Goal: Complete application form

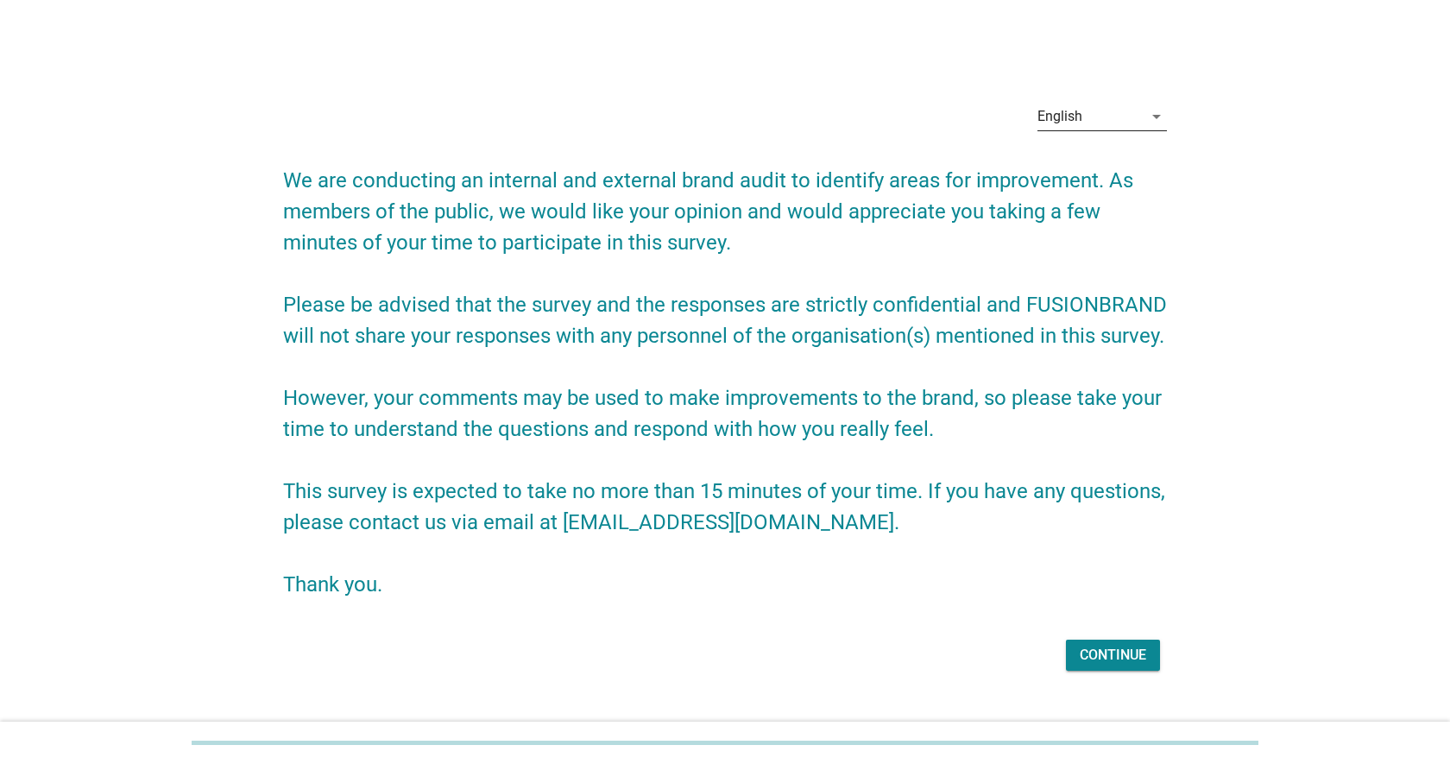
click at [1085, 117] on div "English" at bounding box center [1089, 117] width 105 height 28
click at [1093, 180] on div "Bahasa Melayu" at bounding box center [1102, 171] width 102 height 21
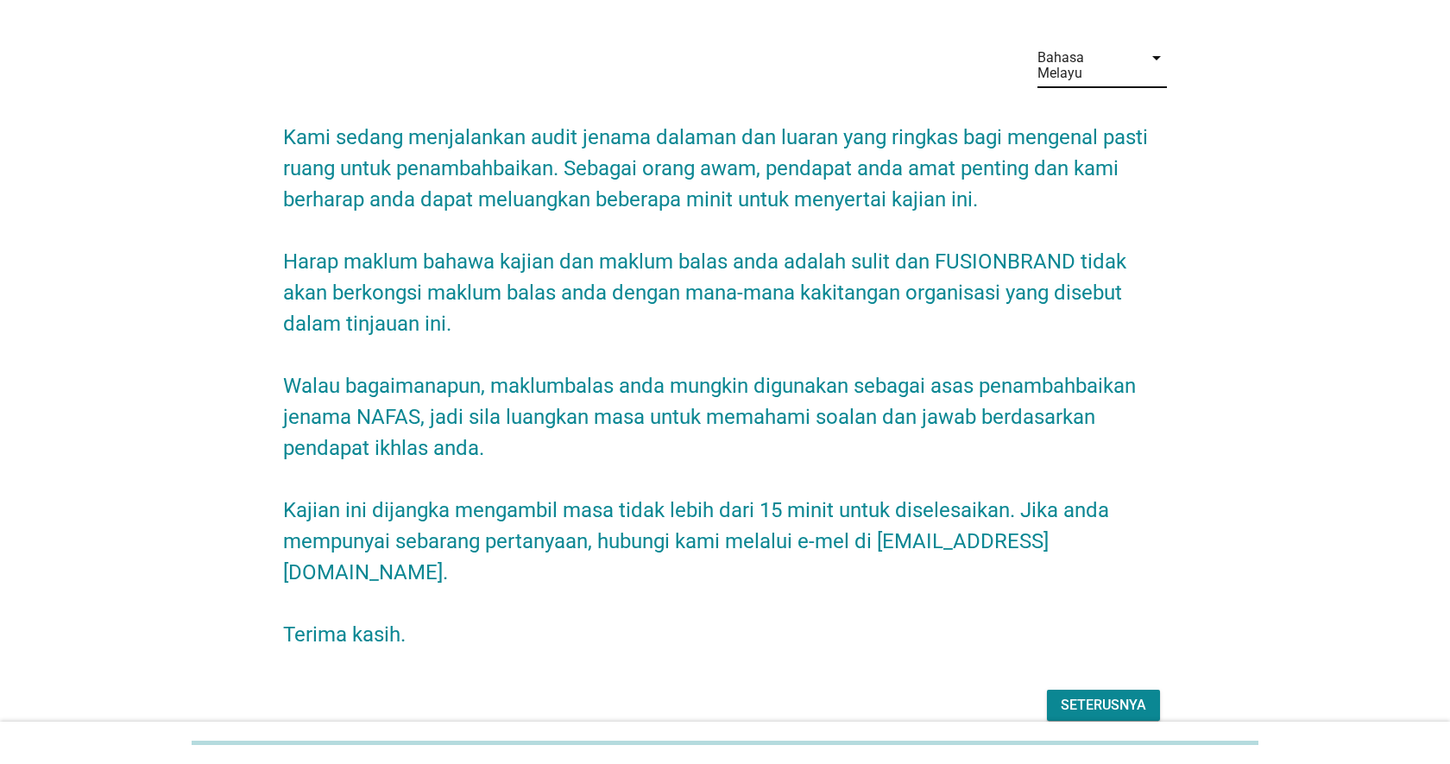
scroll to position [80, 0]
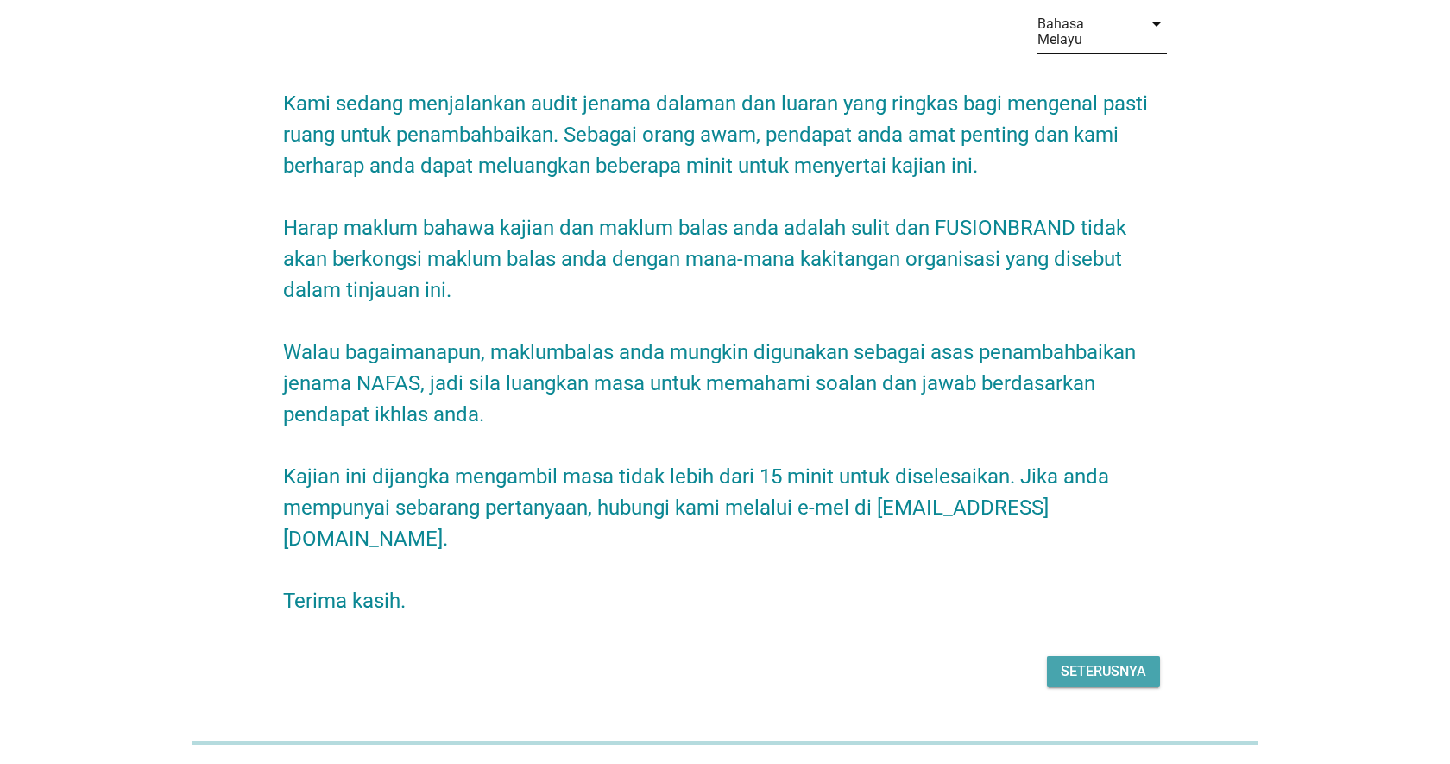
click at [1112, 661] on div "Seterusnya" at bounding box center [1103, 671] width 85 height 21
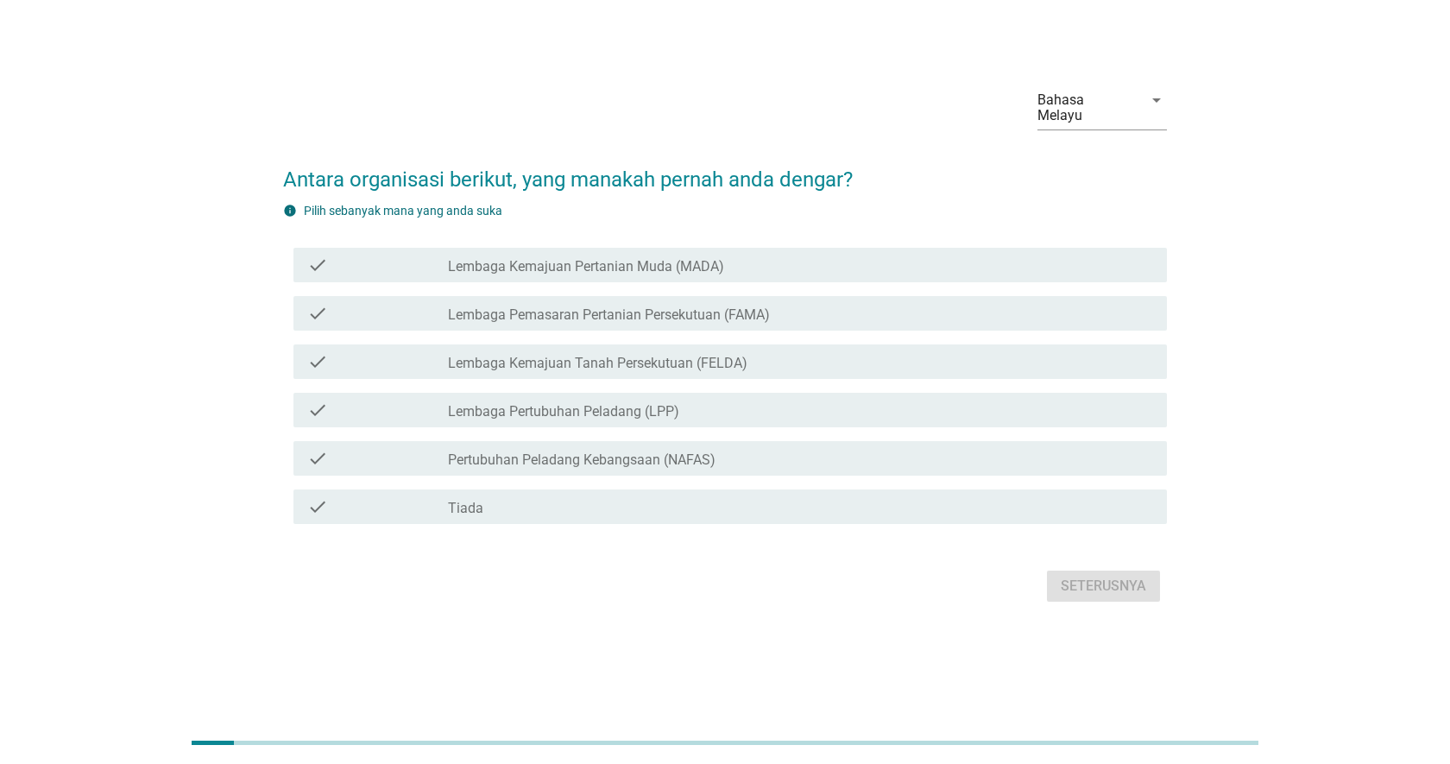
scroll to position [0, 0]
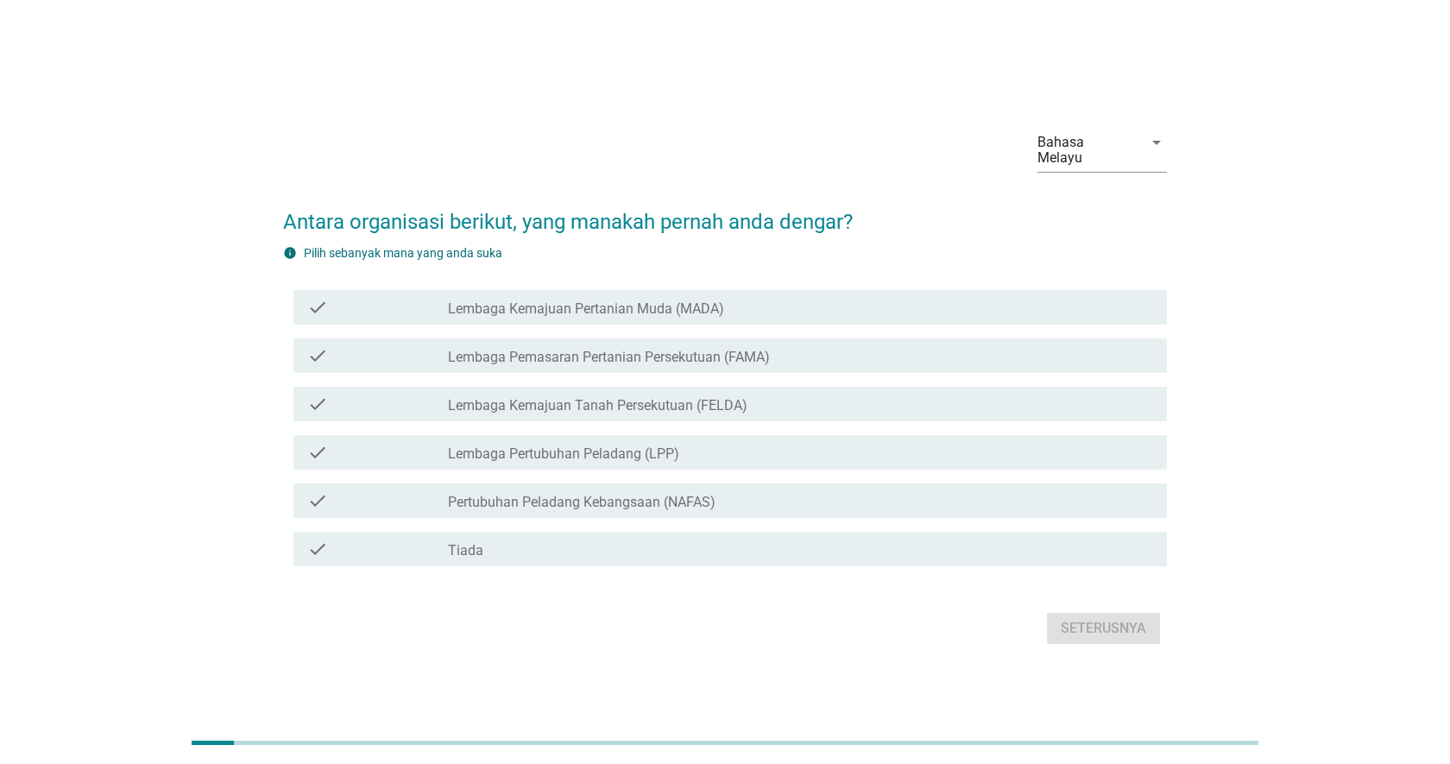
click at [842, 380] on div "check check_box_outline_blank Lembaga Kemajuan Tanah Persekutuan (FELDA)" at bounding box center [725, 404] width 884 height 48
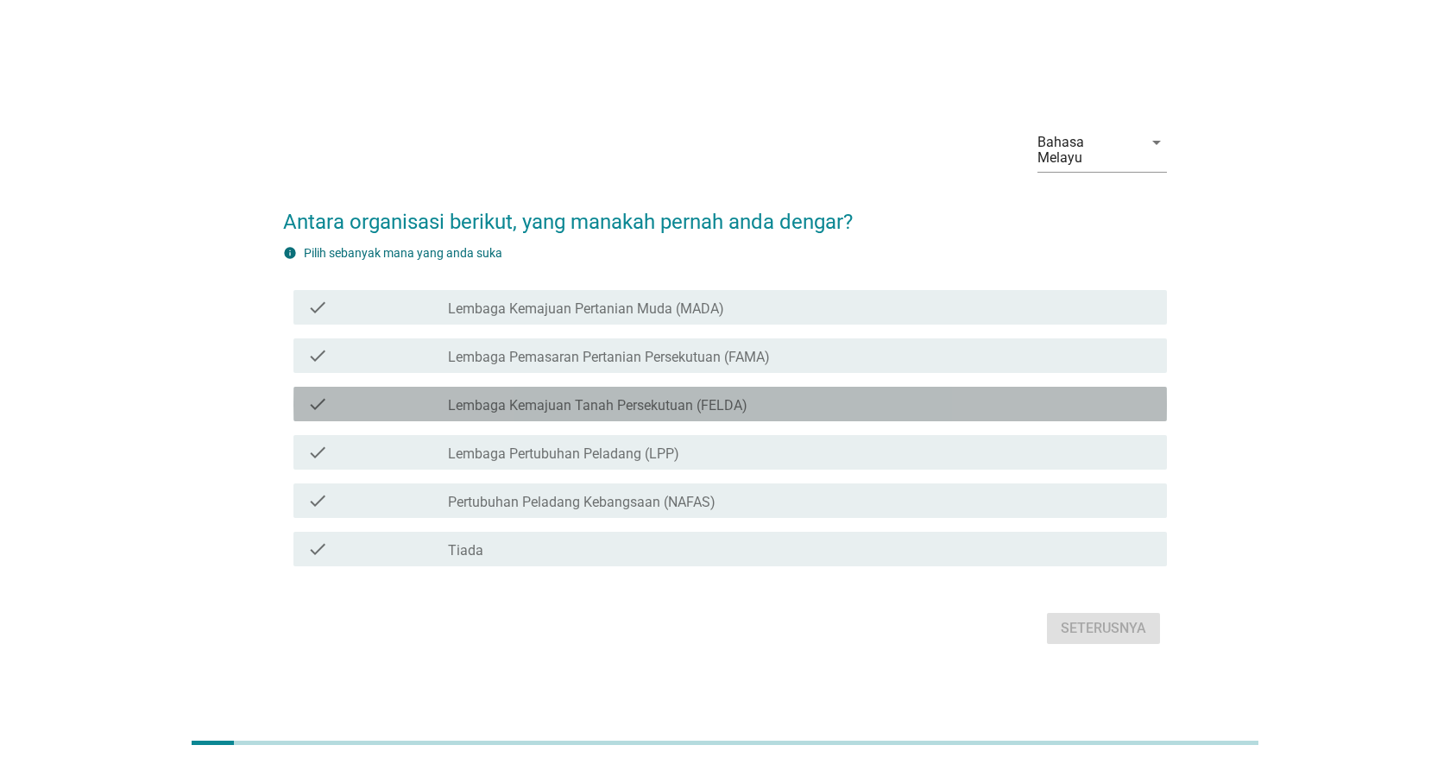
click at [840, 402] on div "check_box_outline_blank Lembaga Kemajuan Tanah Persekutuan (FELDA)" at bounding box center [800, 404] width 705 height 21
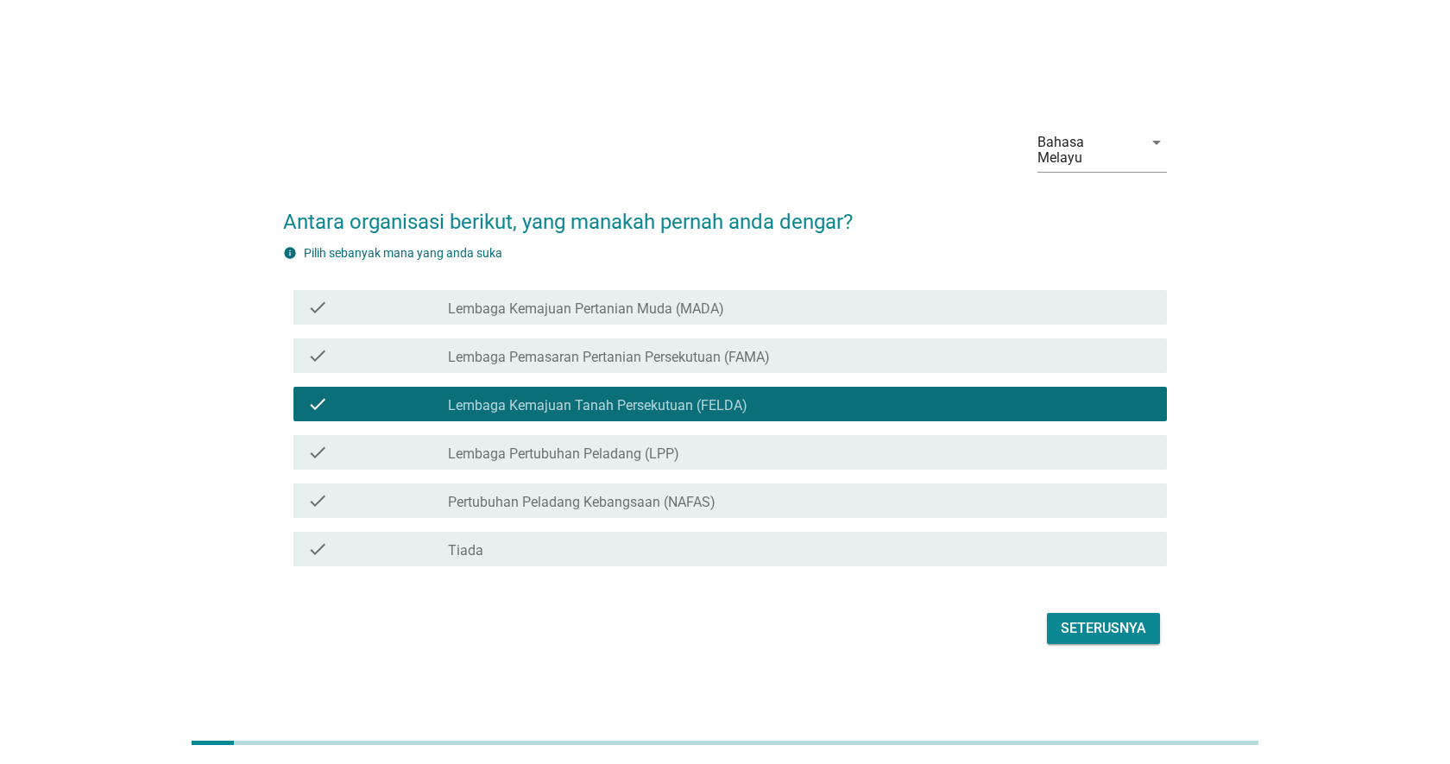
click at [836, 358] on div "check check_box_outline_blank Lembaga Pemasaran Pertanian Persekutuan (FAMA)" at bounding box center [729, 355] width 873 height 35
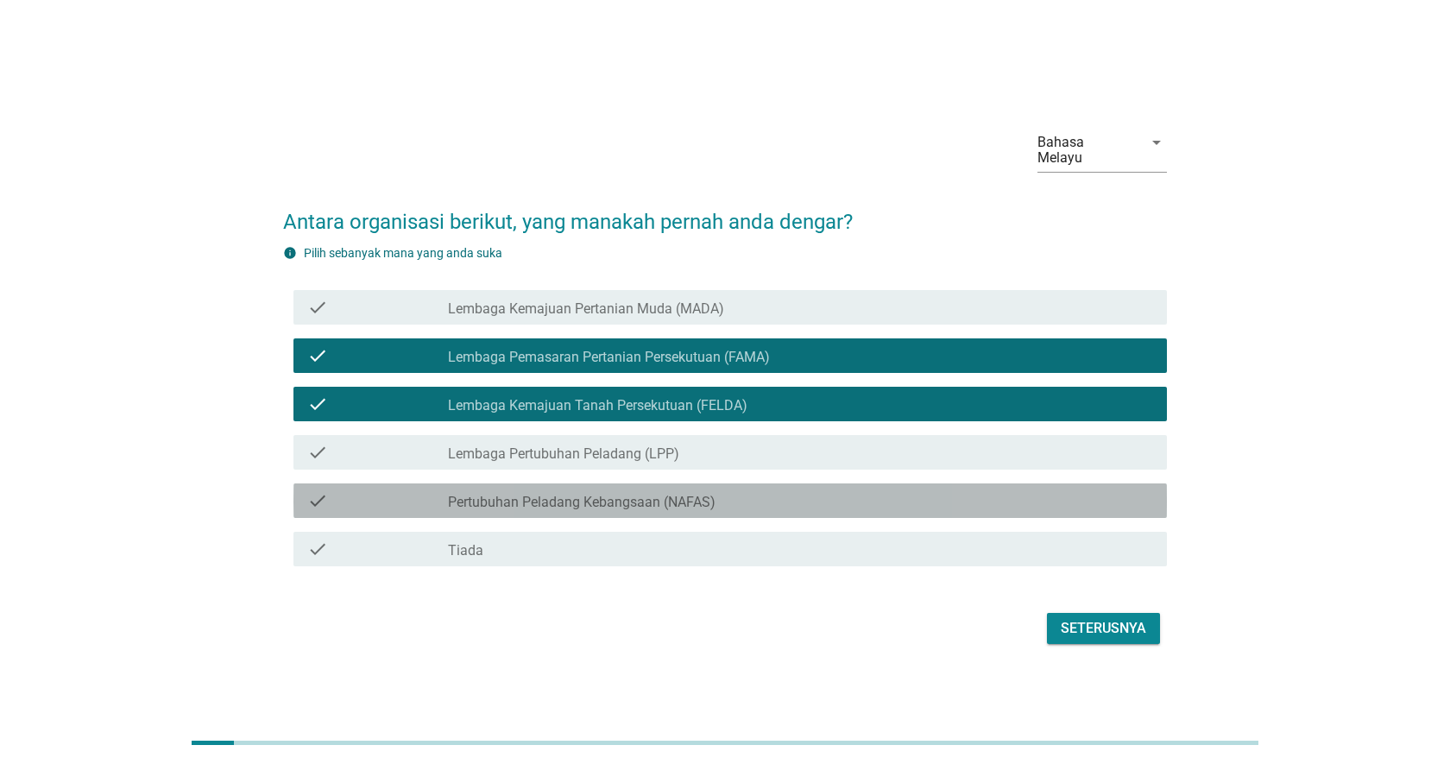
click at [790, 495] on div "check_box_outline_blank Pertubuhan Peladang Kebangsaan (NAFAS)" at bounding box center [800, 500] width 705 height 21
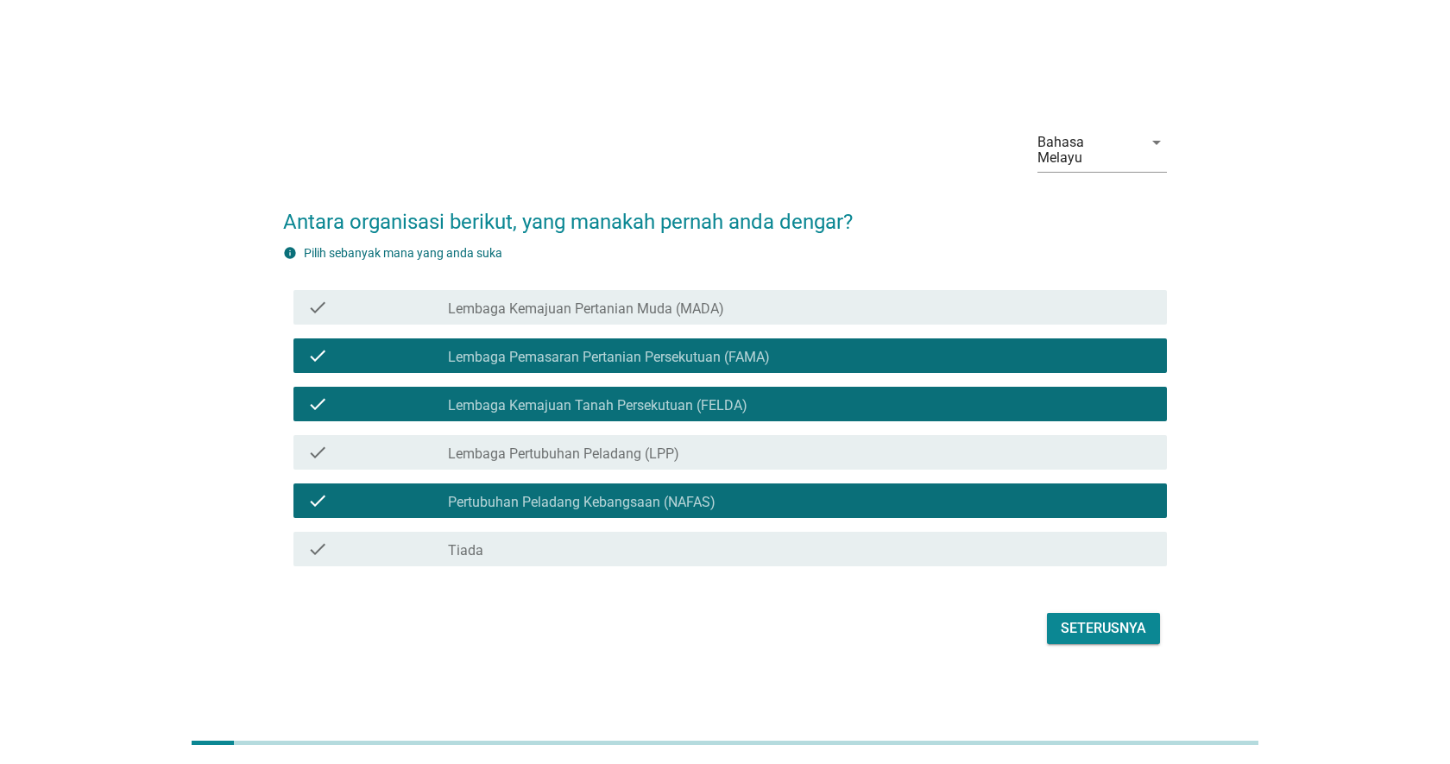
click at [1119, 627] on div "Seterusnya" at bounding box center [1103, 628] width 85 height 21
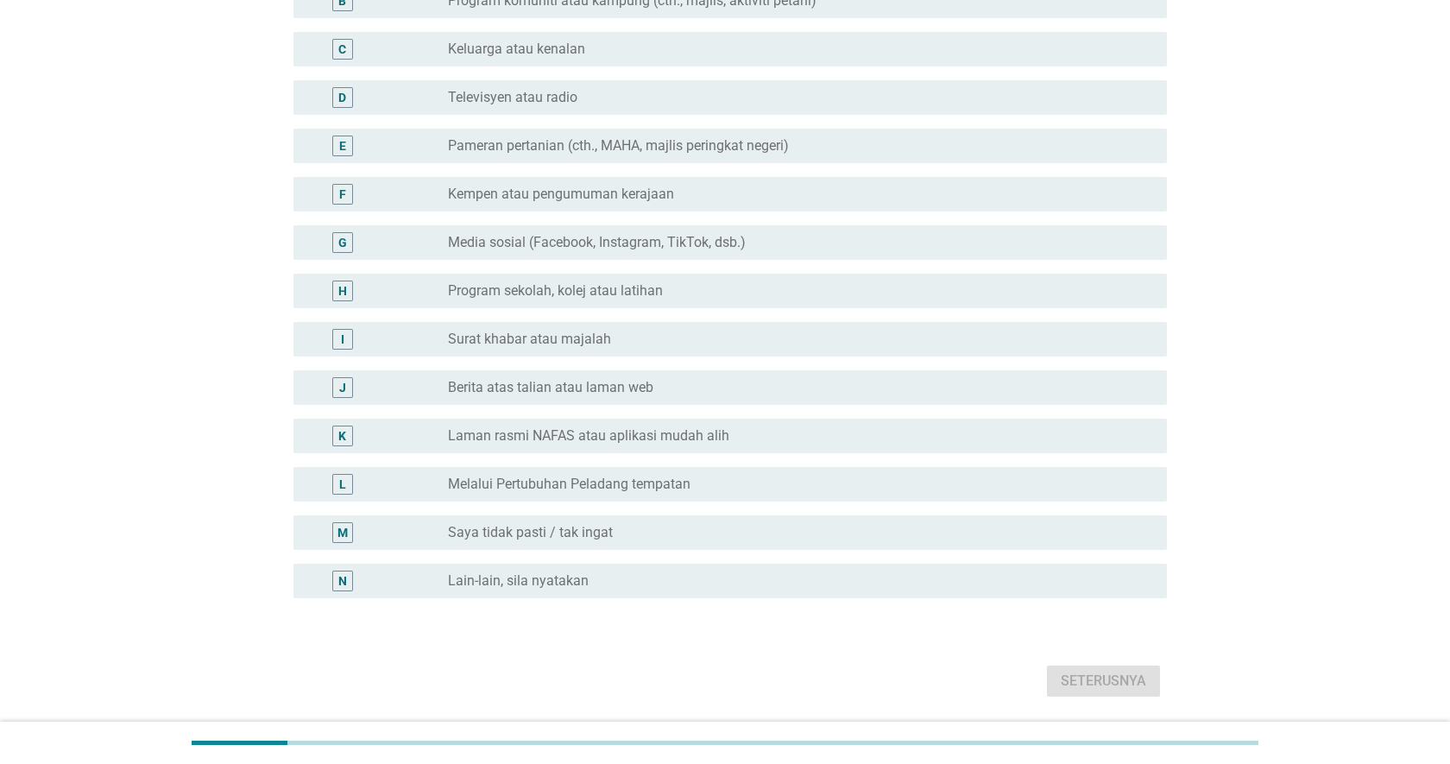
scroll to position [332, 0]
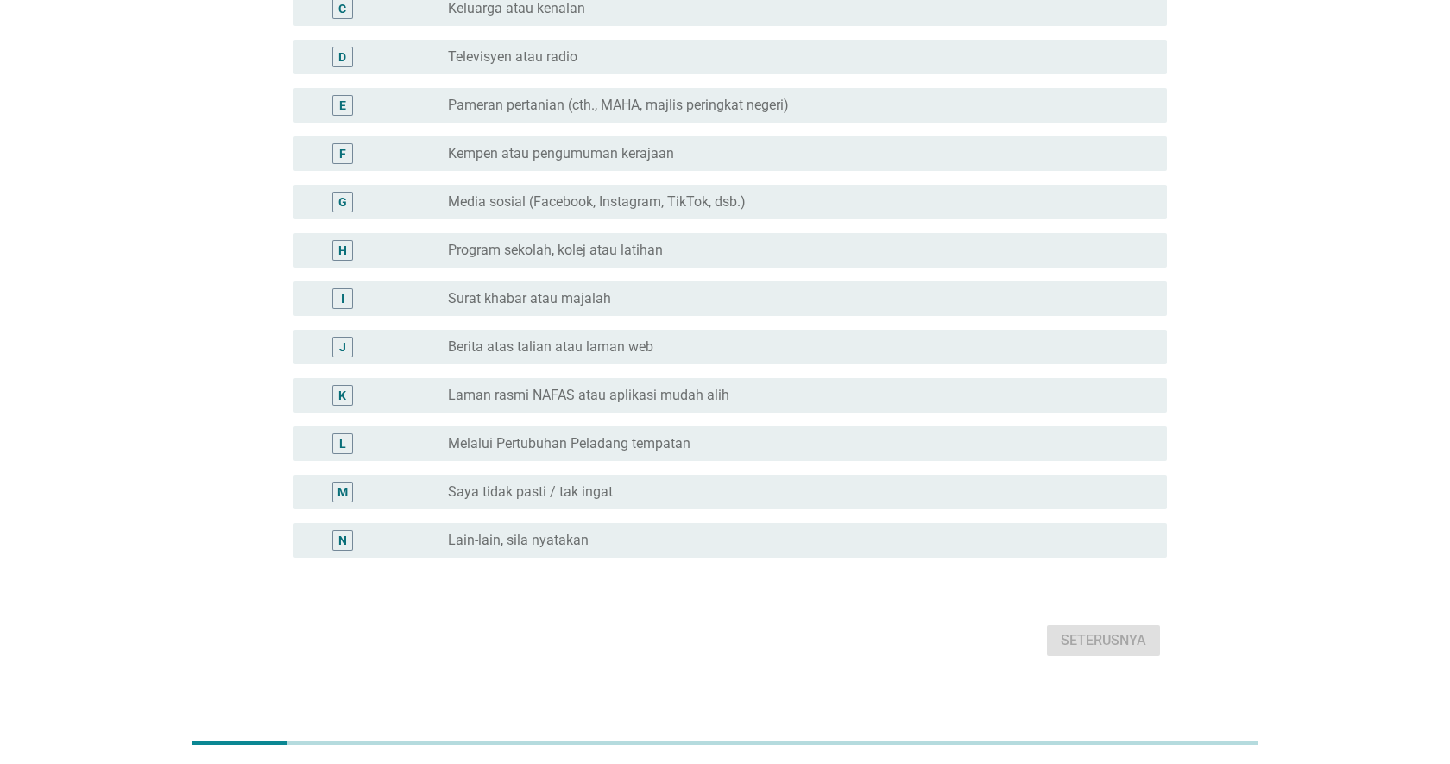
click at [597, 354] on div "J radio_button_unchecked Berita atas talian atau laman web" at bounding box center [725, 347] width 884 height 48
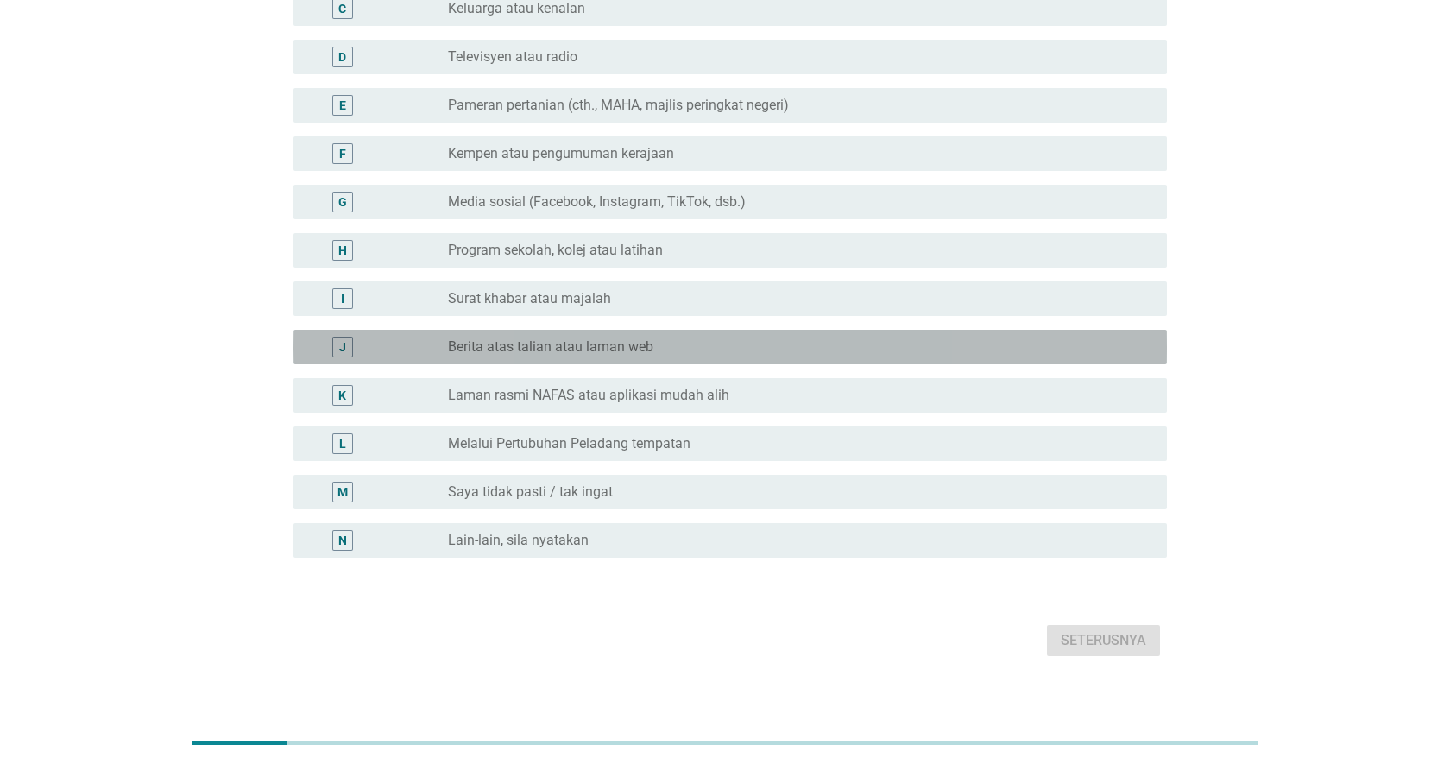
click at [596, 338] on label "Berita atas talian atau laman web" at bounding box center [550, 346] width 205 height 17
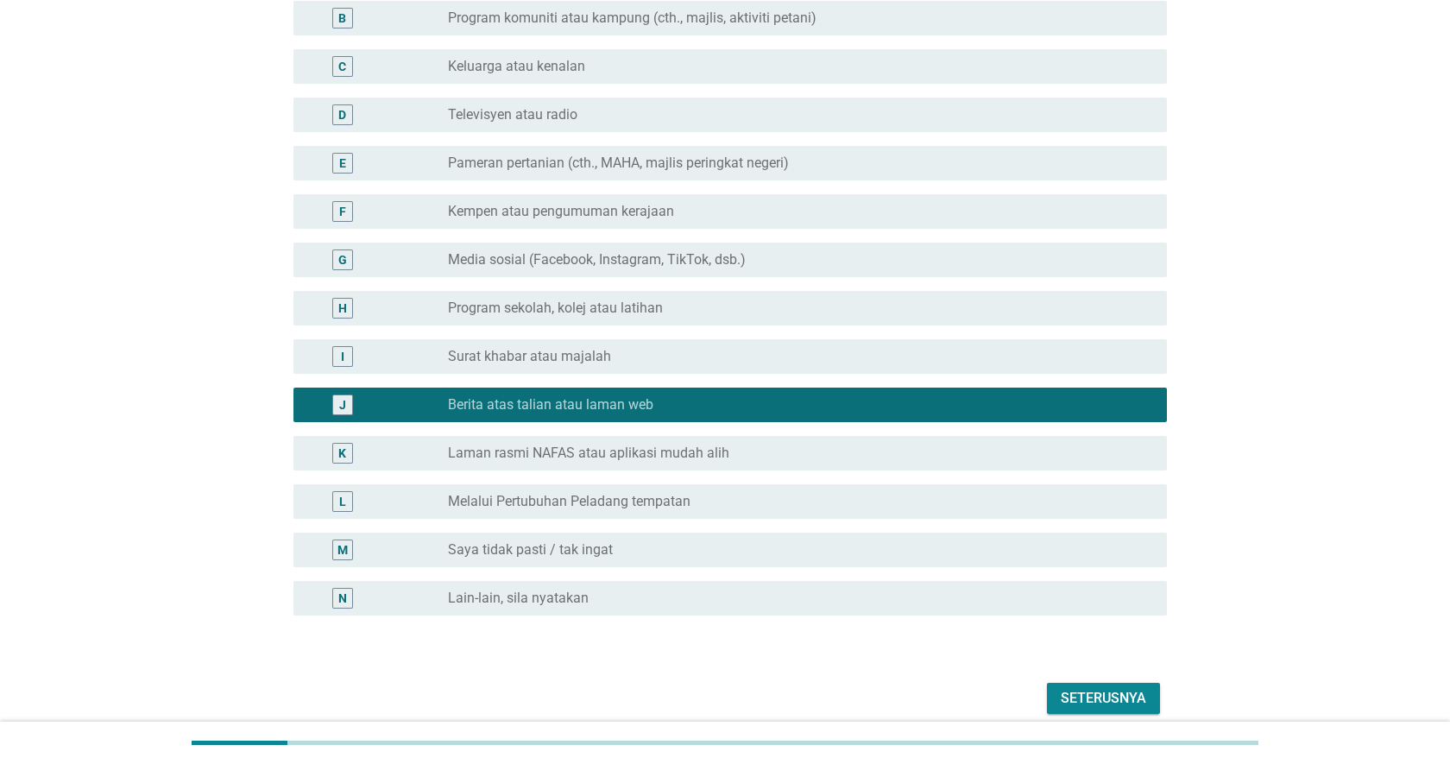
scroll to position [268, 0]
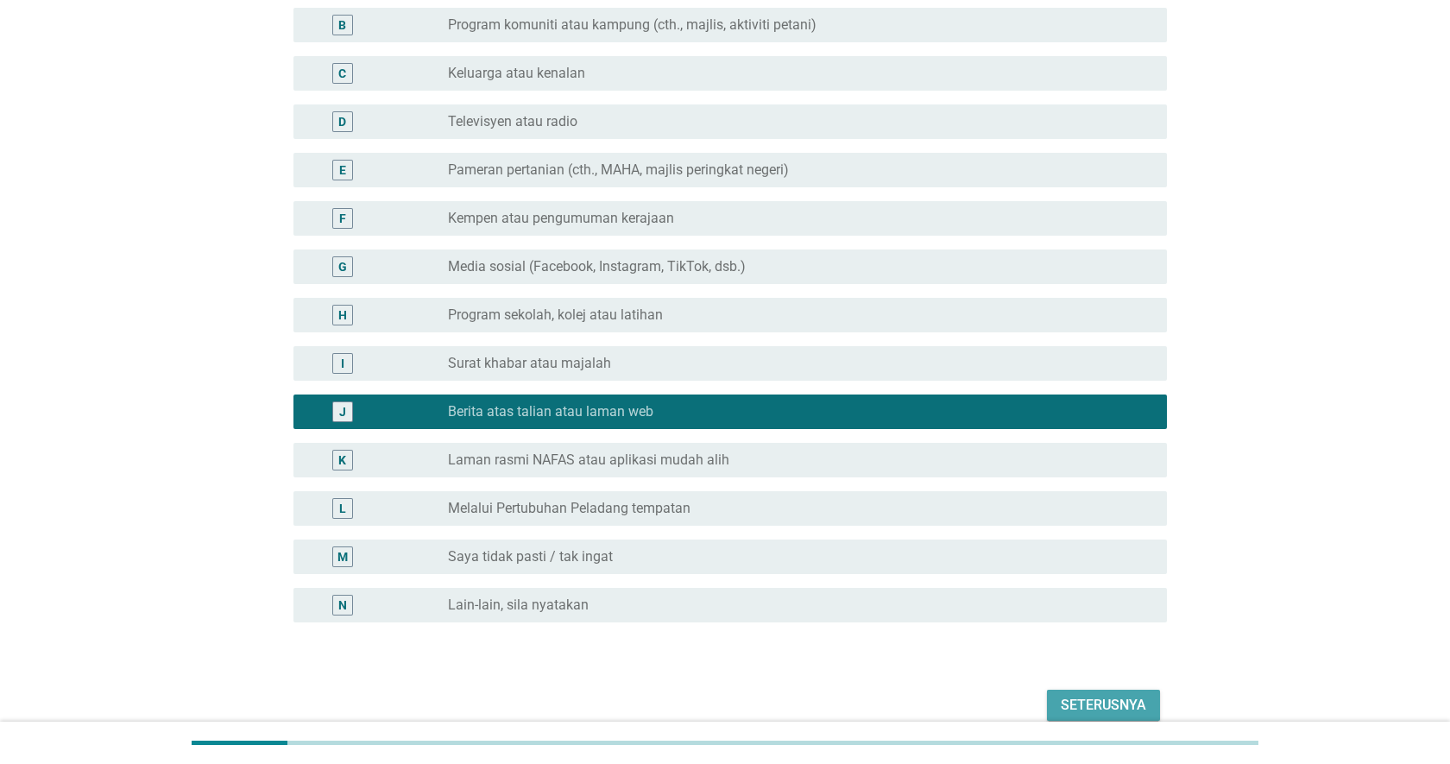
click at [1097, 695] on div "Seterusnya" at bounding box center [1103, 705] width 85 height 21
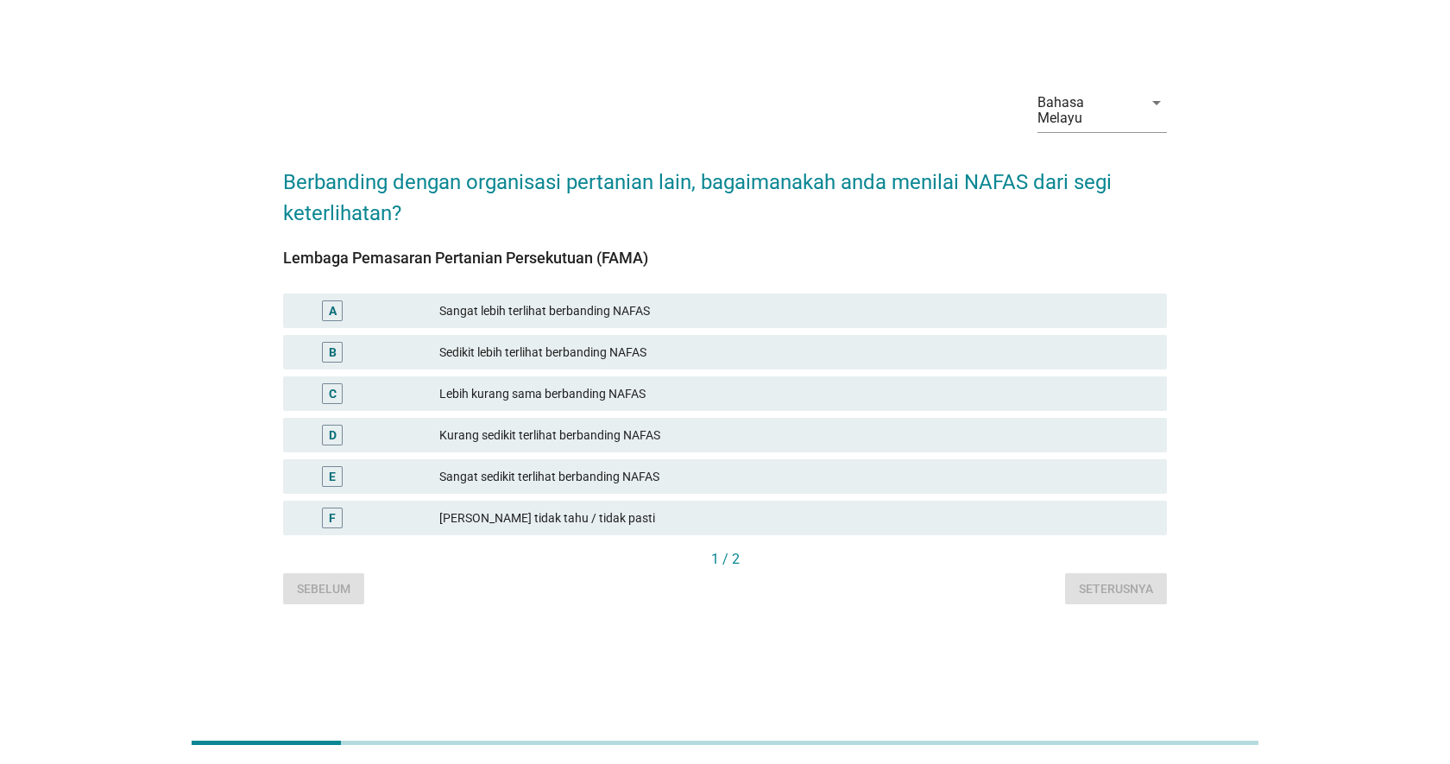
scroll to position [0, 0]
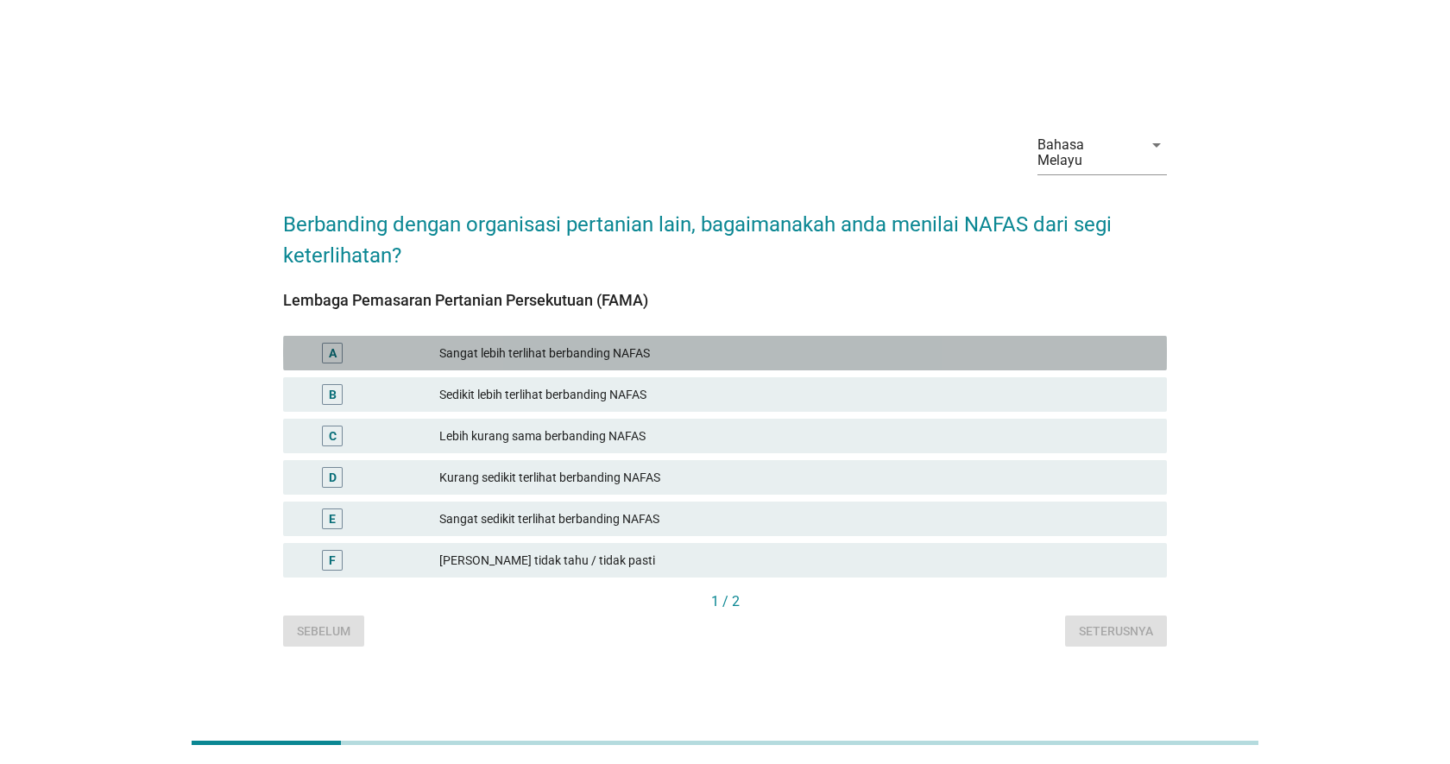
click at [747, 345] on div "Sangat lebih terlihat berbanding NAFAS" at bounding box center [796, 353] width 714 height 21
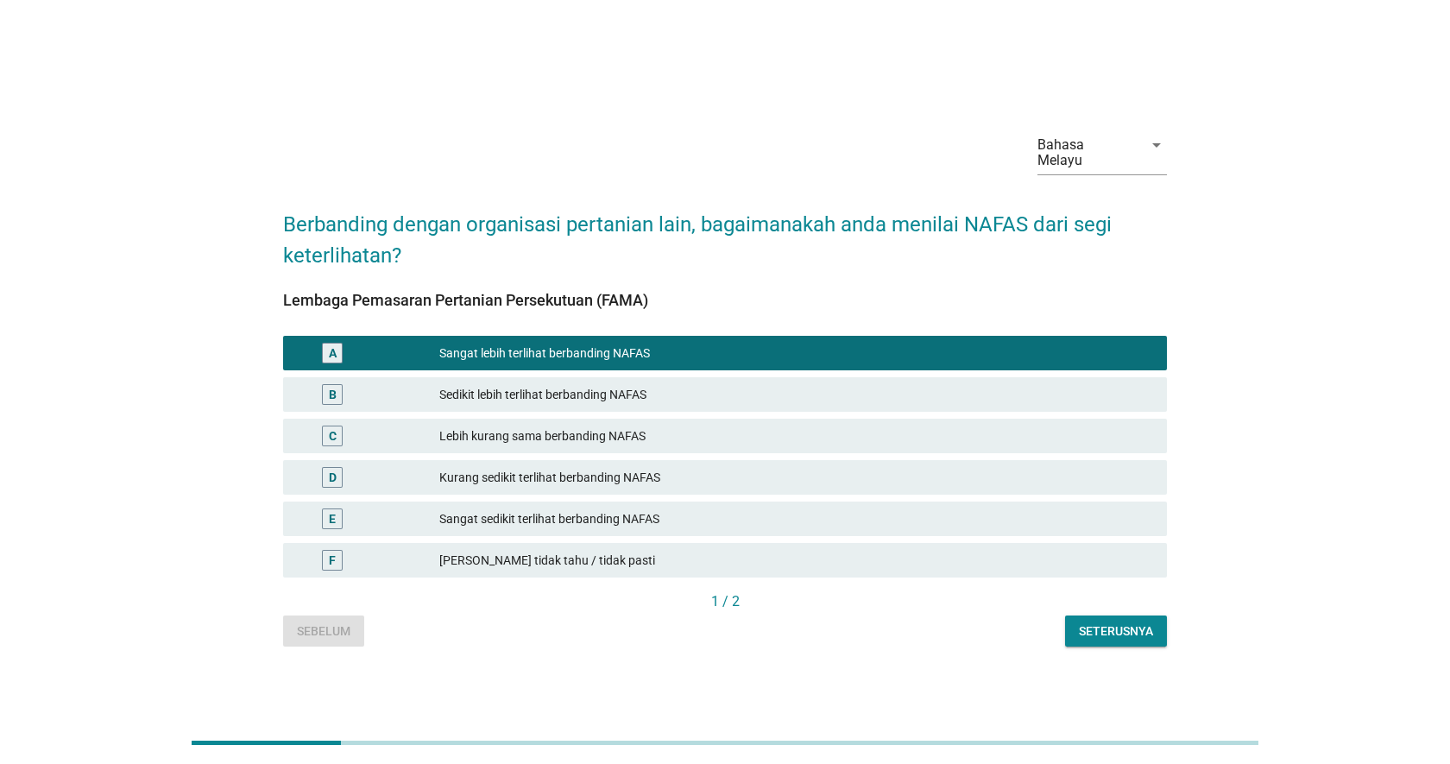
click at [331, 629] on div "Sebelum Seterusnya" at bounding box center [725, 630] width 884 height 31
click at [1087, 626] on div "Seterusnya" at bounding box center [1116, 631] width 74 height 18
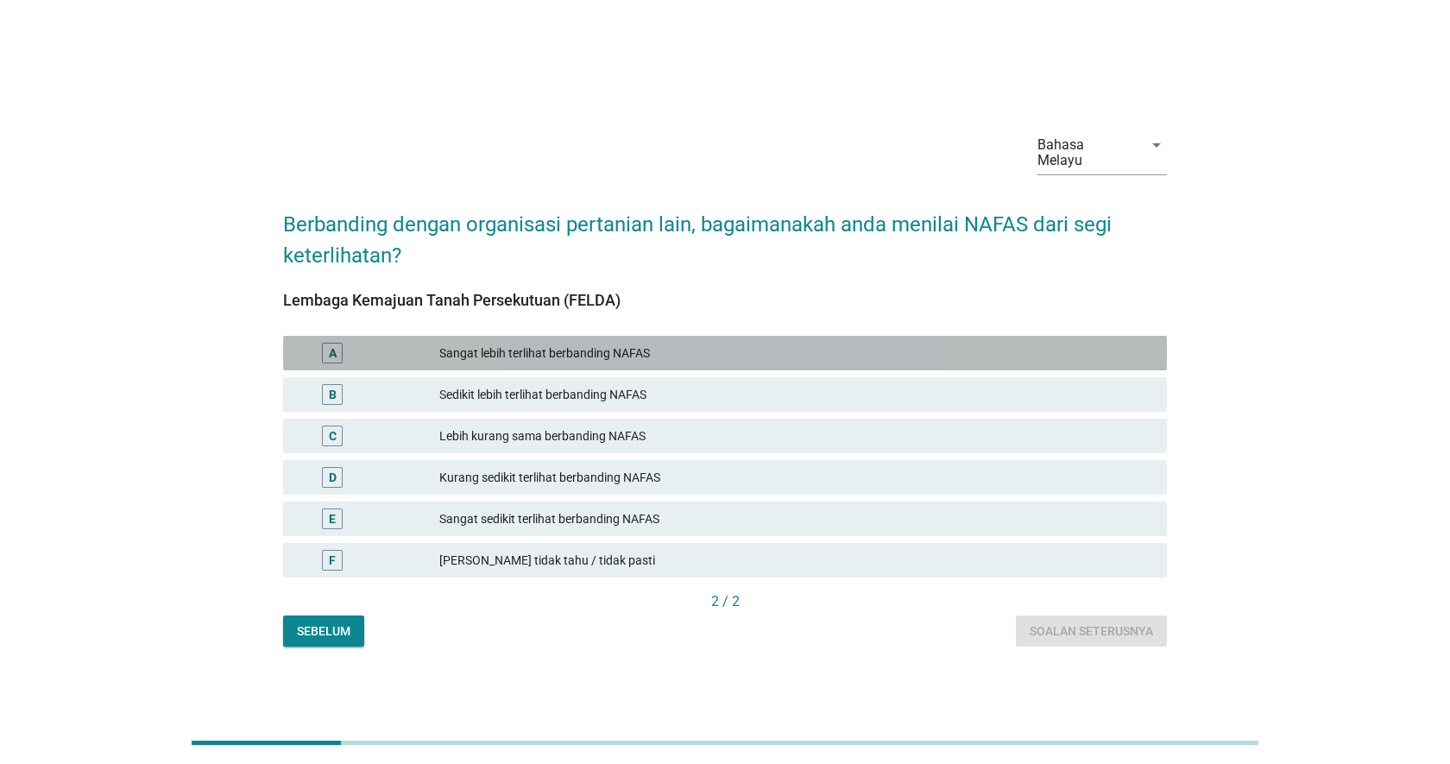
click at [742, 356] on div "A Sangat lebih terlihat berbanding NAFAS" at bounding box center [725, 353] width 884 height 35
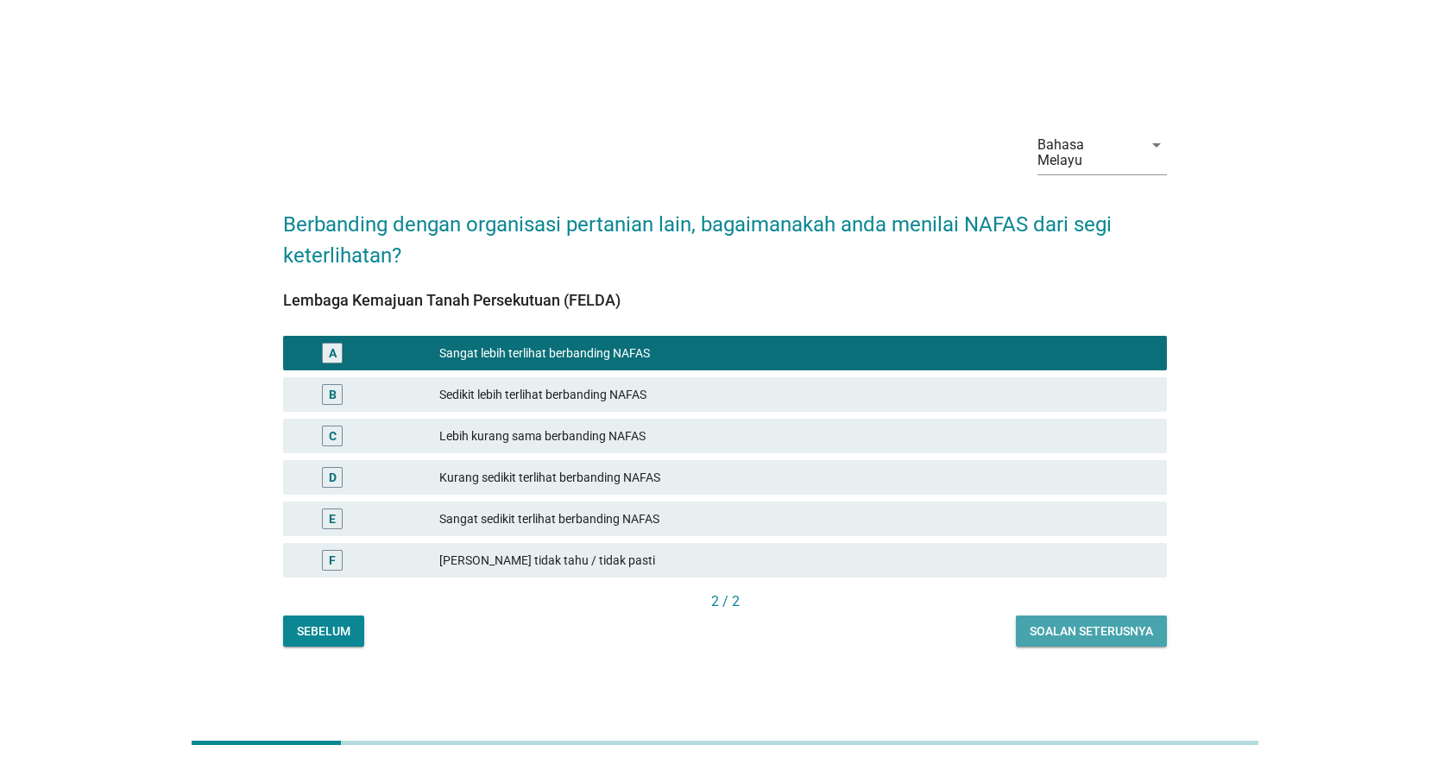
click at [1095, 625] on div "Soalan seterusnya" at bounding box center [1091, 631] width 123 height 18
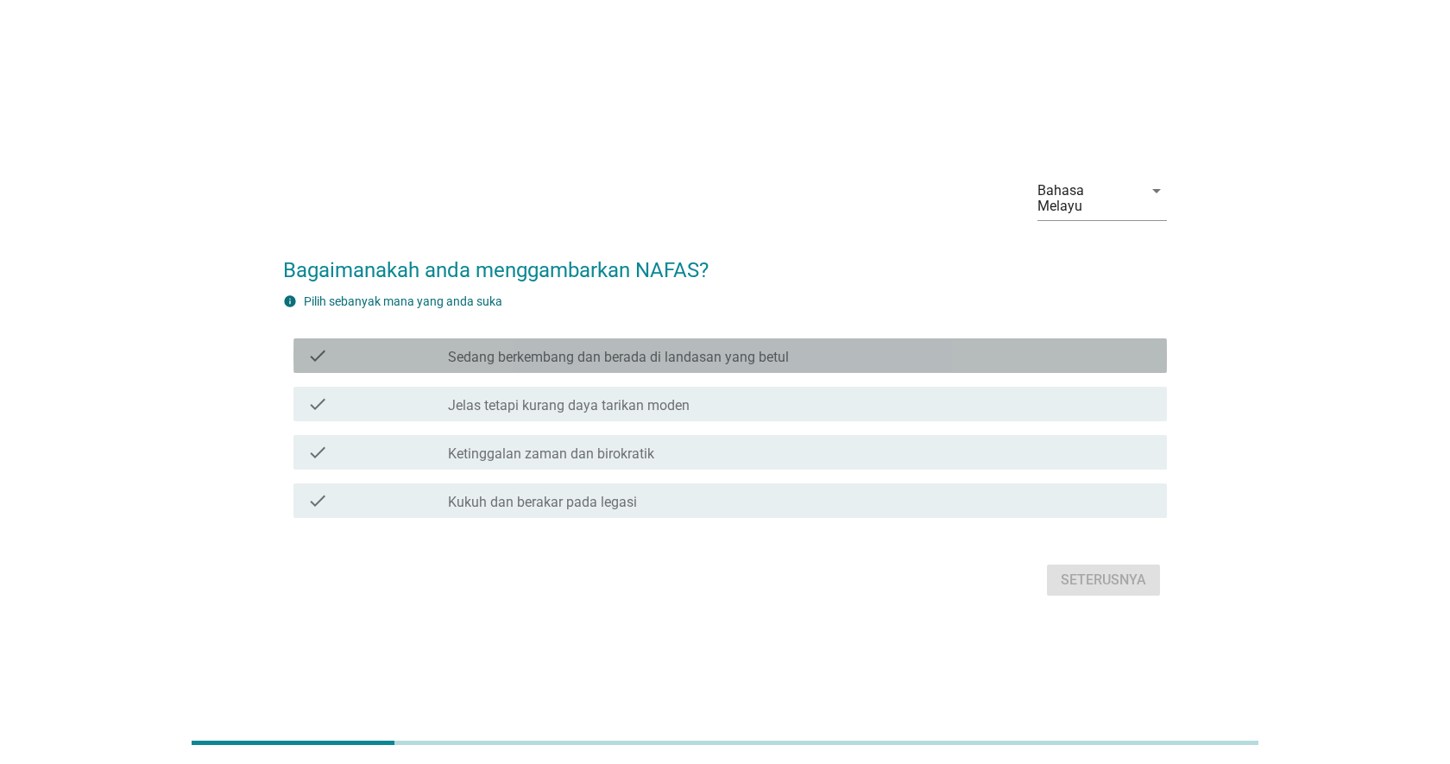
click at [899, 350] on div "check_box_outline_blank Sedang berkembang dan berada di landasan yang betul" at bounding box center [800, 355] width 705 height 21
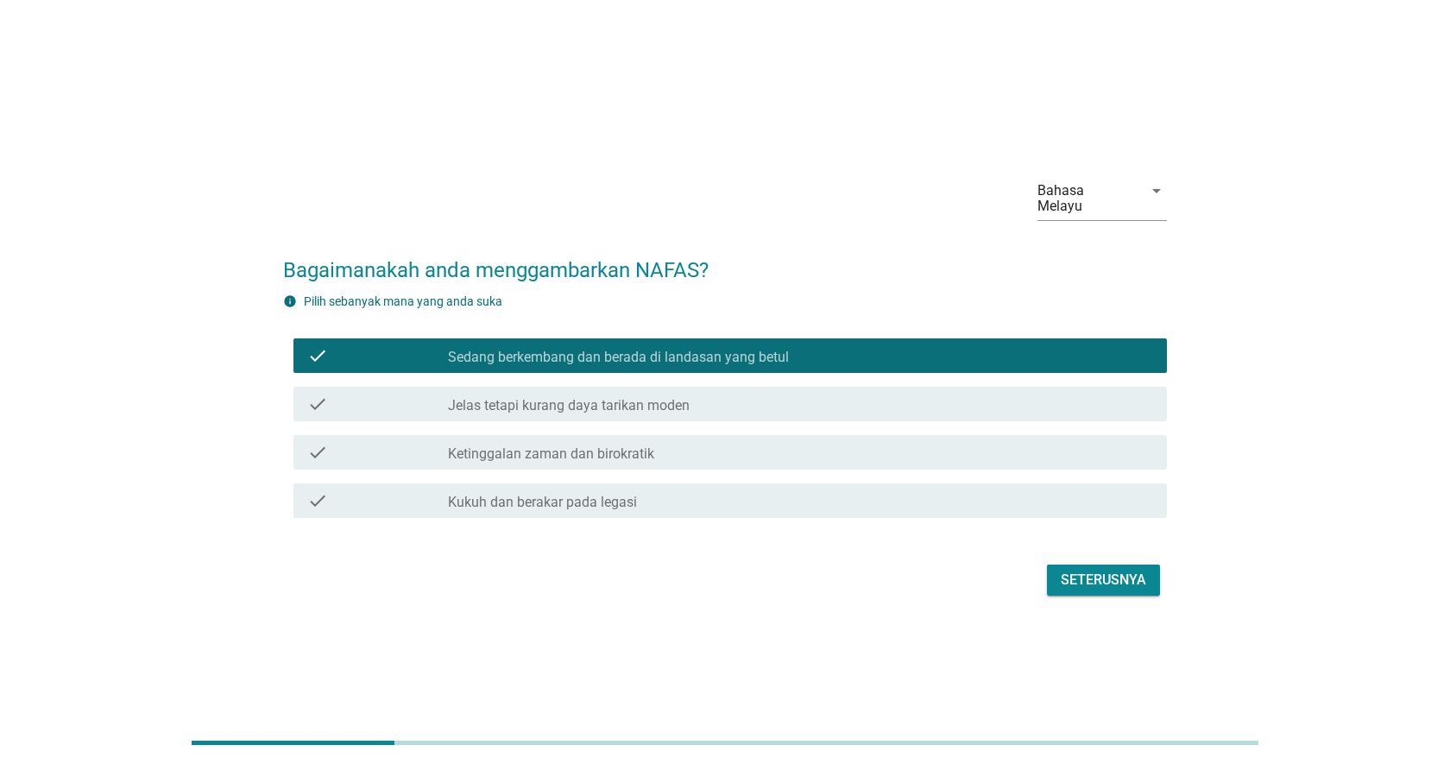
click at [908, 403] on div "check_box_outline_blank Jelas tetapi kurang daya tarikan moden" at bounding box center [800, 404] width 705 height 21
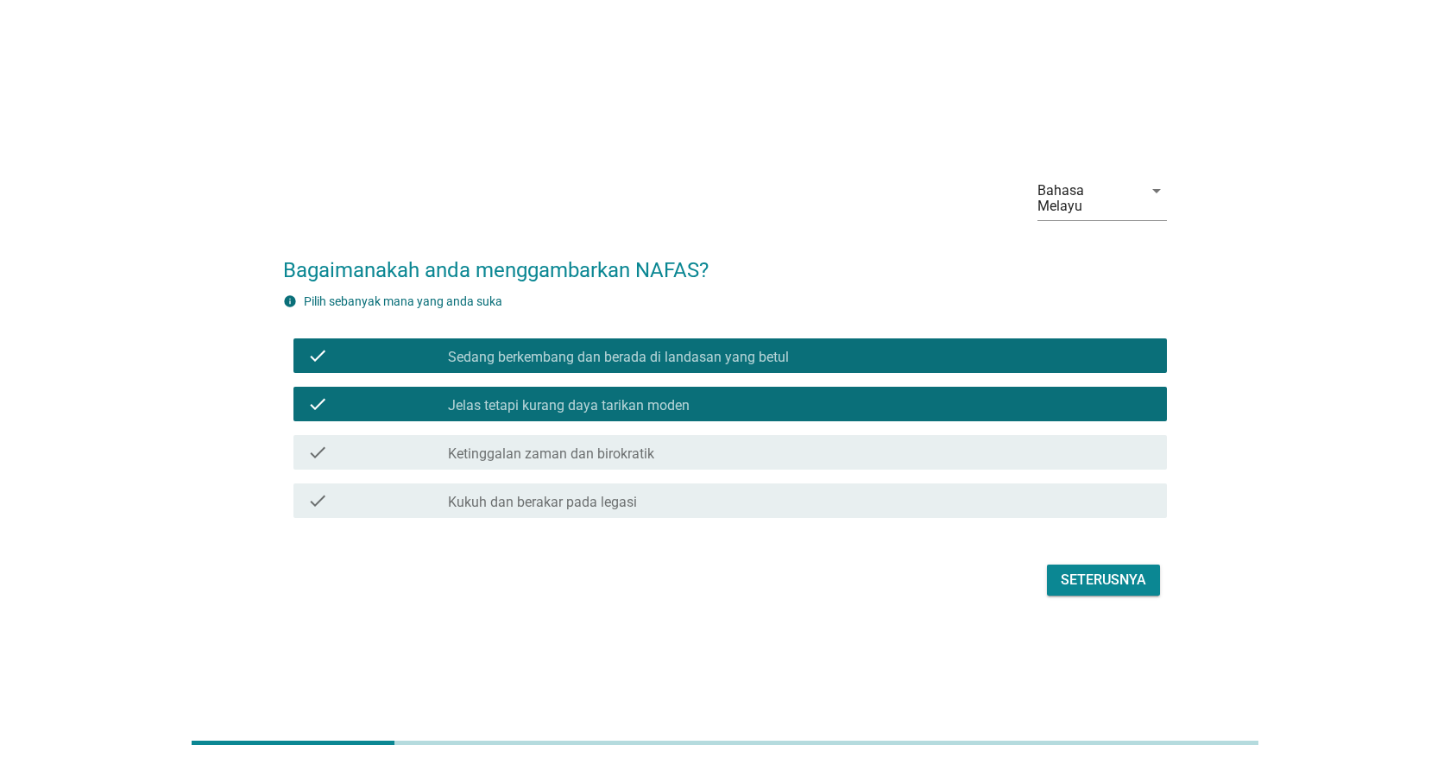
click at [924, 476] on div "check check_box_outline_blank Kukuh dan berakar pada legasi" at bounding box center [725, 500] width 884 height 48
click at [1123, 573] on div "Seterusnya" at bounding box center [1103, 580] width 85 height 21
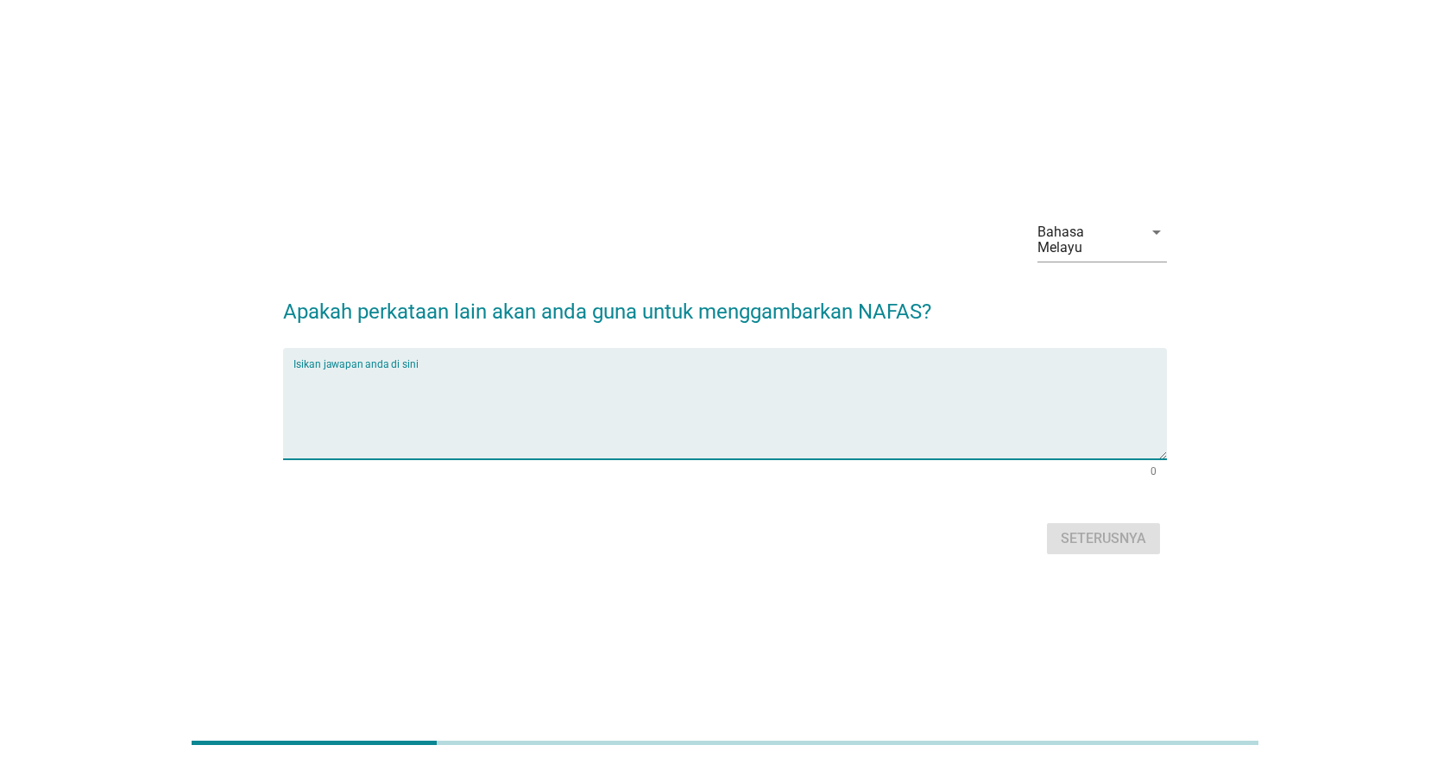
click at [861, 397] on textarea "Isikan jawapan anda di sini" at bounding box center [729, 414] width 873 height 91
type textarea "fghg"
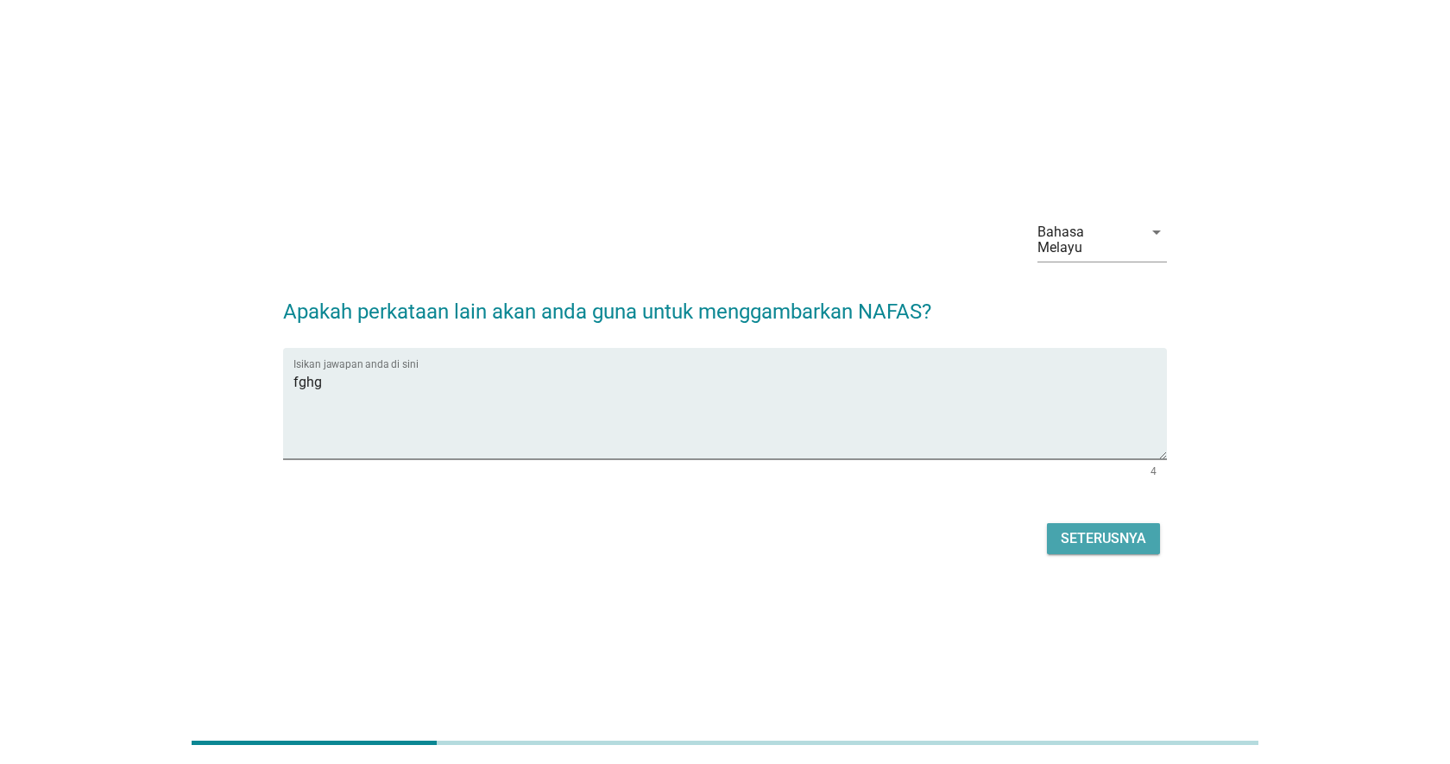
click at [1131, 528] on div "Seterusnya" at bounding box center [1103, 538] width 85 height 21
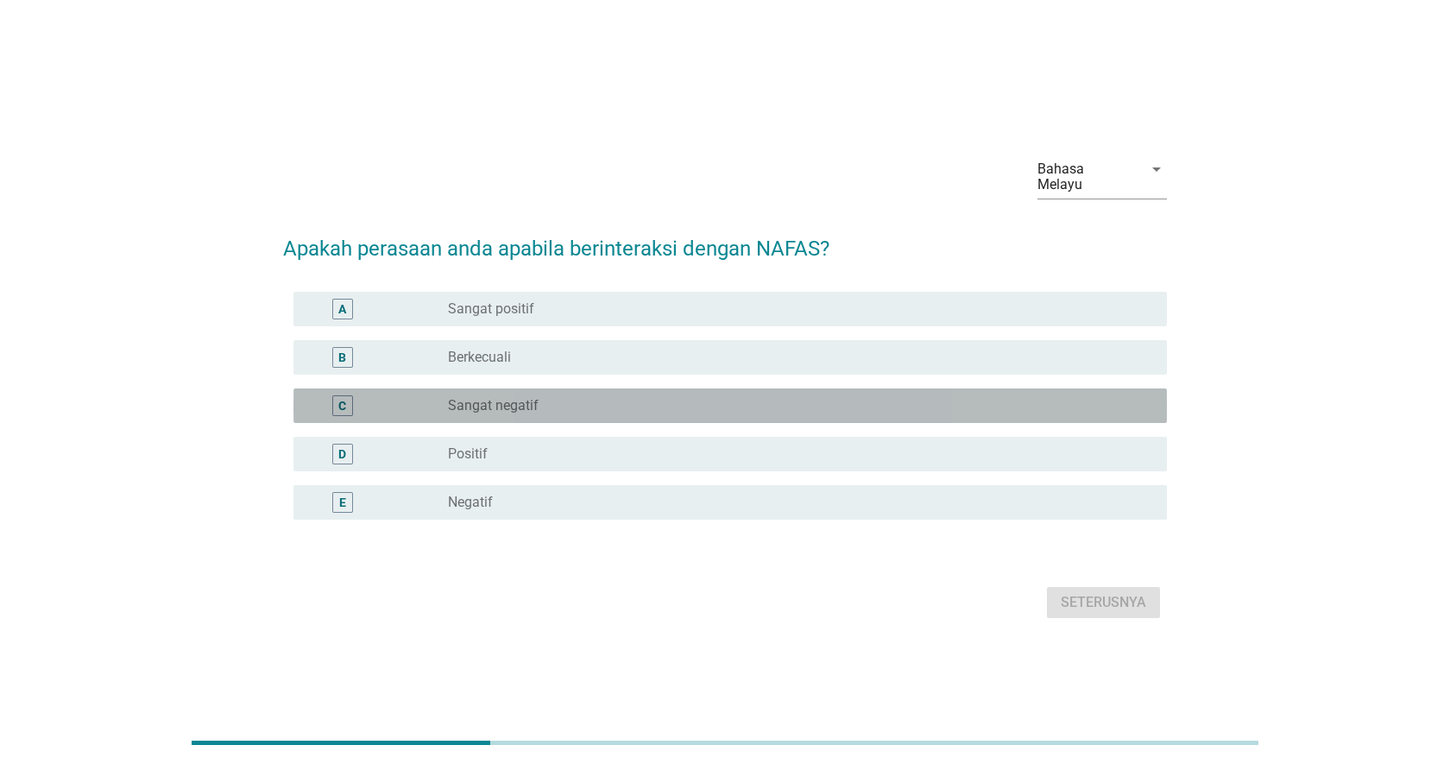
click at [682, 397] on div "radio_button_unchecked Sangat negatif" at bounding box center [793, 405] width 691 height 17
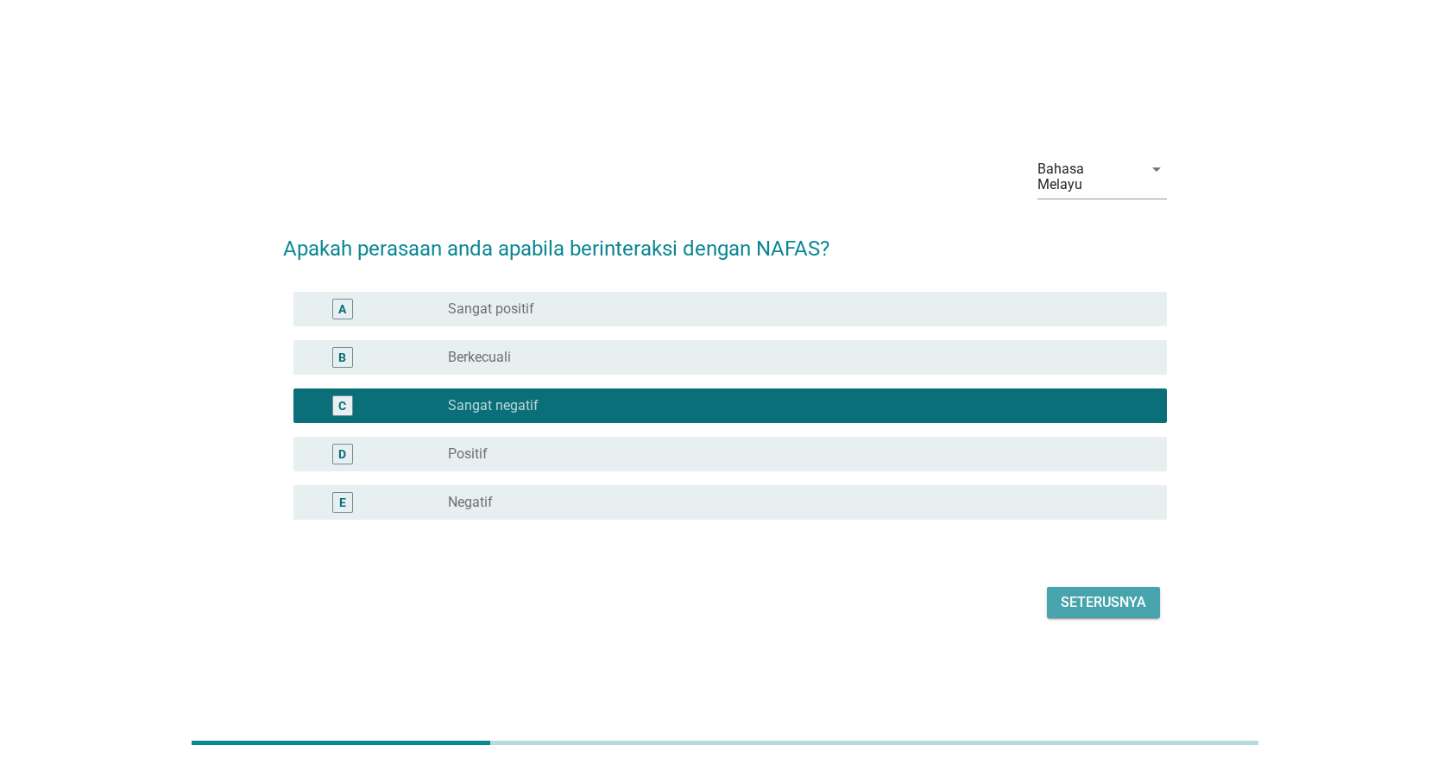
click at [1143, 592] on div "Seterusnya" at bounding box center [1103, 602] width 85 height 21
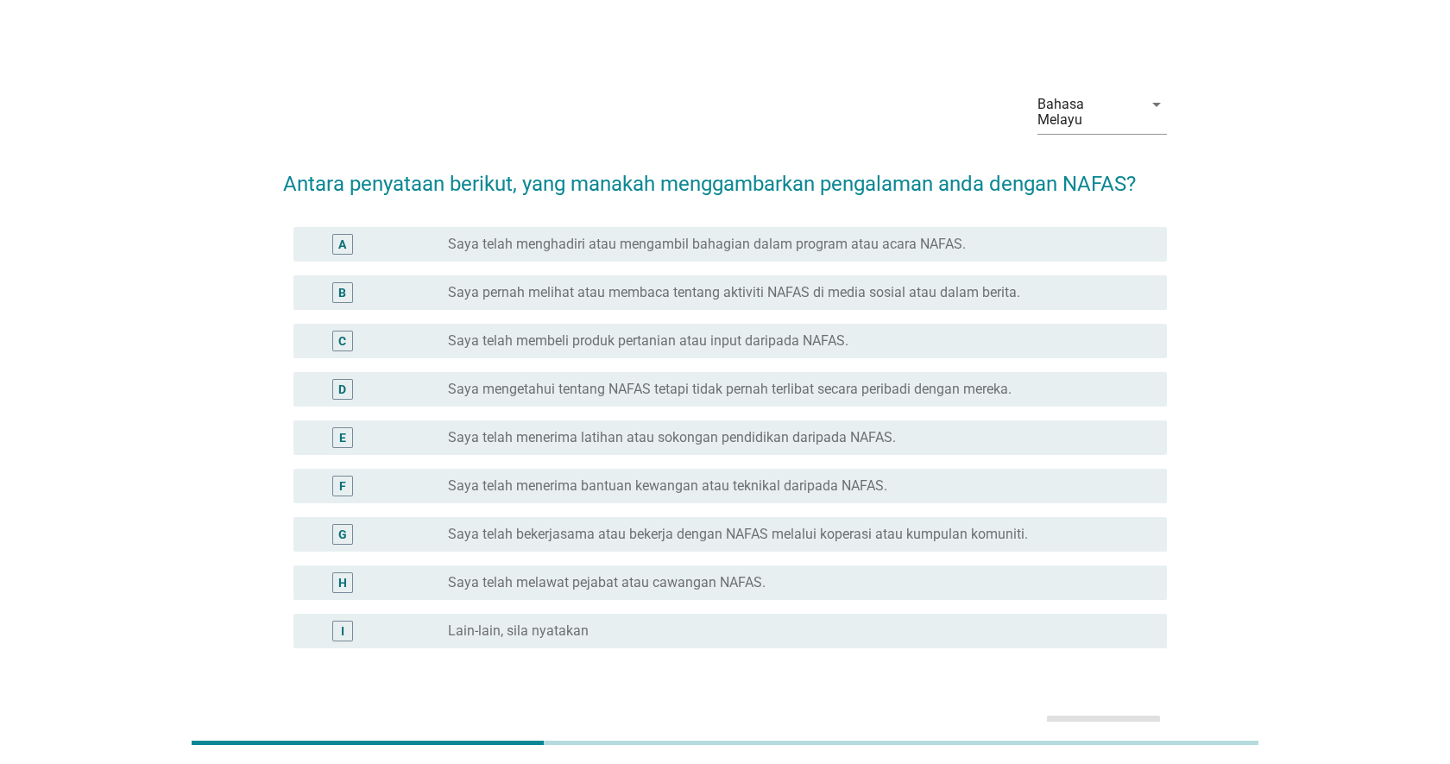
click at [838, 413] on div "E radio_button_unchecked Saya telah menerima latihan atau sokongan pendidikan d…" at bounding box center [725, 437] width 884 height 48
click at [842, 394] on div "D radio_button_unchecked Saya mengetahui tentang NAFAS tetapi tidak pernah terl…" at bounding box center [725, 389] width 884 height 48
click at [849, 381] on label "Saya mengetahui tentang NAFAS tetapi tidak pernah terlibat secara peribadi deng…" at bounding box center [730, 389] width 564 height 17
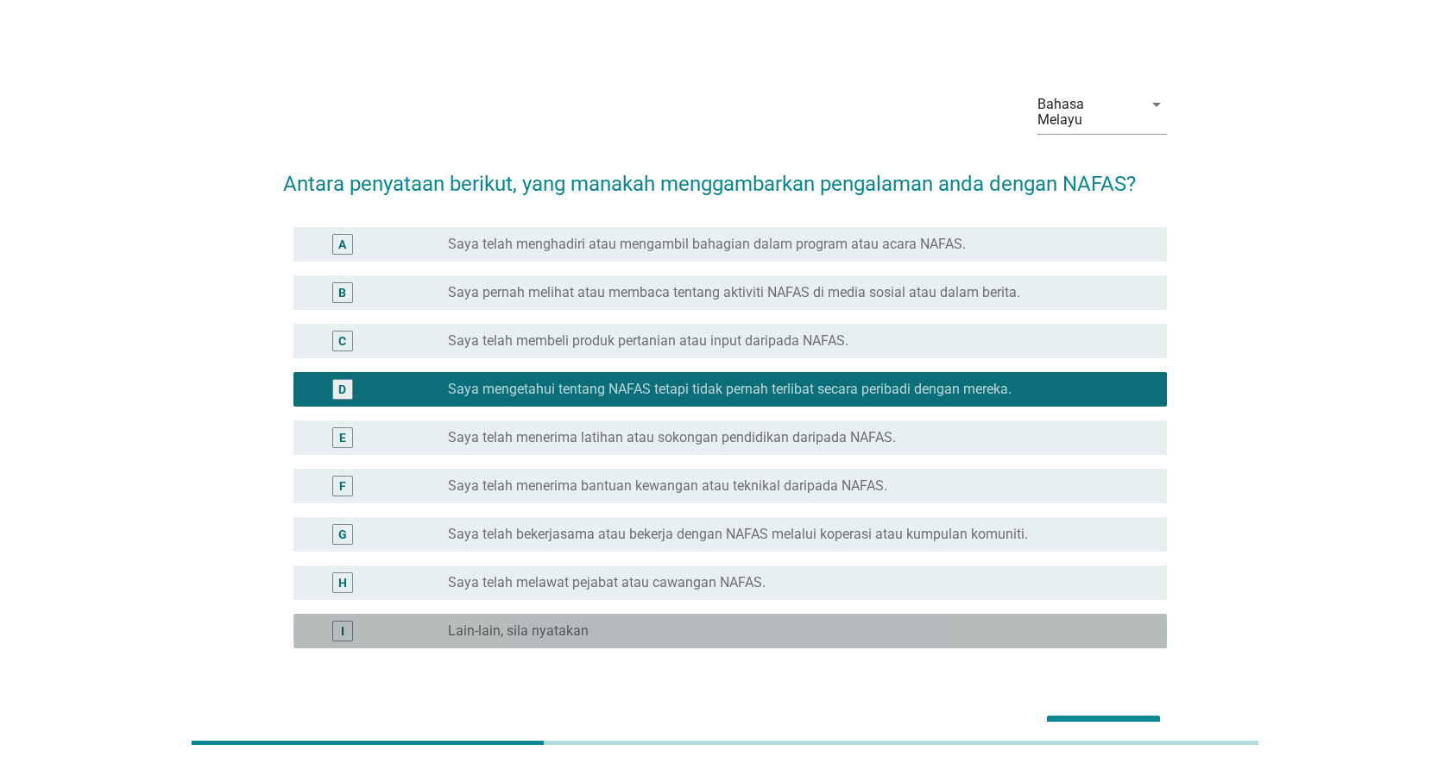
click at [1057, 627] on div "I radio_button_unchecked Lain-lain, sila nyatakan" at bounding box center [729, 631] width 873 height 35
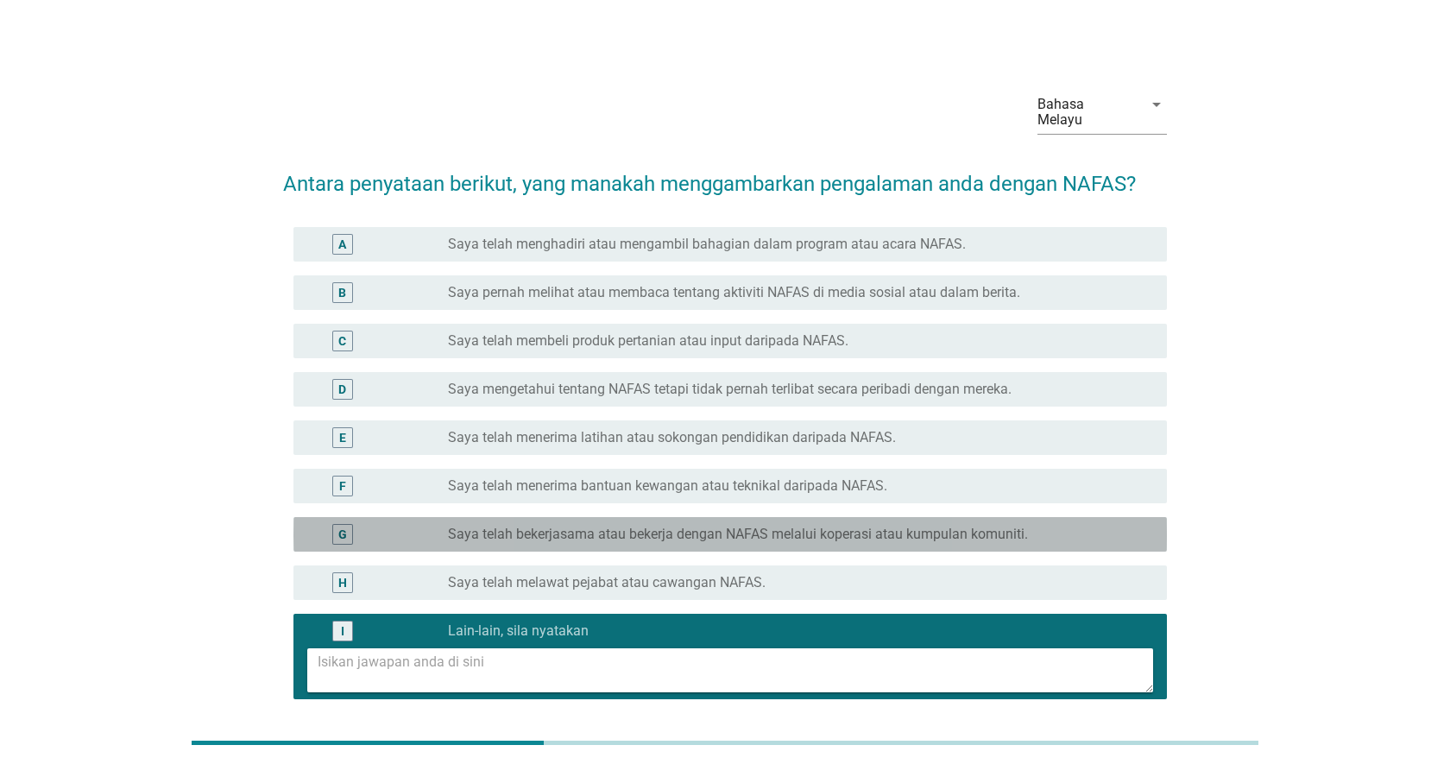
click at [1024, 526] on label "Saya telah bekerjasama atau bekerja dengan NAFAS melalui koperasi atau kumpulan…" at bounding box center [738, 534] width 580 height 17
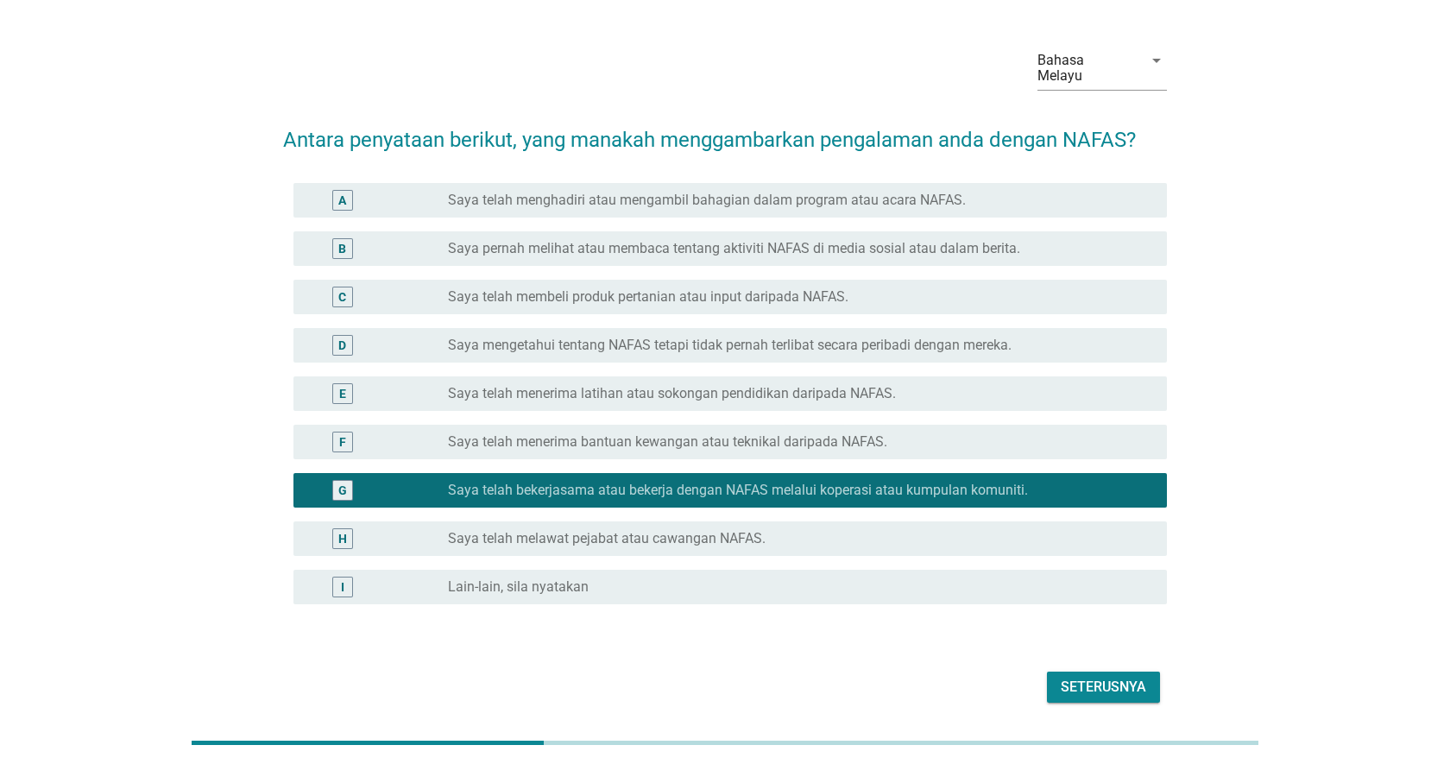
scroll to position [74, 0]
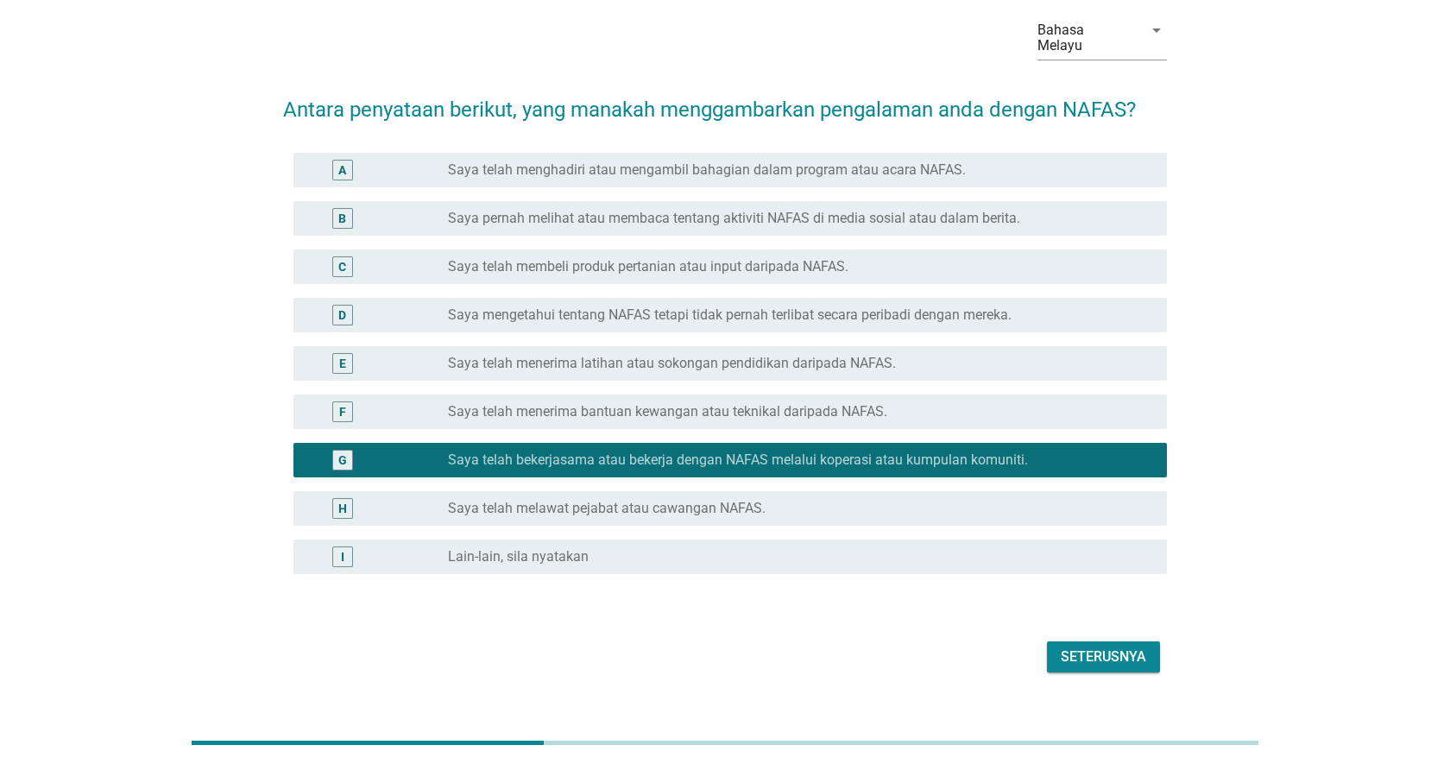
click at [1075, 641] on button "Seterusnya" at bounding box center [1103, 656] width 113 height 31
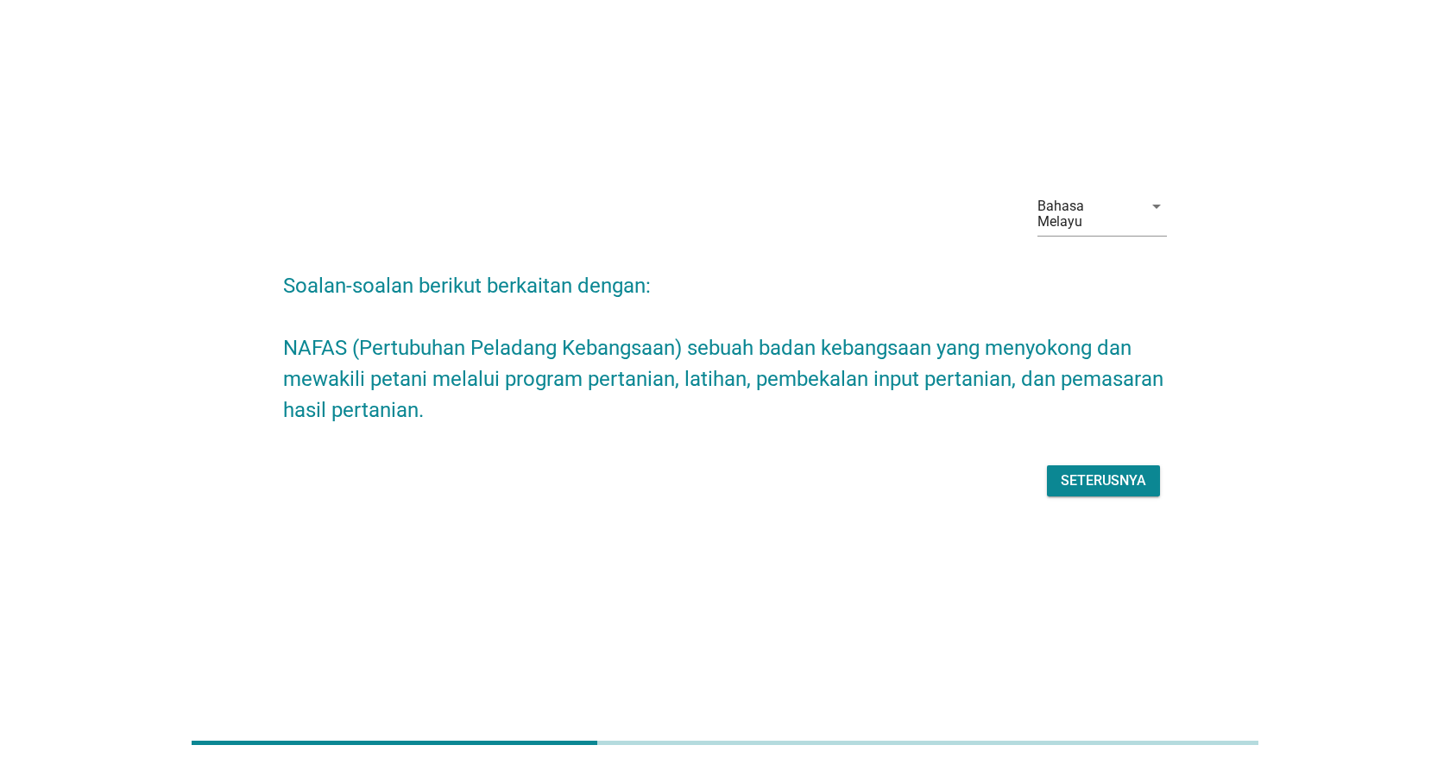
scroll to position [0, 0]
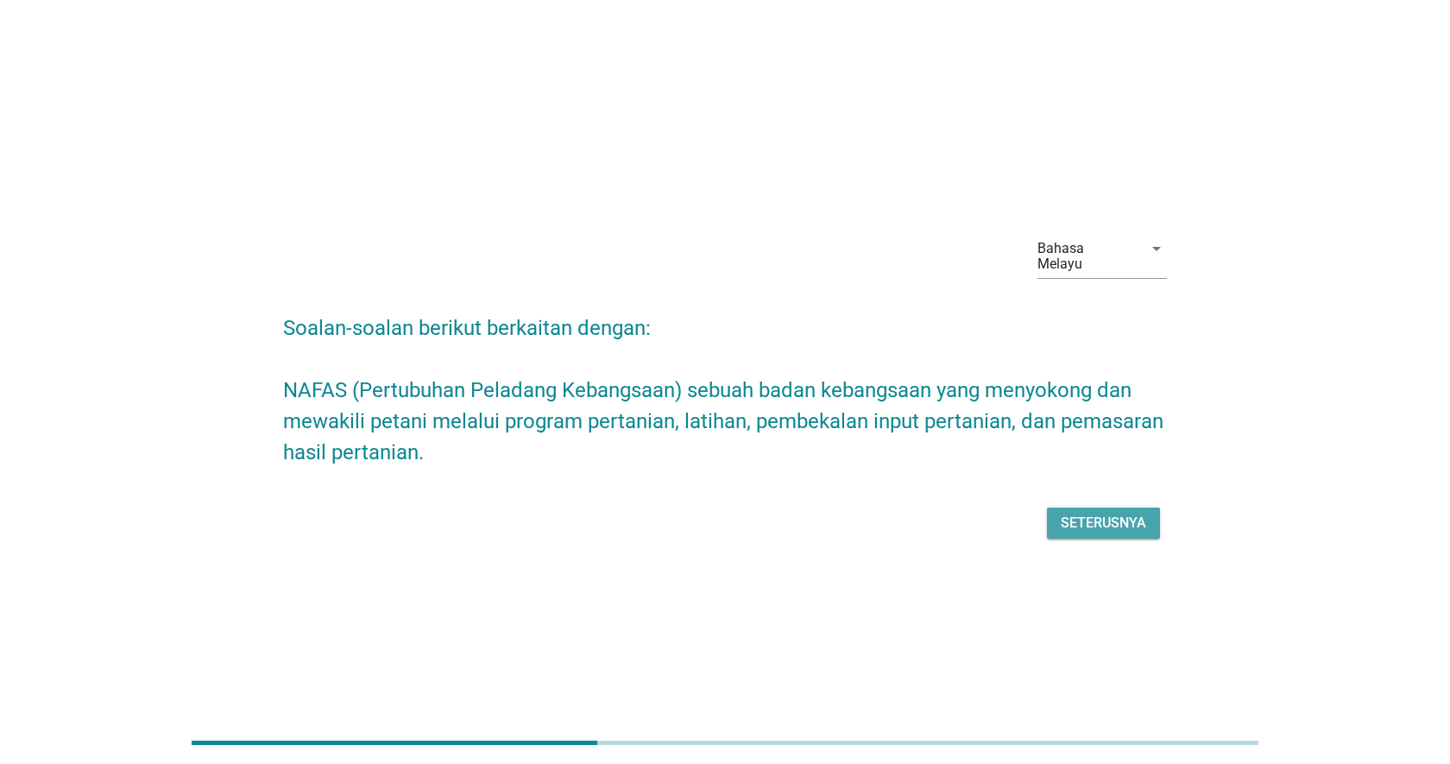
click at [1125, 513] on div "Seterusnya" at bounding box center [1103, 523] width 85 height 21
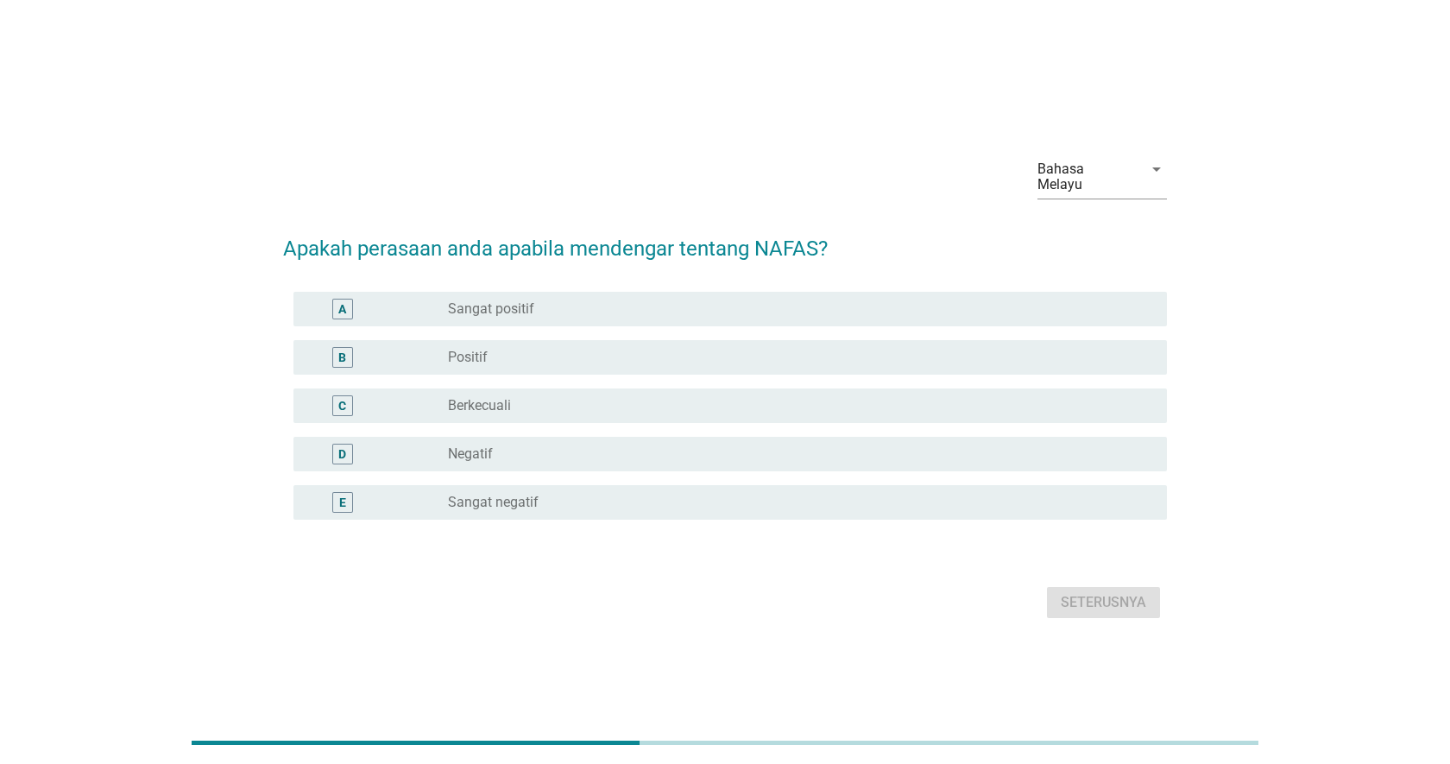
click at [800, 349] on div "radio_button_unchecked Positif" at bounding box center [793, 357] width 691 height 17
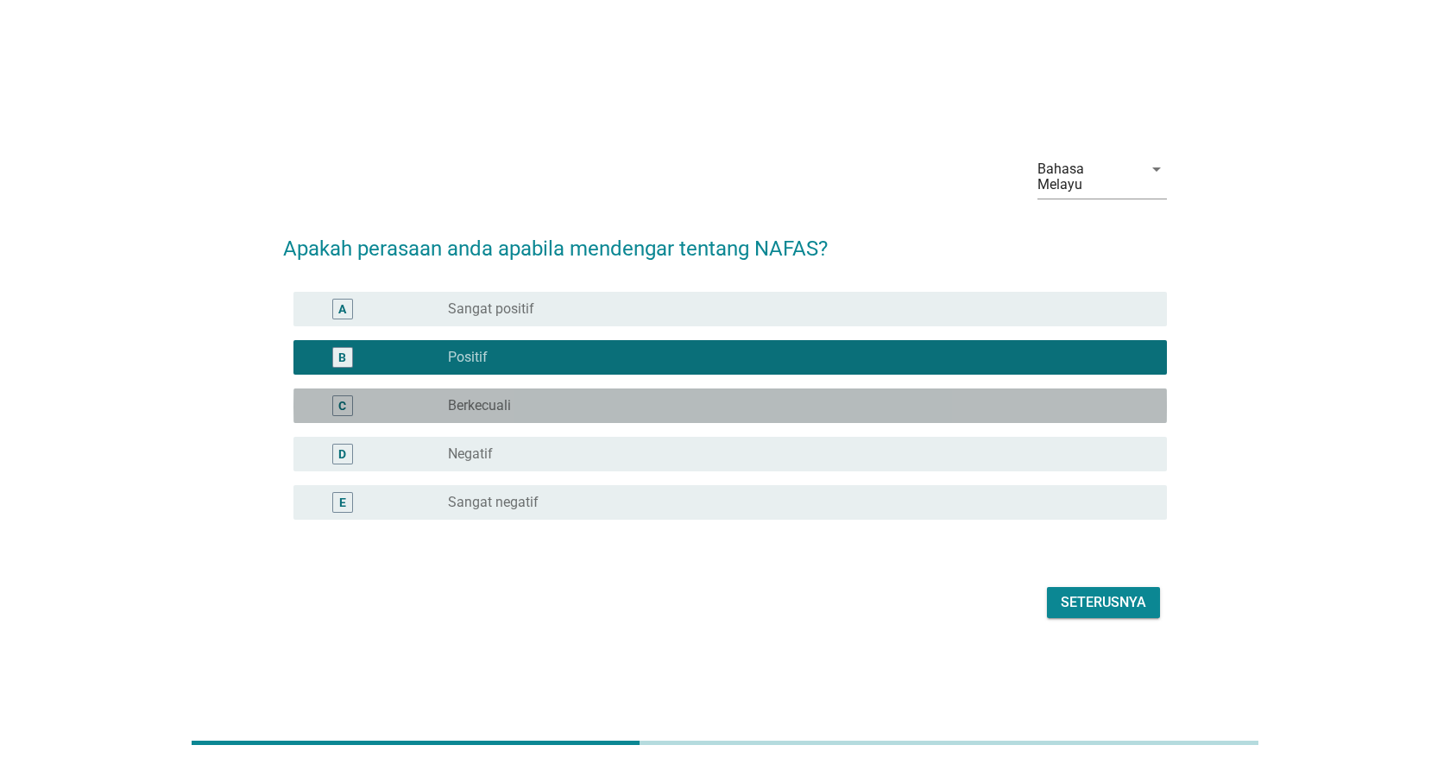
click at [792, 406] on div "radio_button_unchecked Berkecuali" at bounding box center [793, 405] width 691 height 17
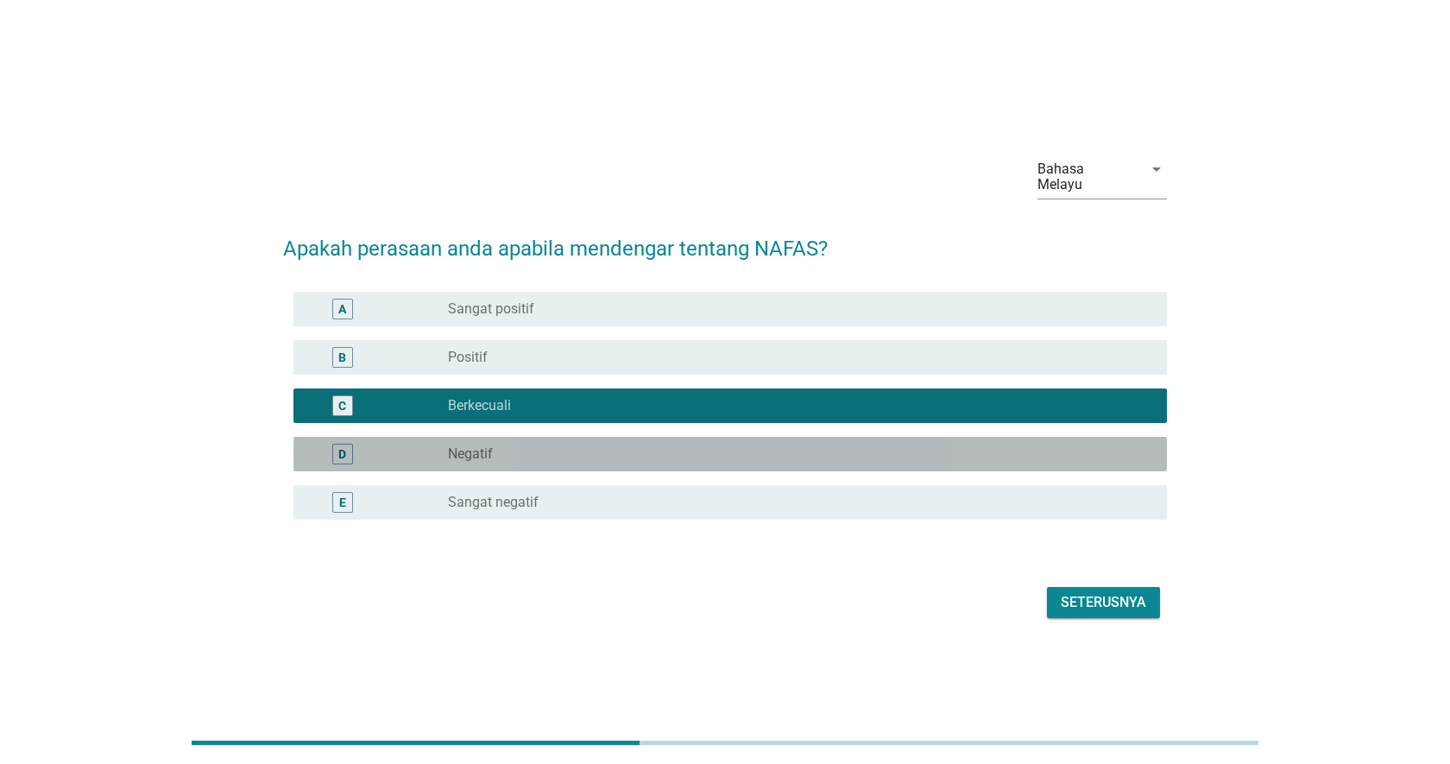
click at [791, 437] on div "D radio_button_unchecked Negatif" at bounding box center [729, 454] width 873 height 35
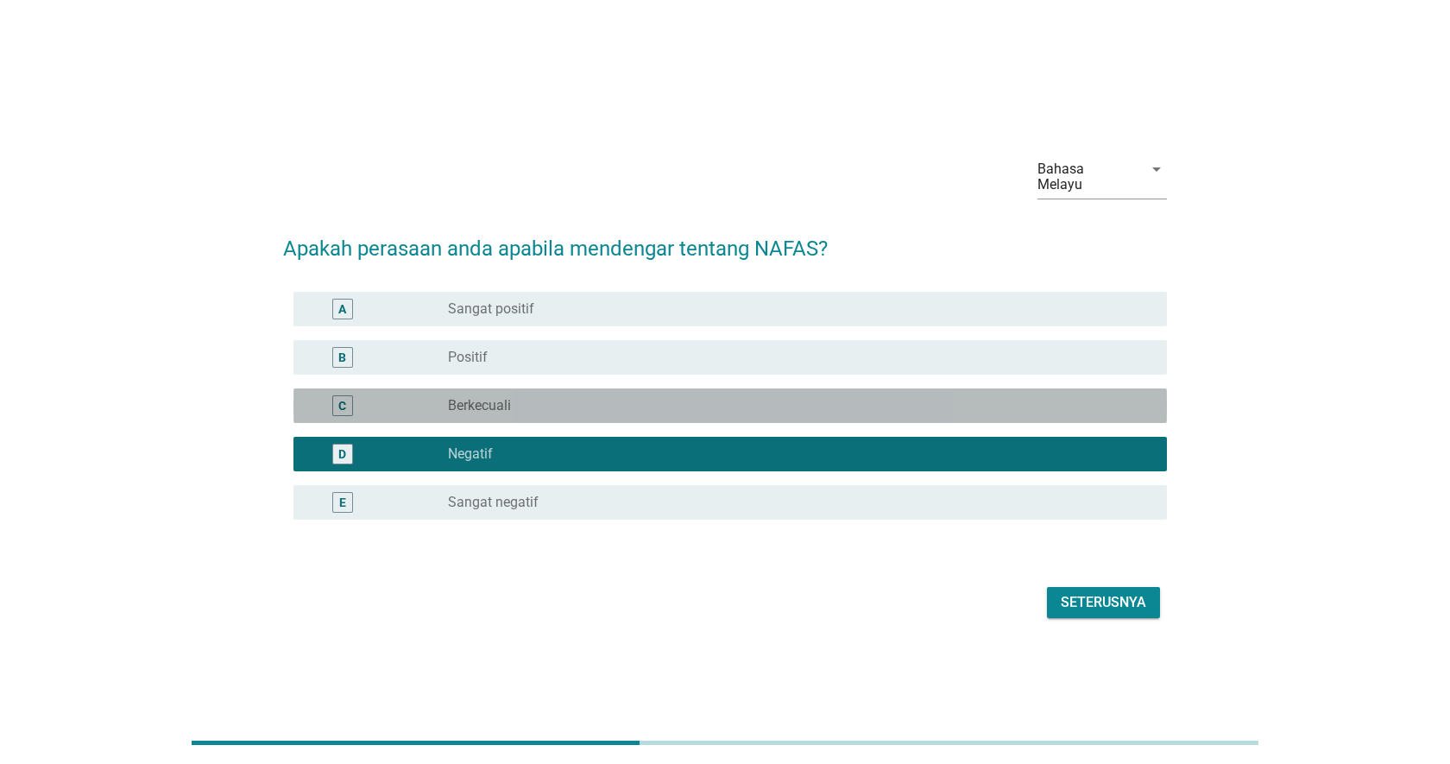
click at [791, 402] on div "radio_button_unchecked Berkecuali" at bounding box center [793, 405] width 691 height 17
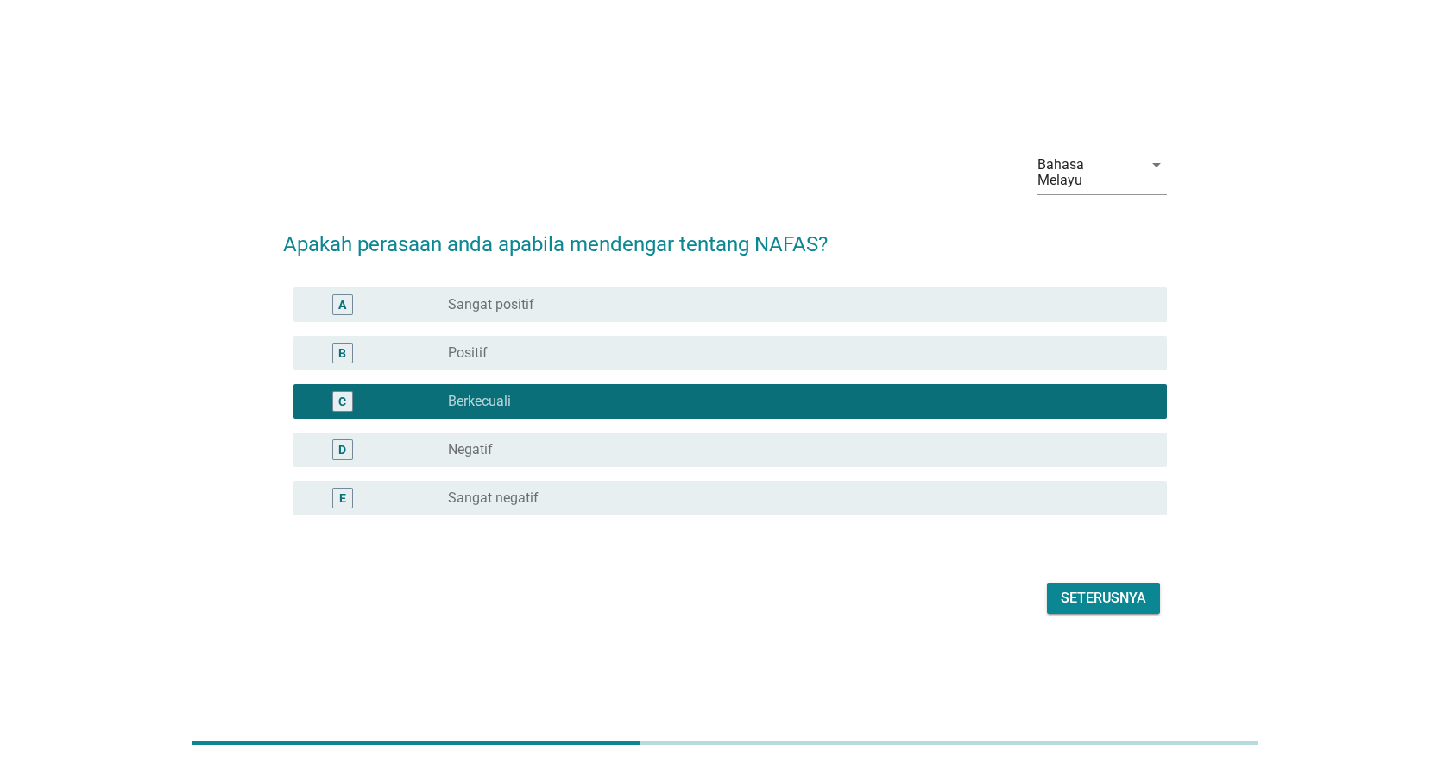
scroll to position [2, 0]
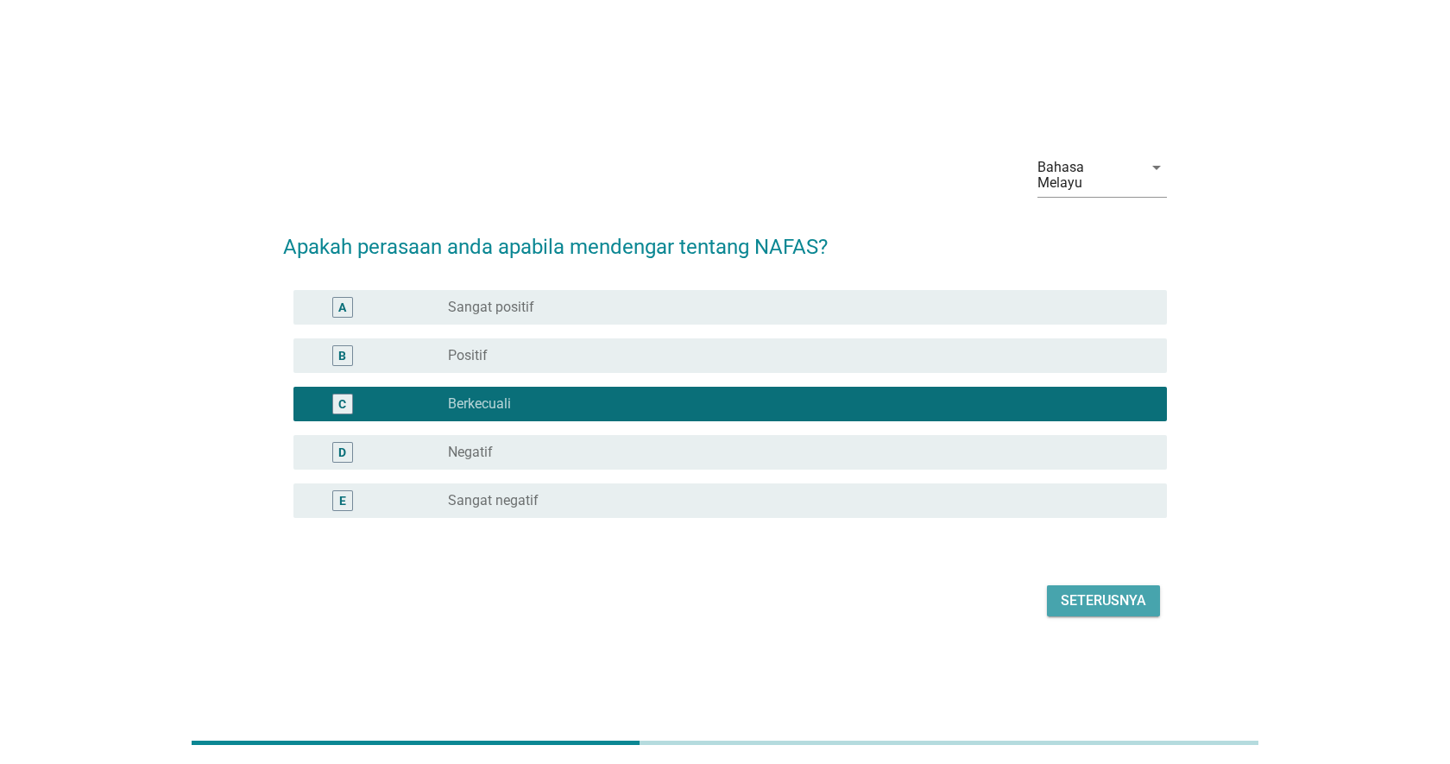
click at [1132, 592] on div "Seterusnya" at bounding box center [1103, 600] width 85 height 21
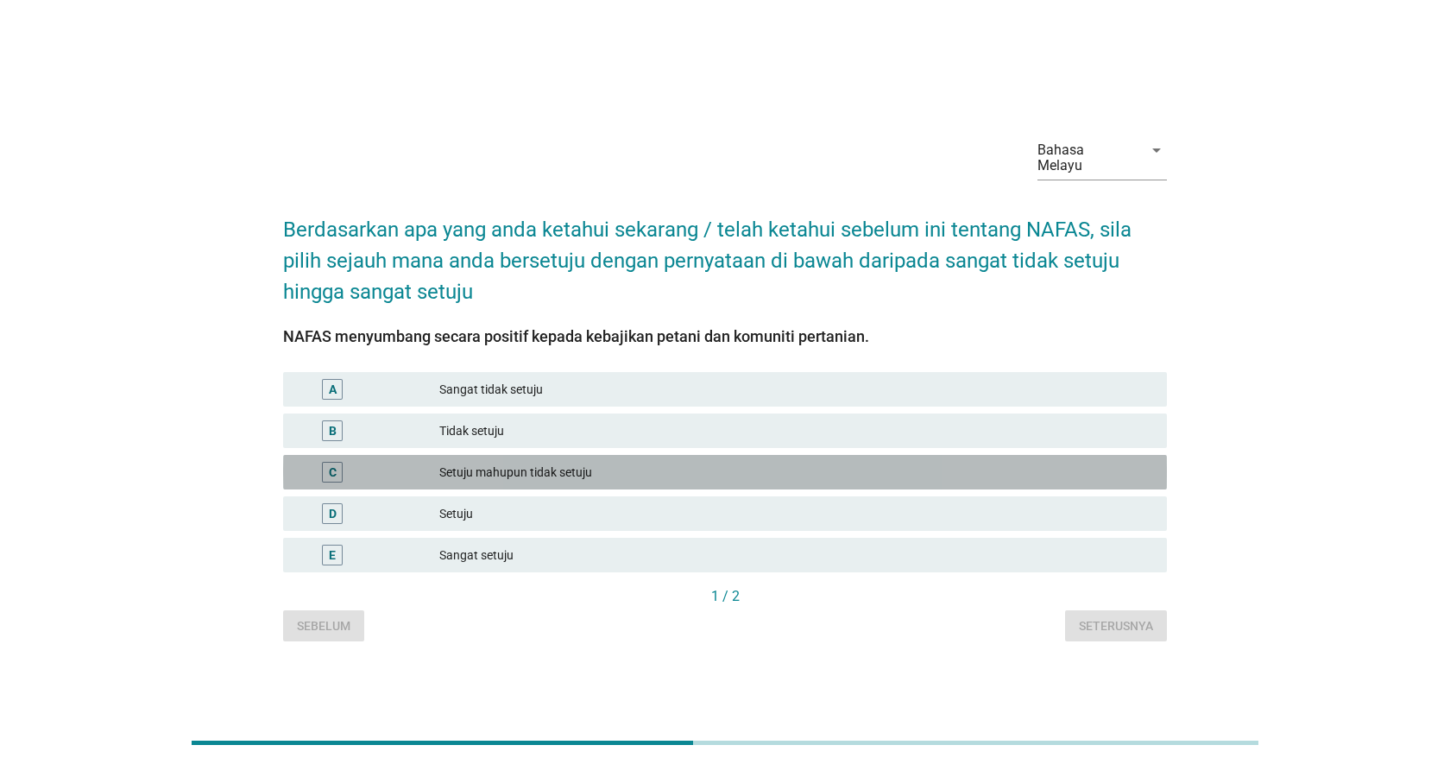
click at [880, 477] on div "C Setuju mahupun tidak setuju" at bounding box center [725, 472] width 884 height 35
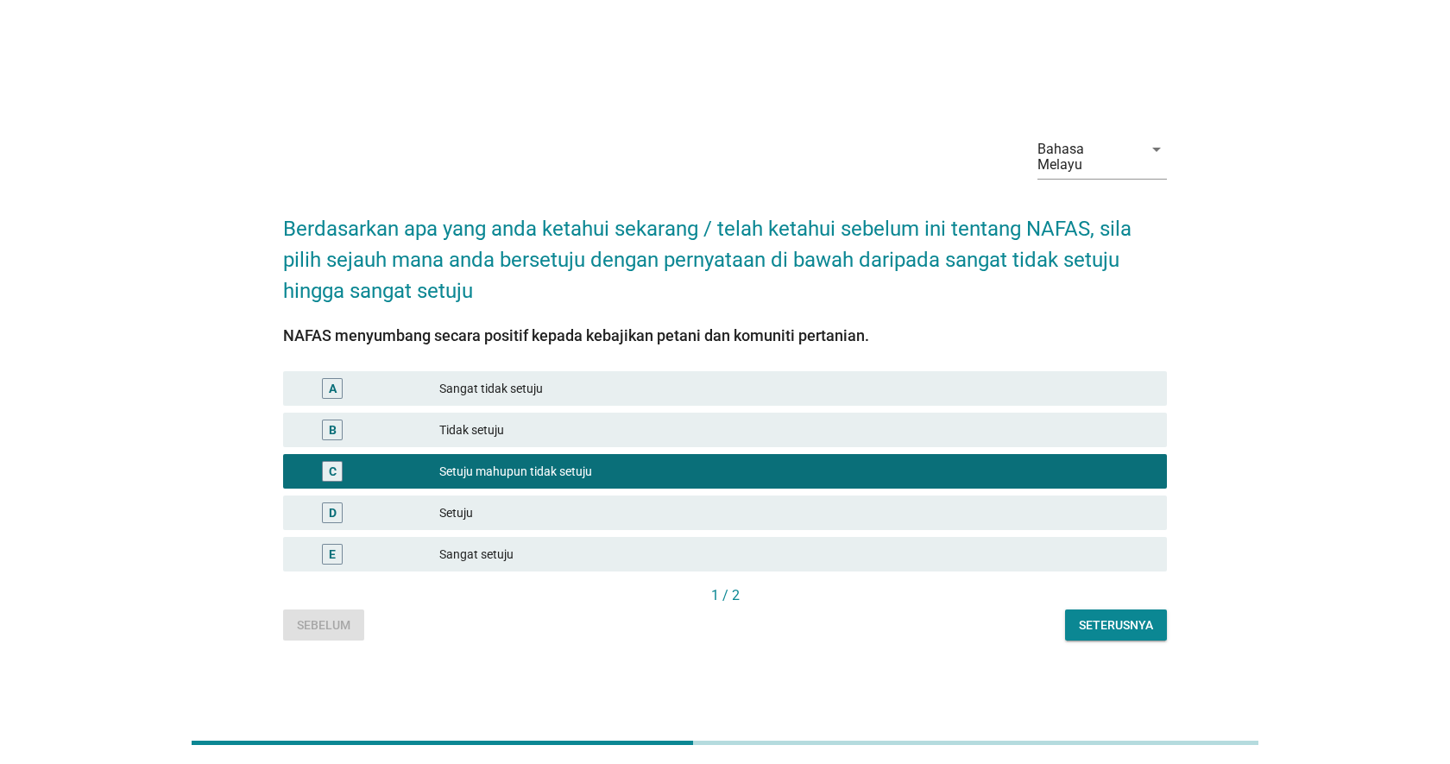
scroll to position [2, 0]
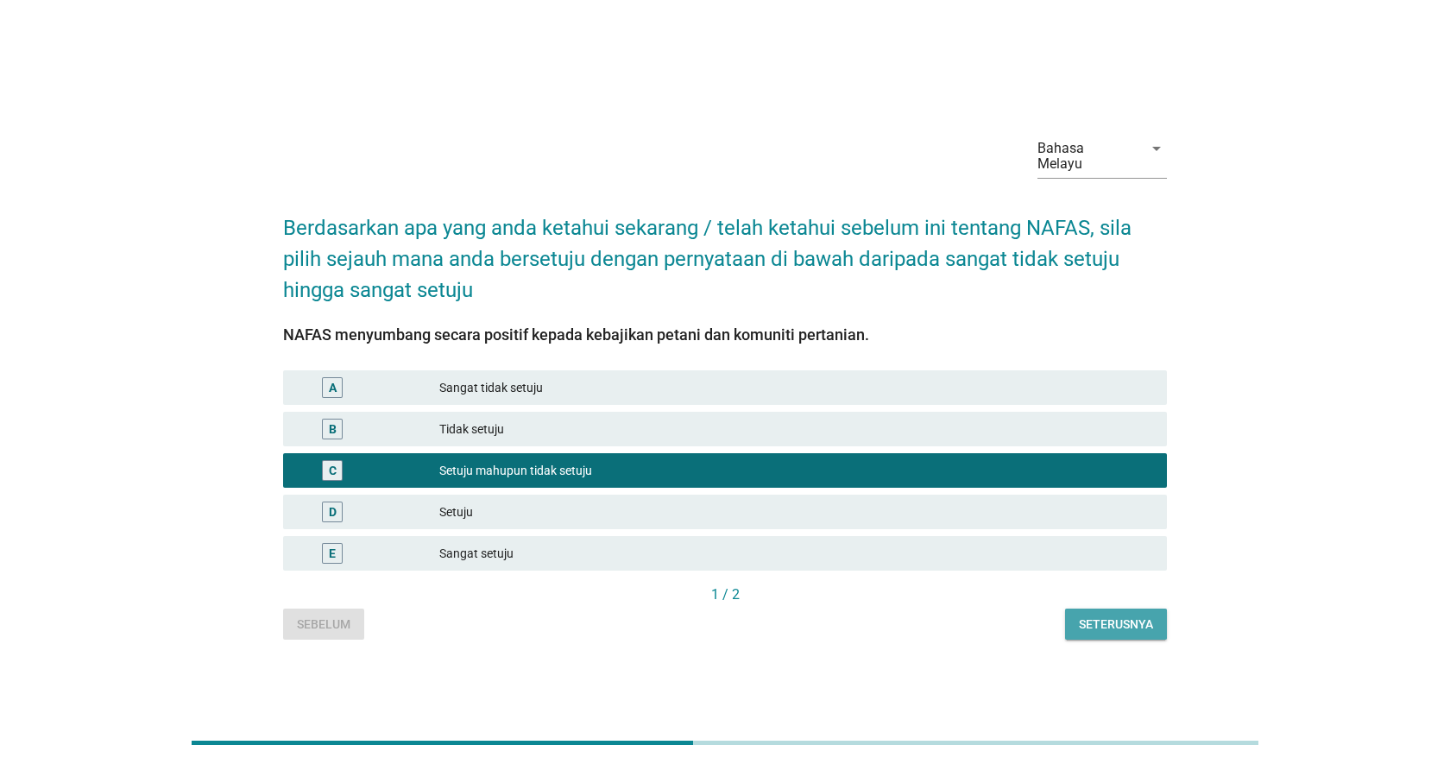
click at [1125, 615] on div "Seterusnya" at bounding box center [1116, 624] width 74 height 18
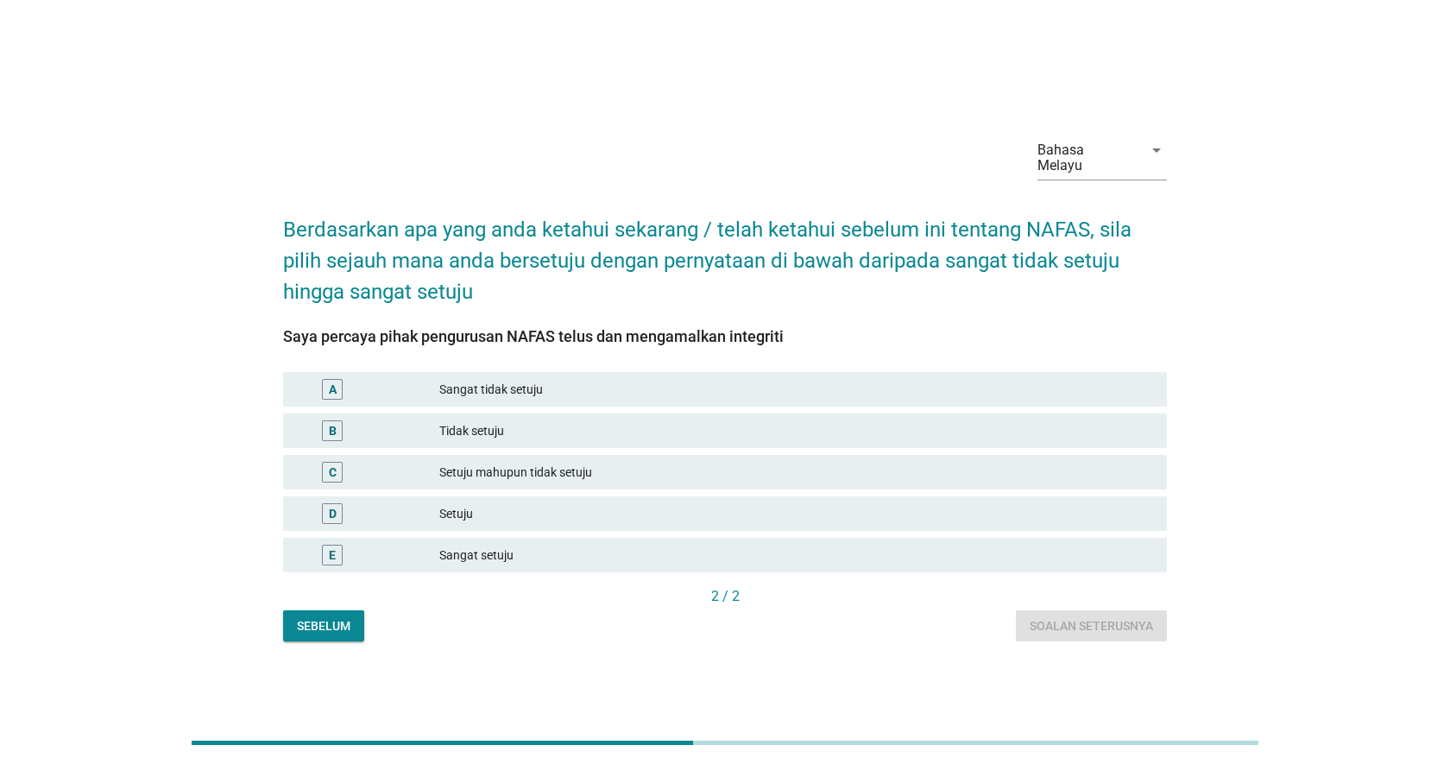
scroll to position [1, 0]
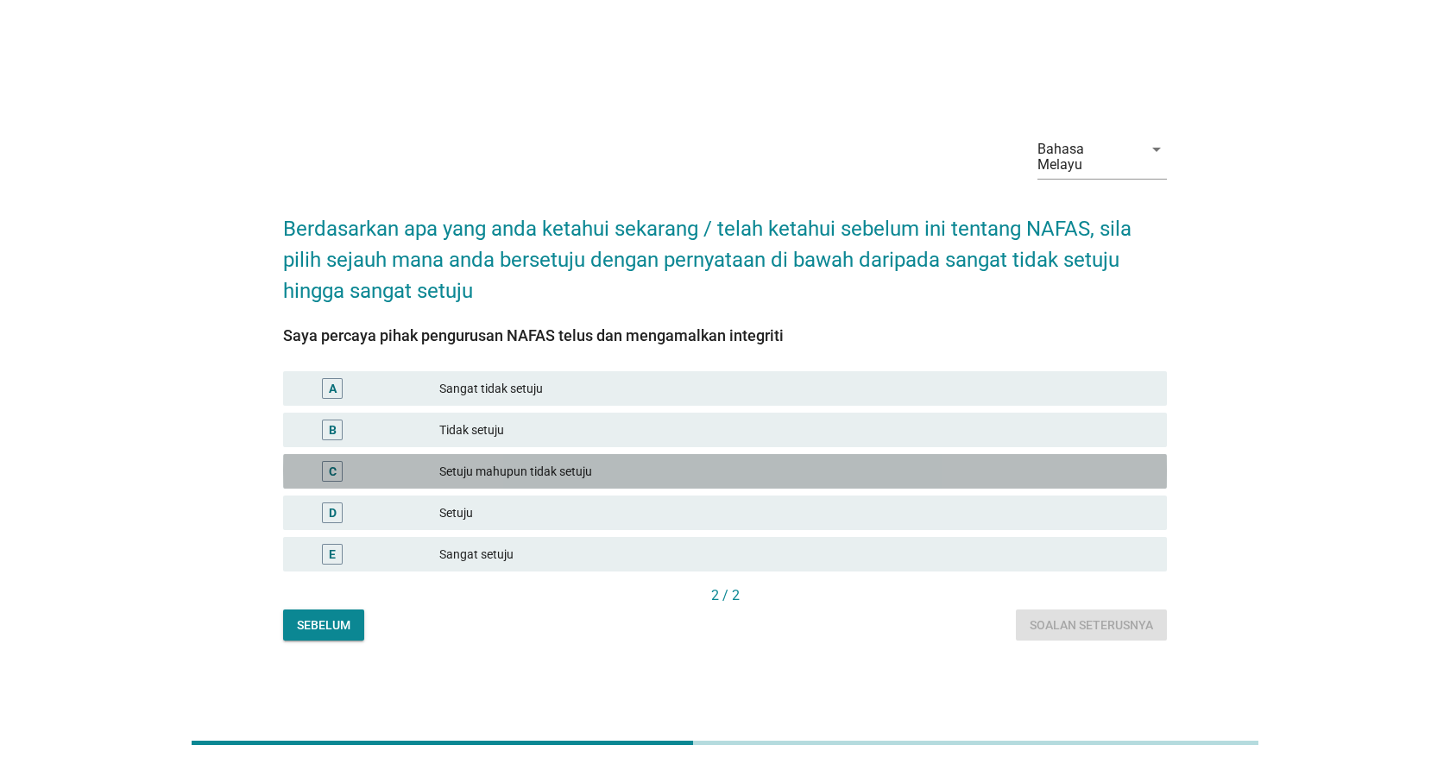
click at [892, 461] on div "Setuju mahupun tidak setuju" at bounding box center [796, 471] width 714 height 21
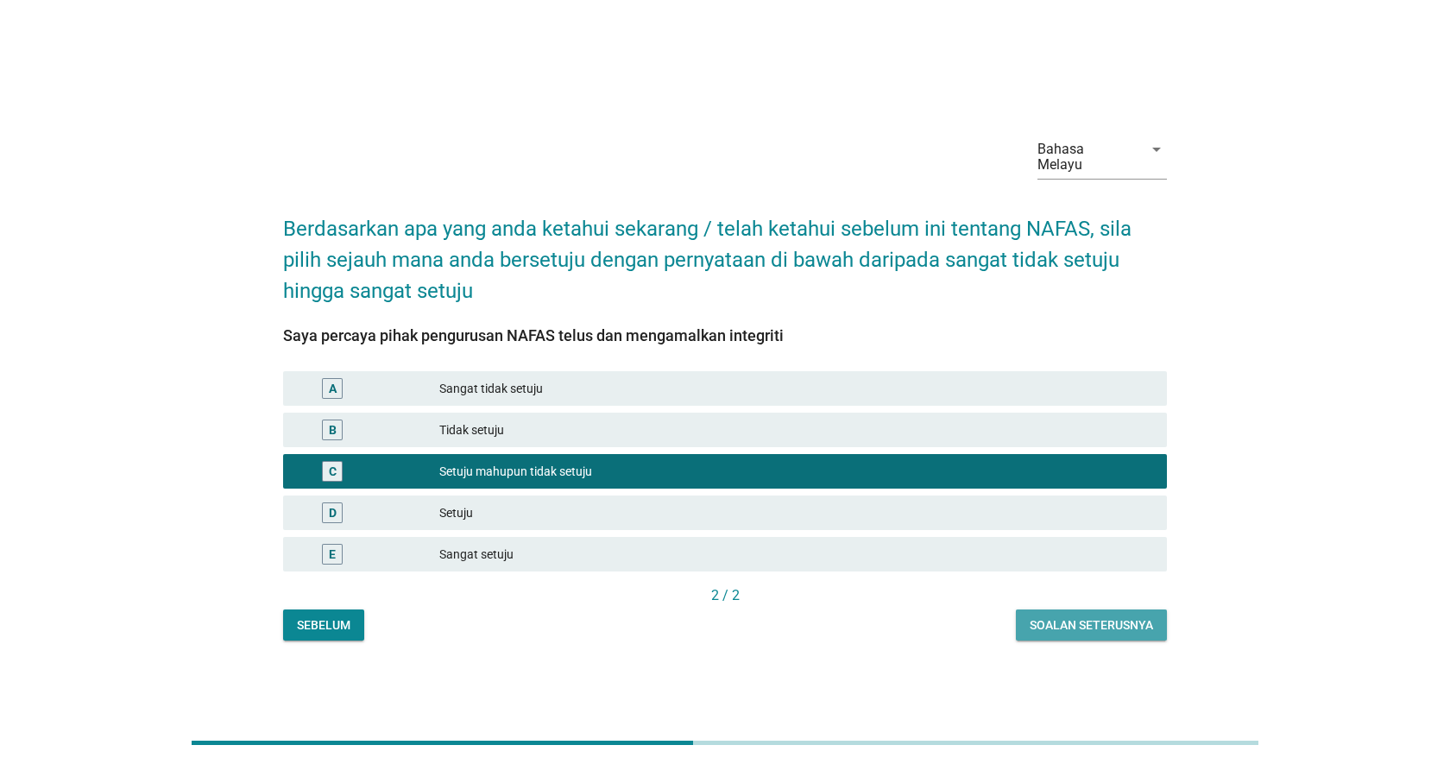
click at [1118, 616] on div "Soalan seterusnya" at bounding box center [1091, 625] width 123 height 18
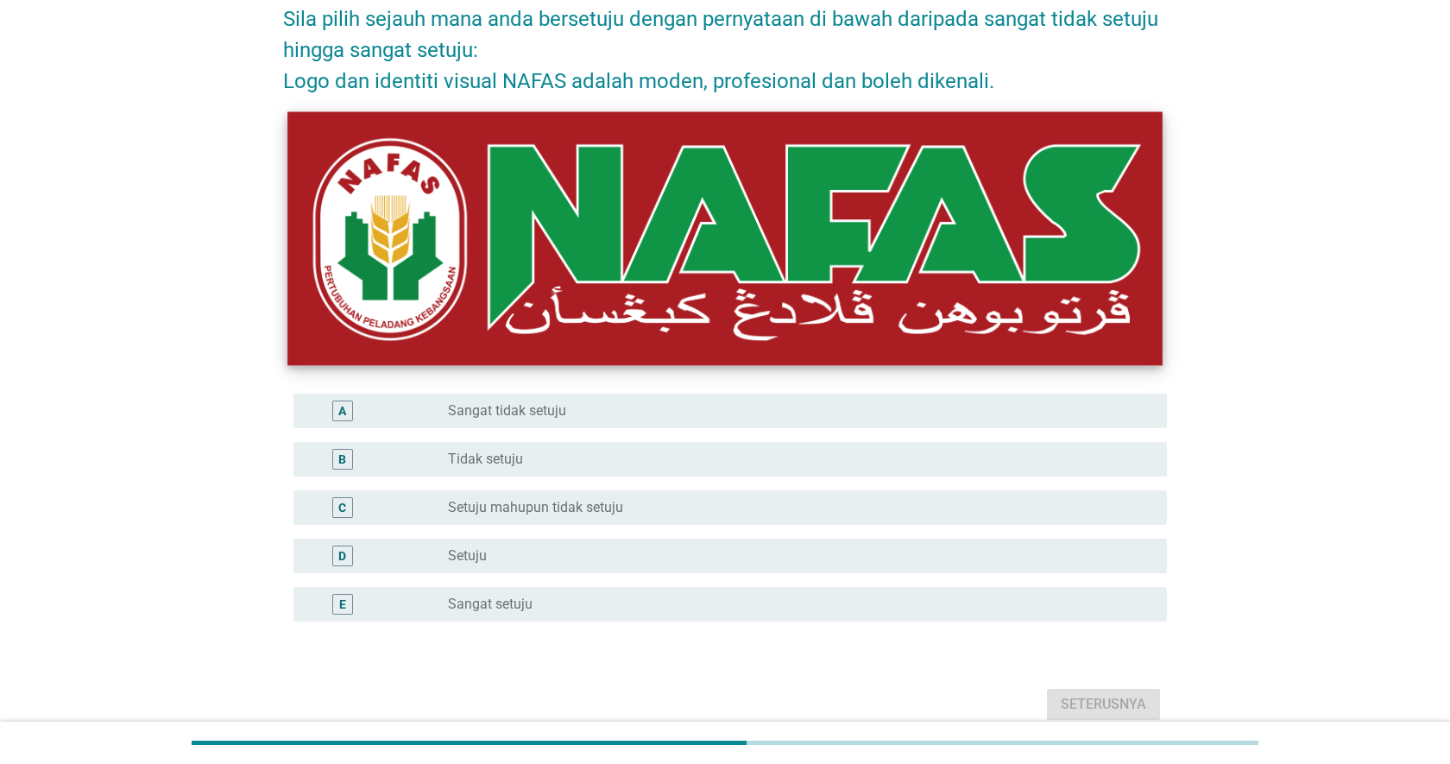
scroll to position [167, 0]
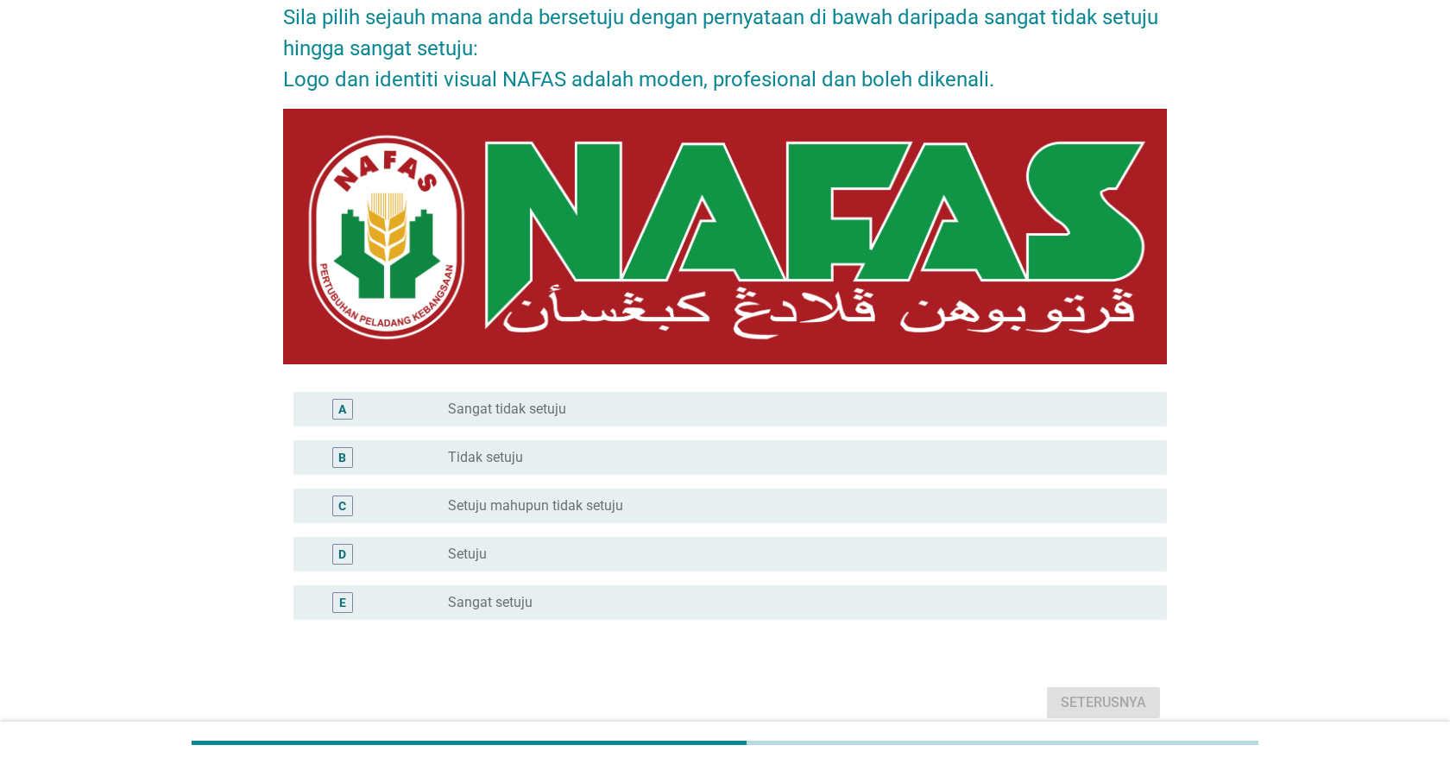
click at [706, 406] on div "A radio_button_unchecked Sangat tidak setuju" at bounding box center [729, 409] width 873 height 35
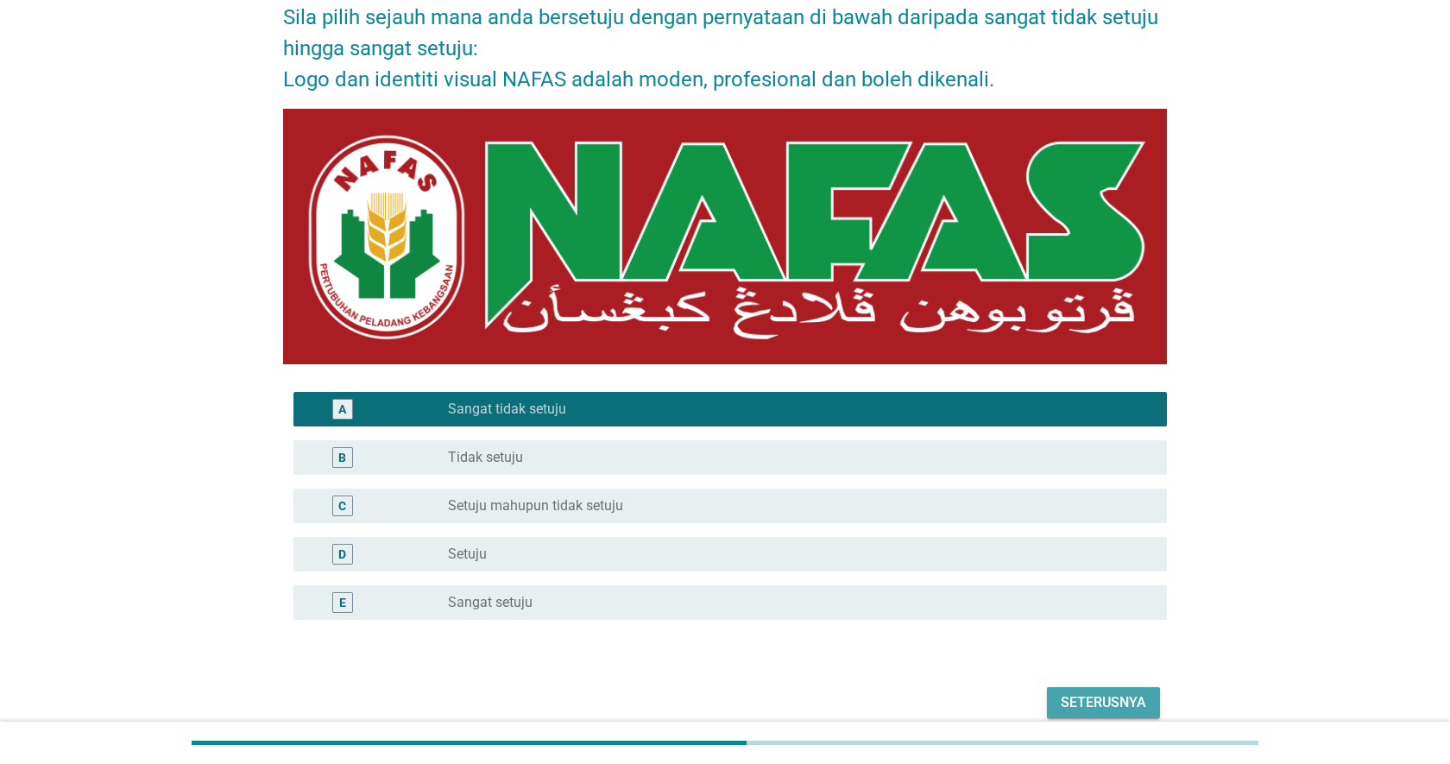
click at [1106, 692] on div "Seterusnya" at bounding box center [1103, 702] width 85 height 21
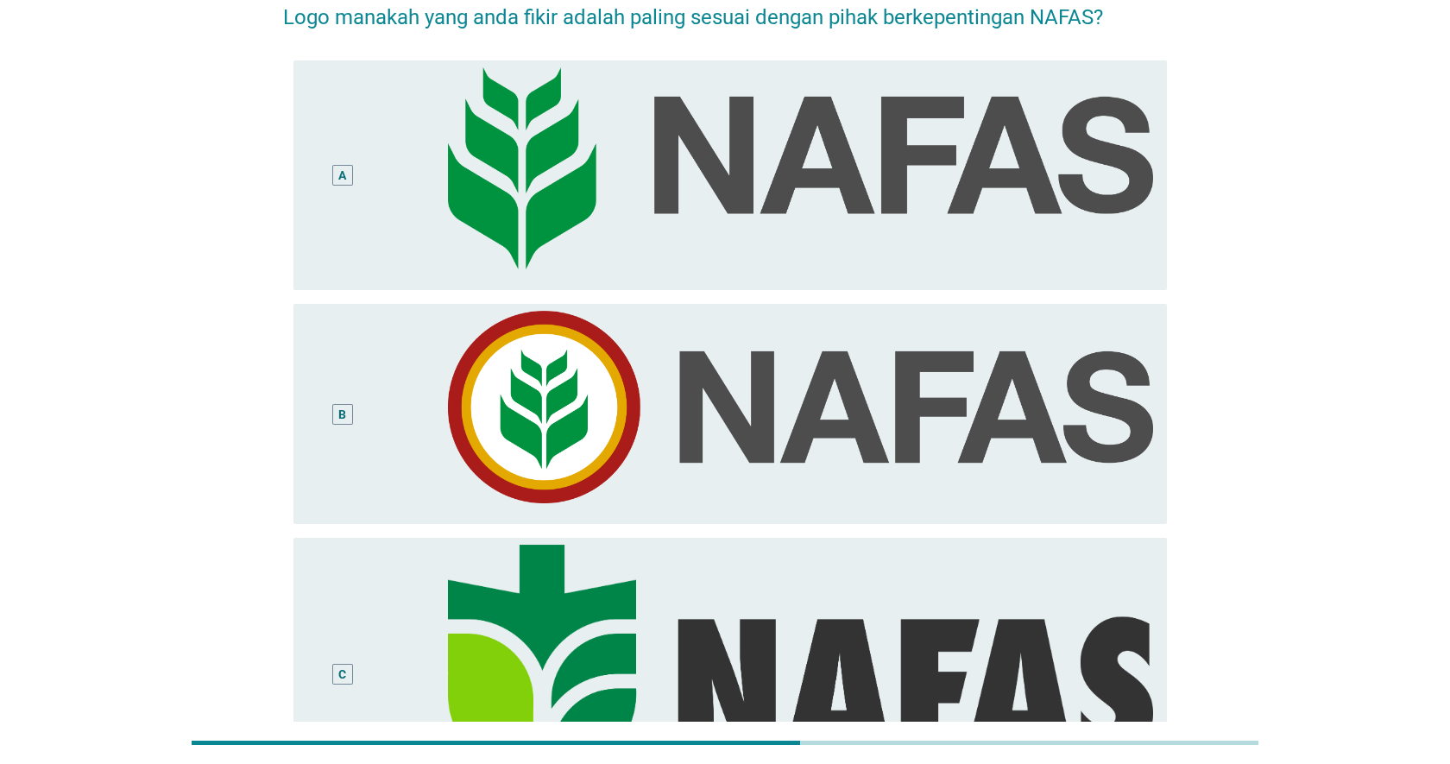
scroll to position [0, 0]
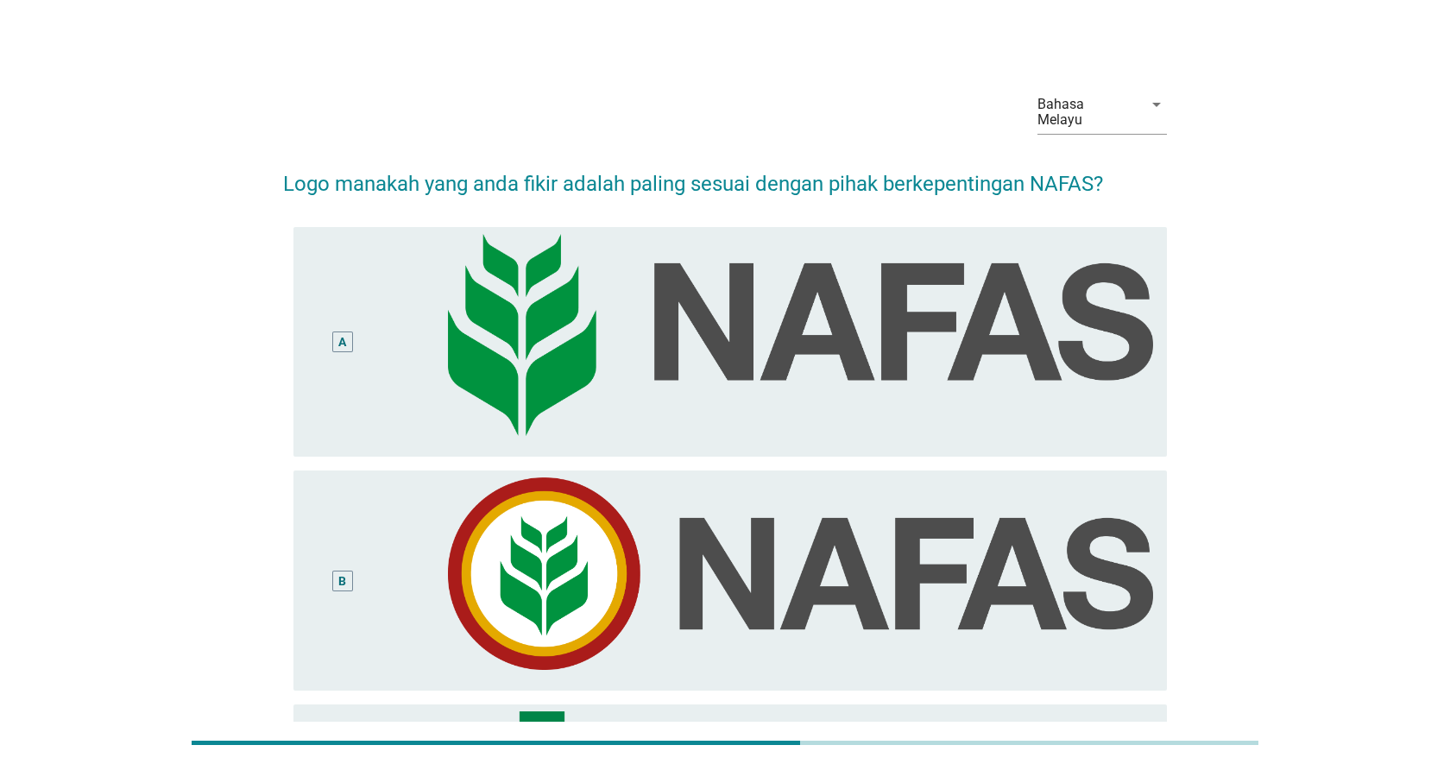
click at [380, 329] on div "A" at bounding box center [377, 342] width 141 height 217
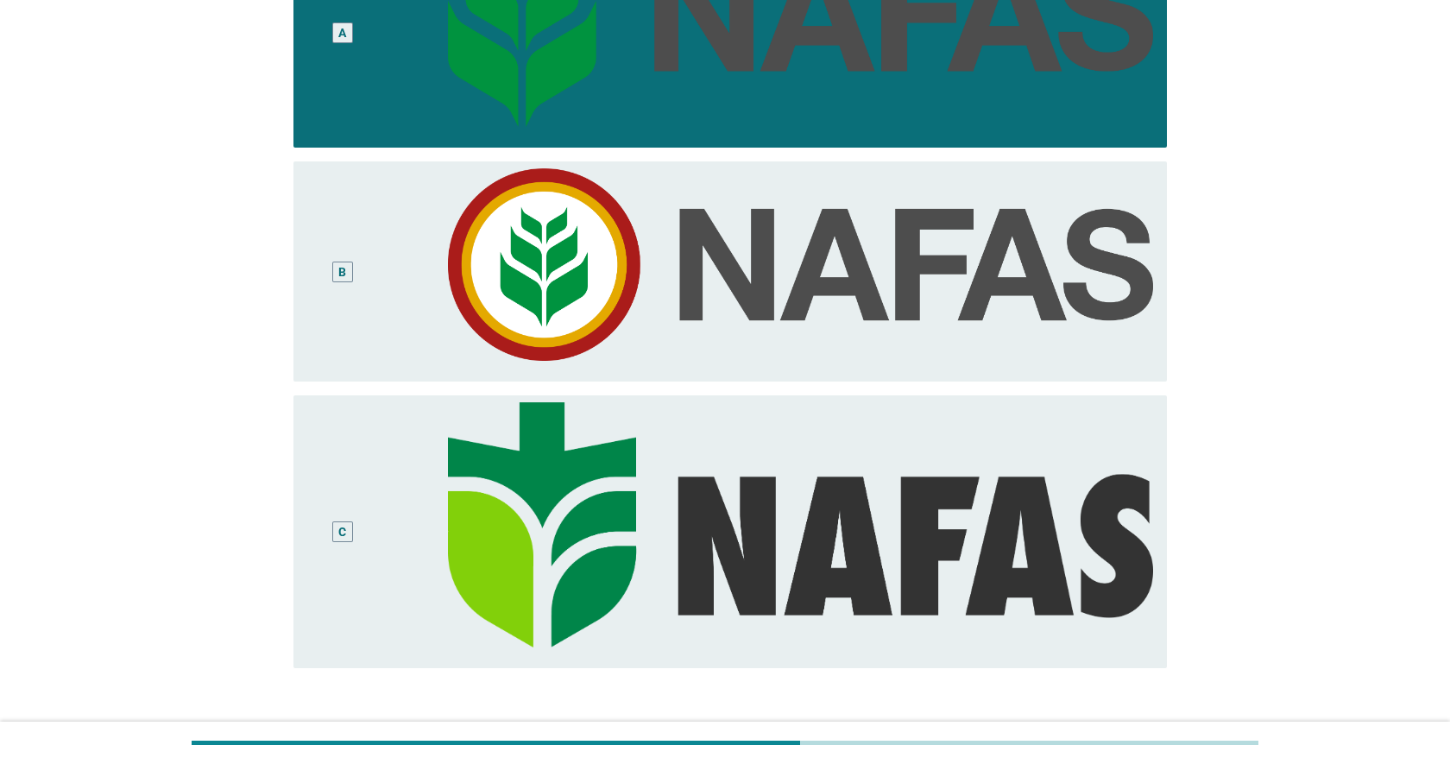
scroll to position [419, 0]
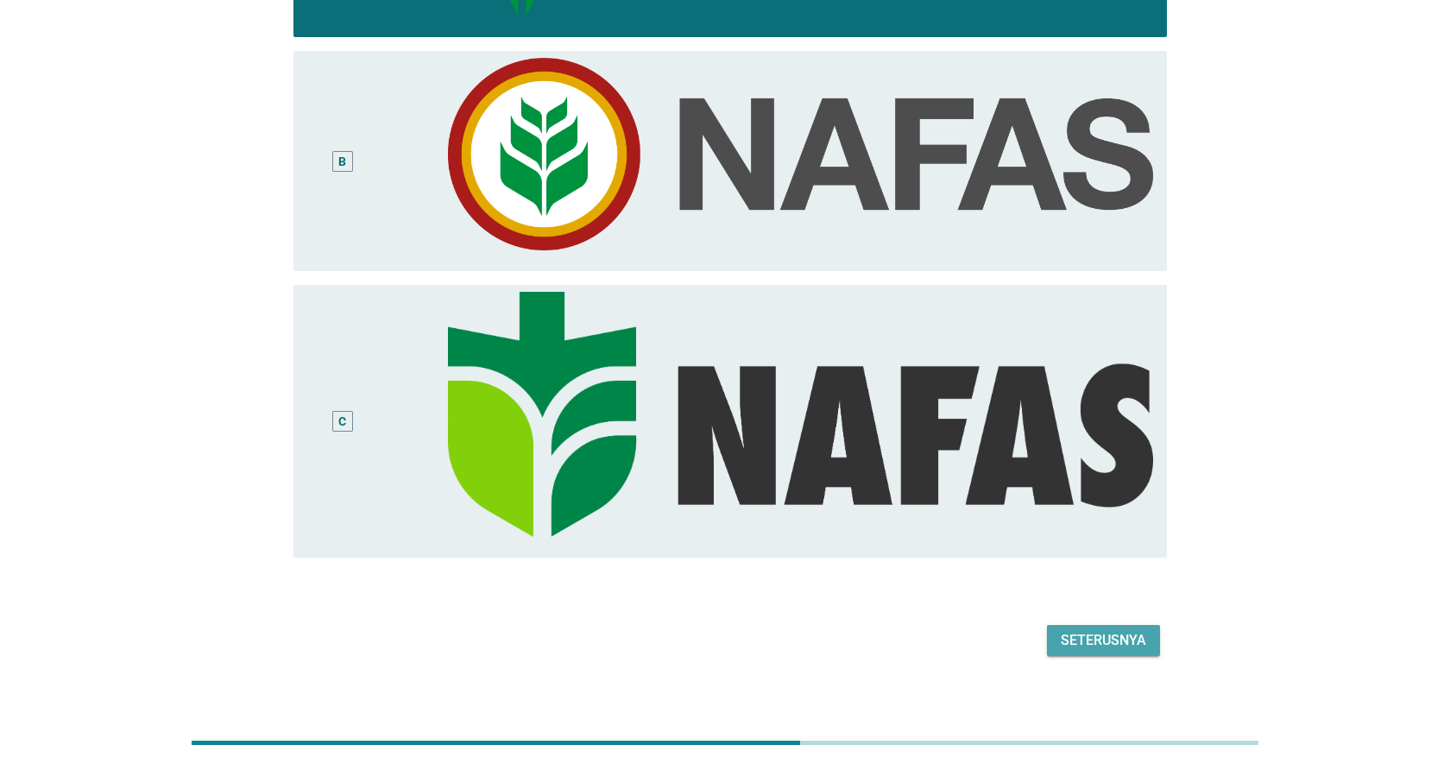
click at [1139, 630] on div "Seterusnya" at bounding box center [1103, 640] width 85 height 21
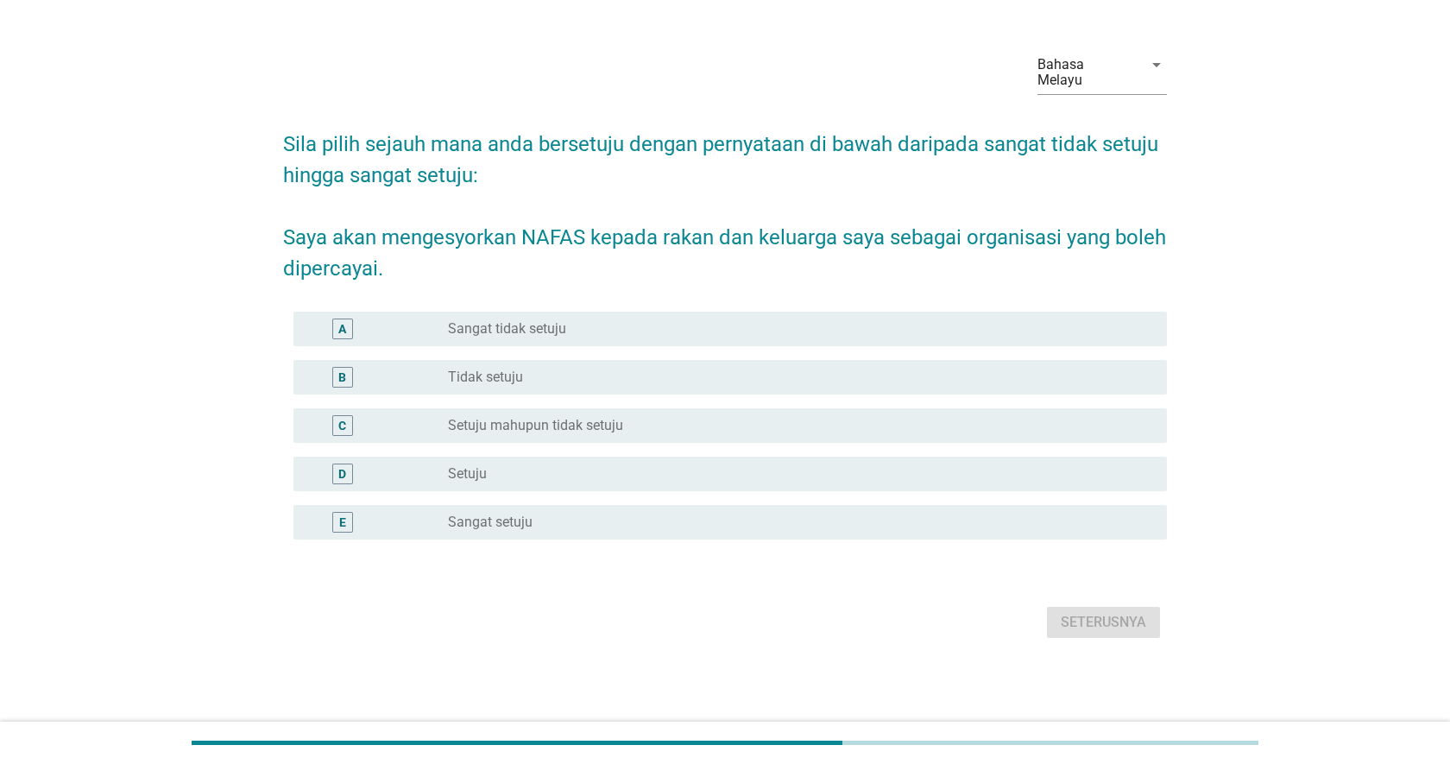
scroll to position [0, 0]
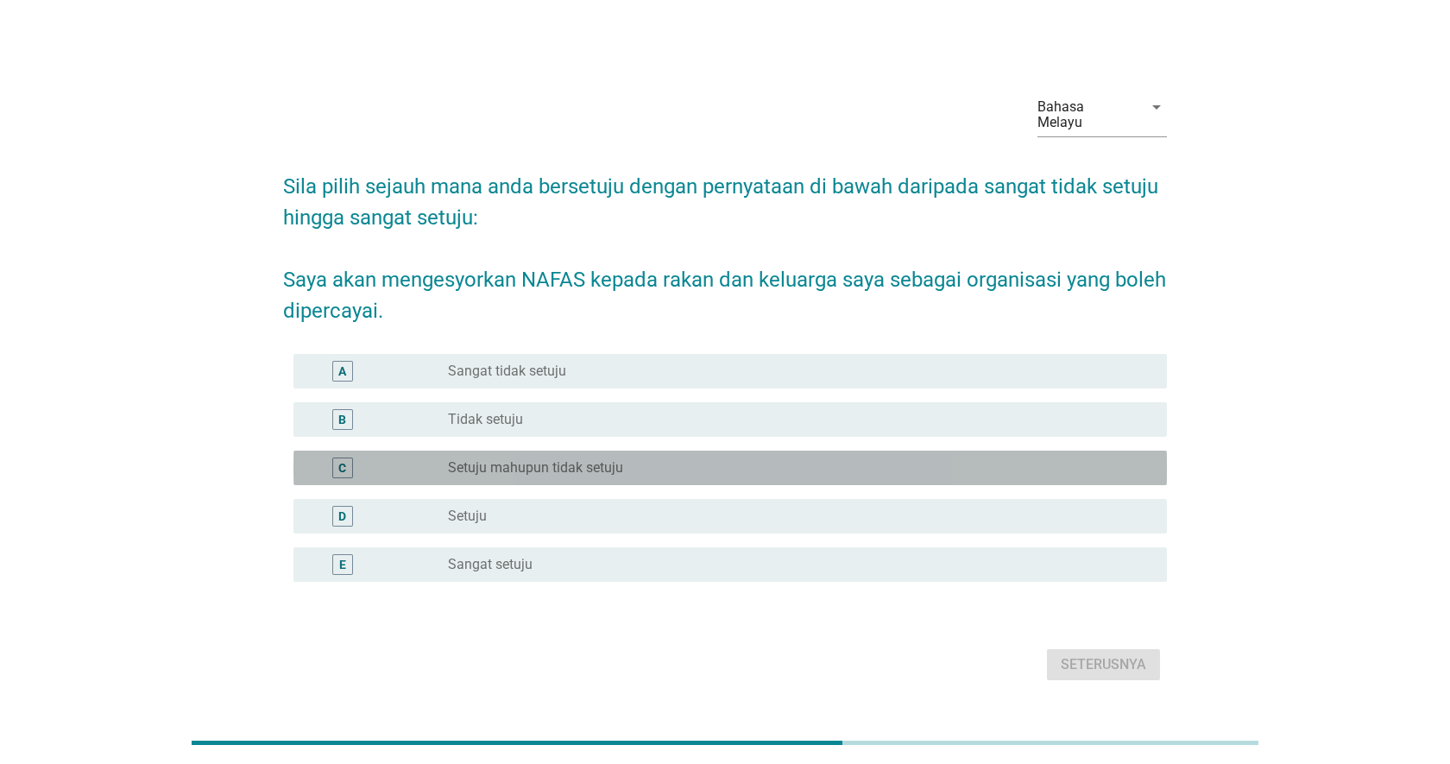
click at [439, 459] on div "C" at bounding box center [377, 467] width 141 height 21
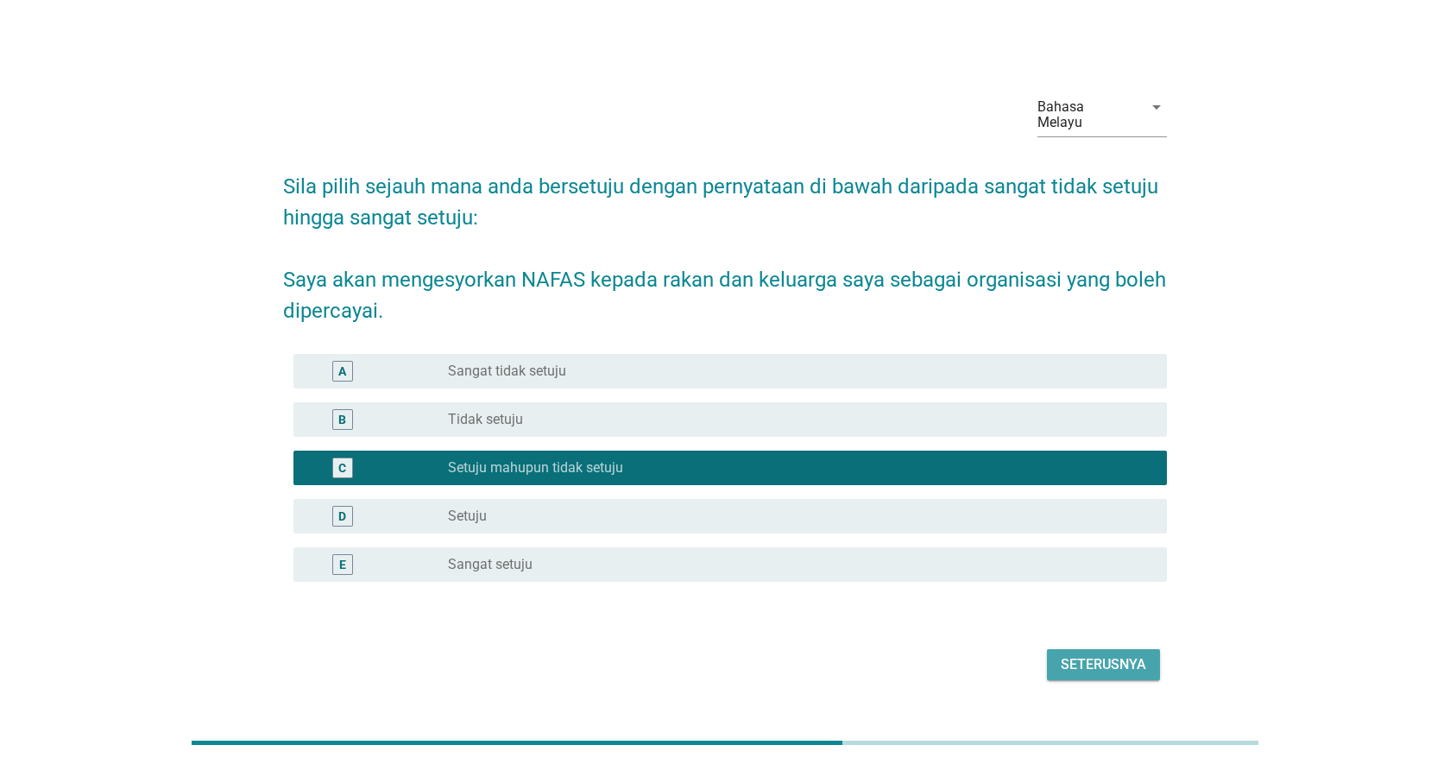
click at [1159, 658] on button "Seterusnya" at bounding box center [1103, 664] width 113 height 31
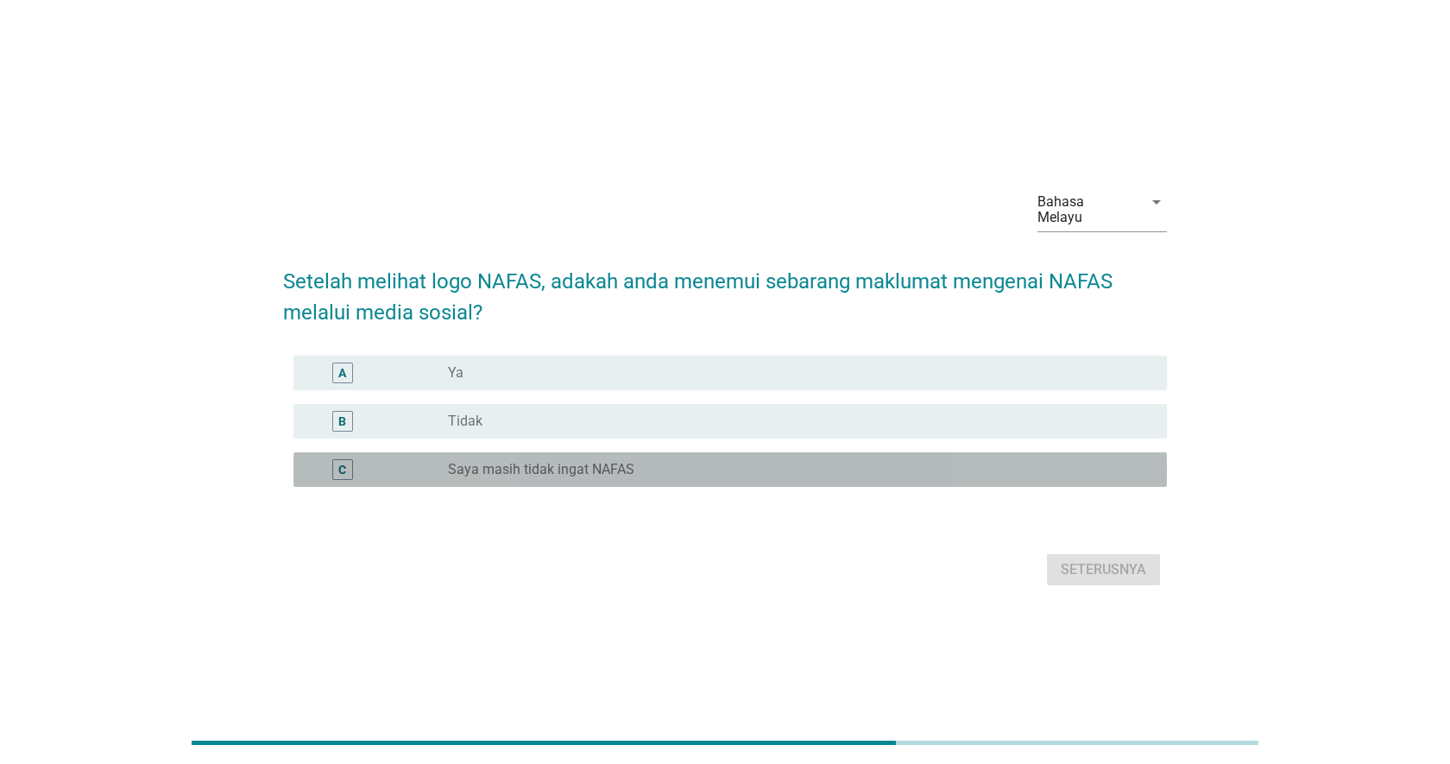
click at [500, 462] on label "Saya masih tidak ingat NAFAS" at bounding box center [541, 469] width 186 height 17
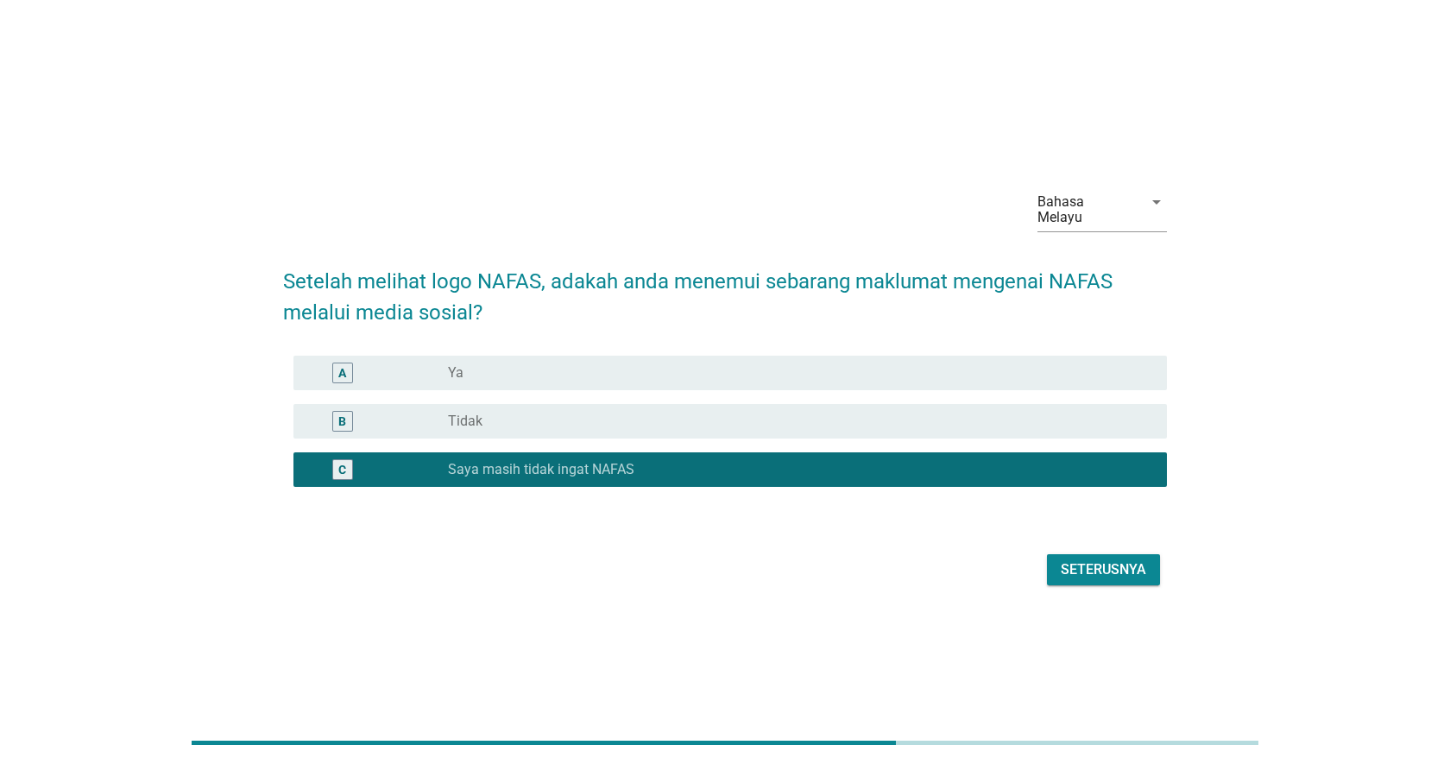
click at [1137, 559] on div "Seterusnya" at bounding box center [1103, 569] width 85 height 21
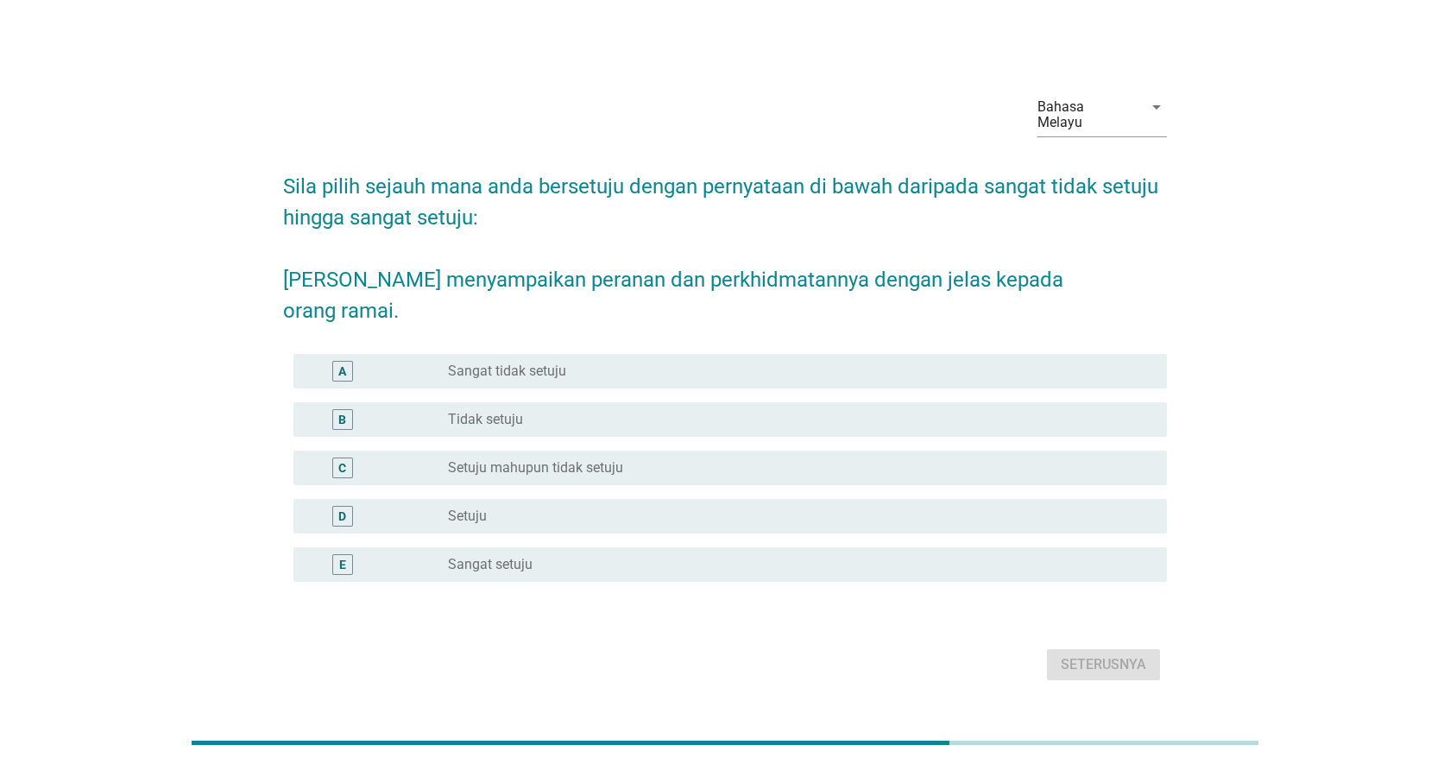
click at [834, 413] on div "radio_button_unchecked Tidak setuju" at bounding box center [793, 419] width 691 height 17
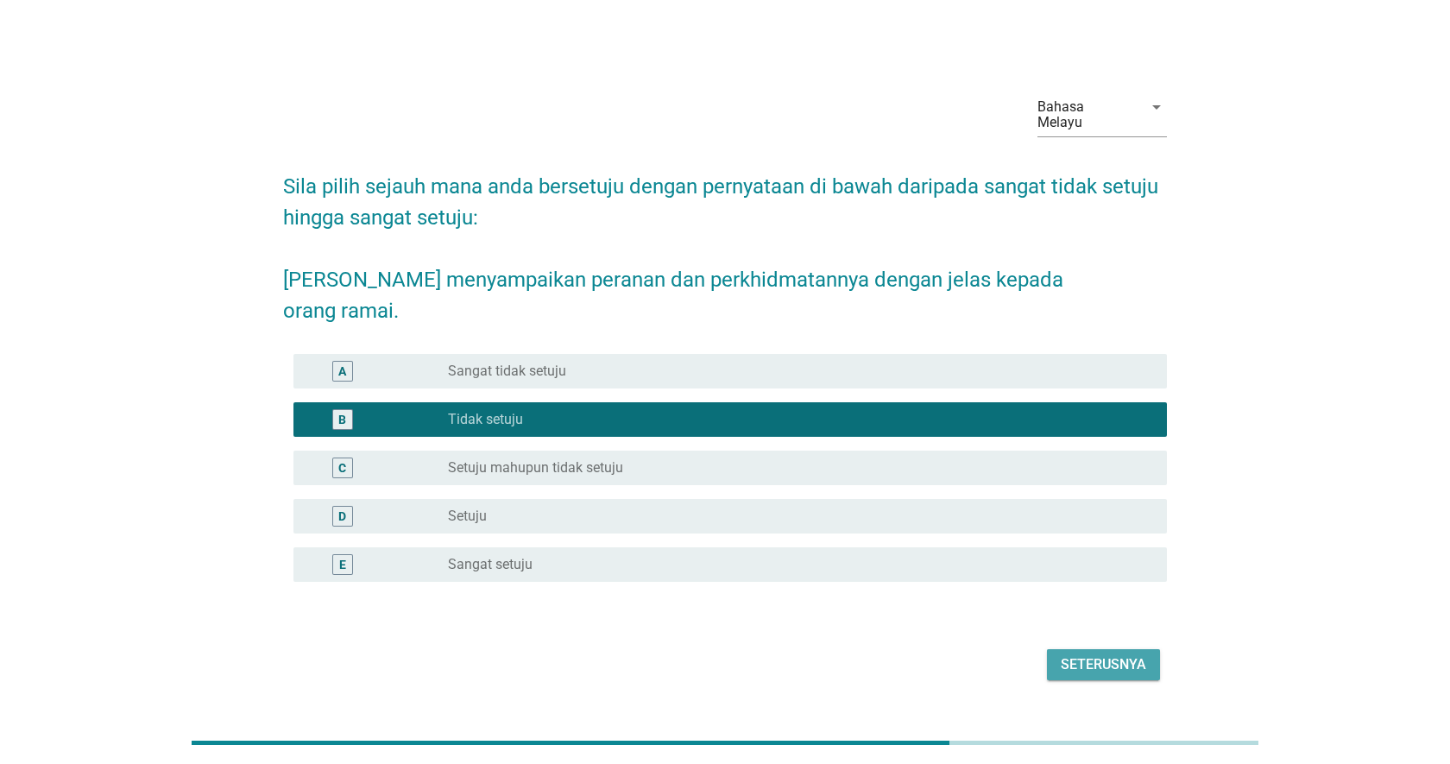
click at [1089, 649] on button "Seterusnya" at bounding box center [1103, 664] width 113 height 31
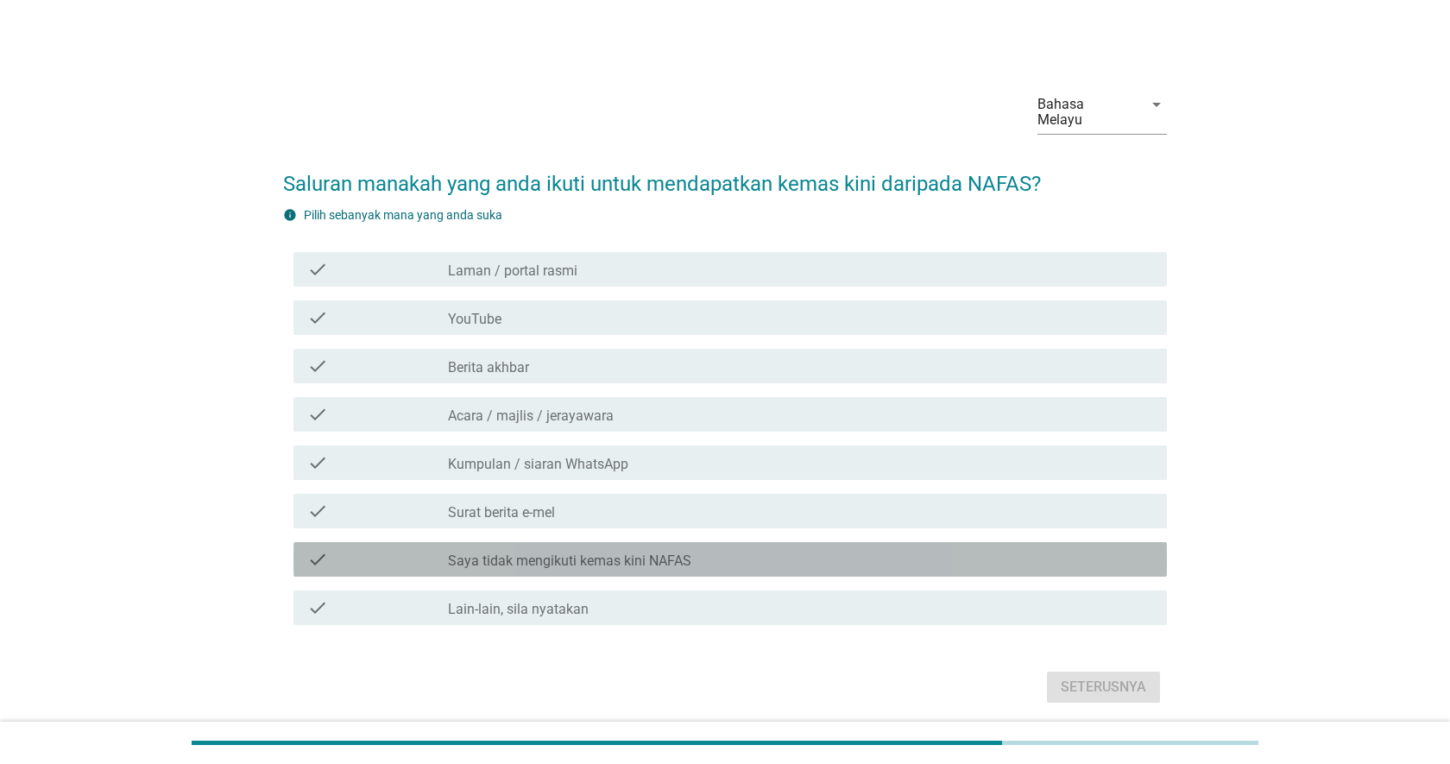
click at [684, 552] on label "Saya tidak mengikuti kemas kini NAFAS" at bounding box center [569, 560] width 243 height 17
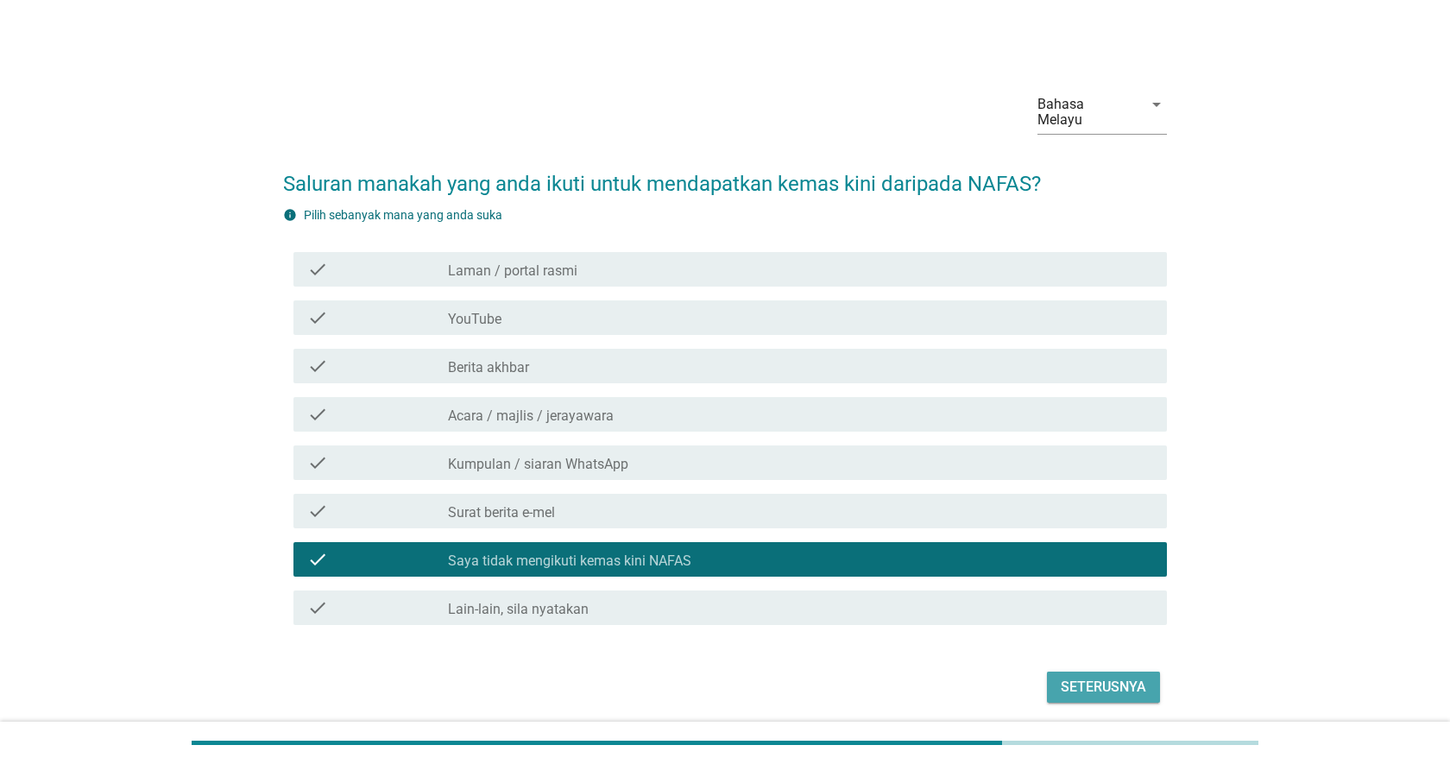
click at [1103, 677] on div "Seterusnya" at bounding box center [1103, 687] width 85 height 21
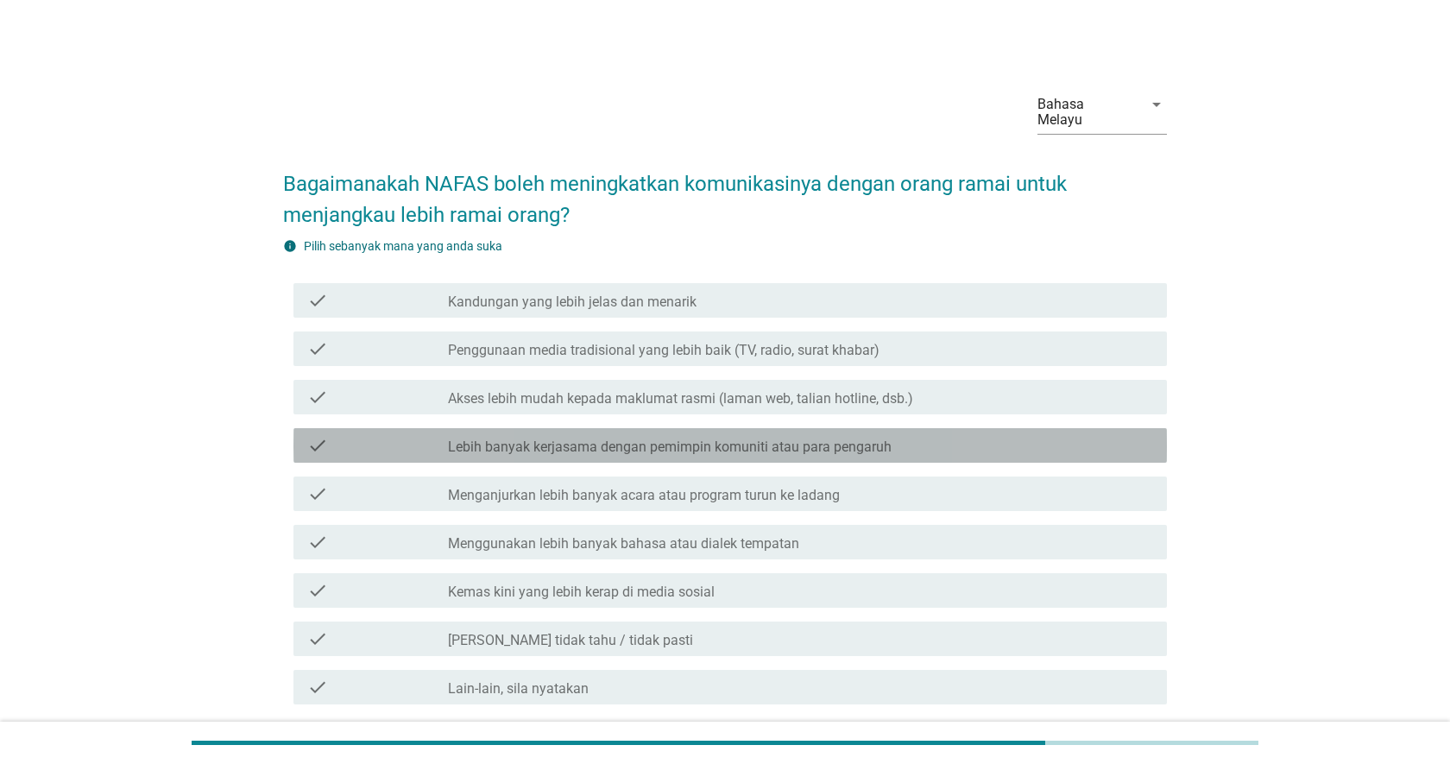
click at [991, 428] on div "check check_box_outline_blank Lebih banyak kerjasama dengan pemimpin komuniti a…" at bounding box center [729, 445] width 873 height 35
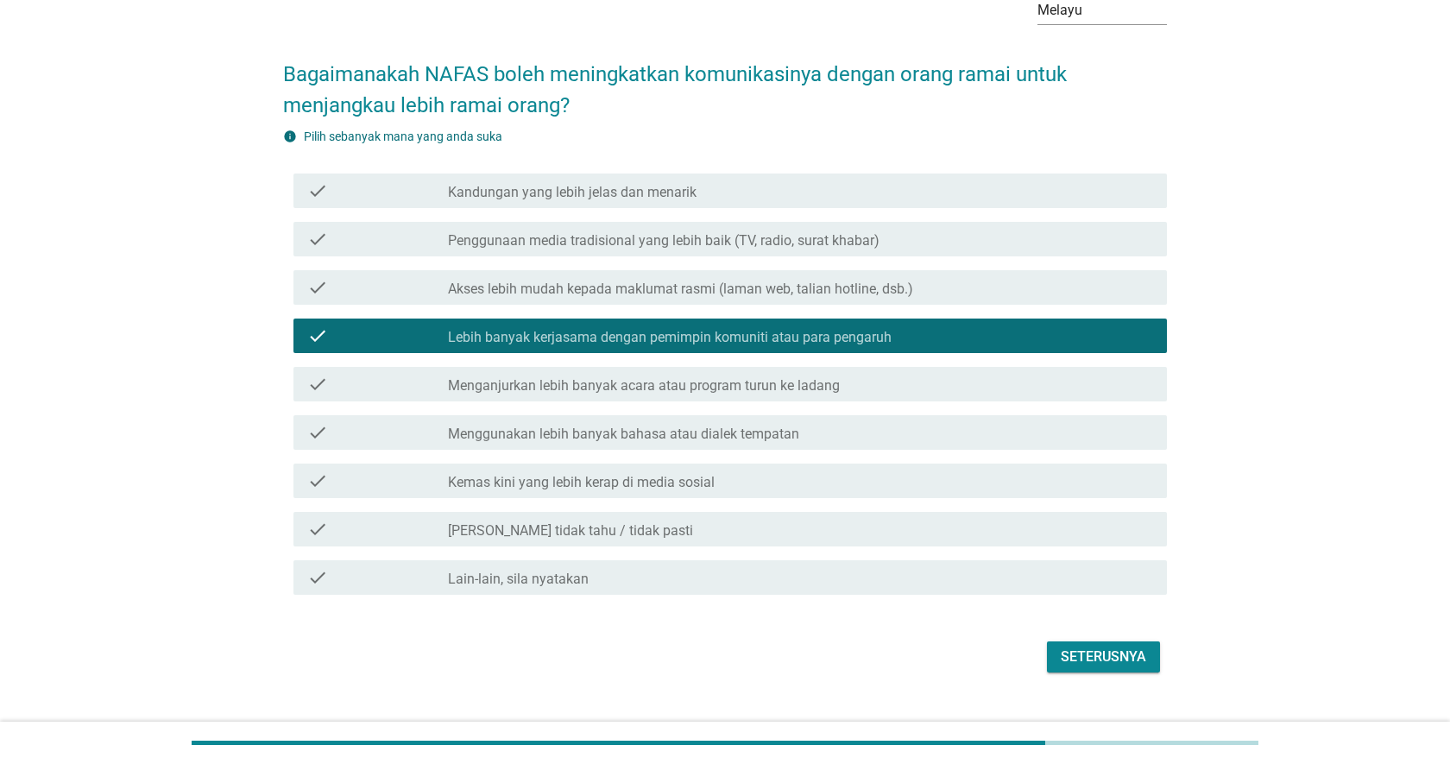
scroll to position [111, 0]
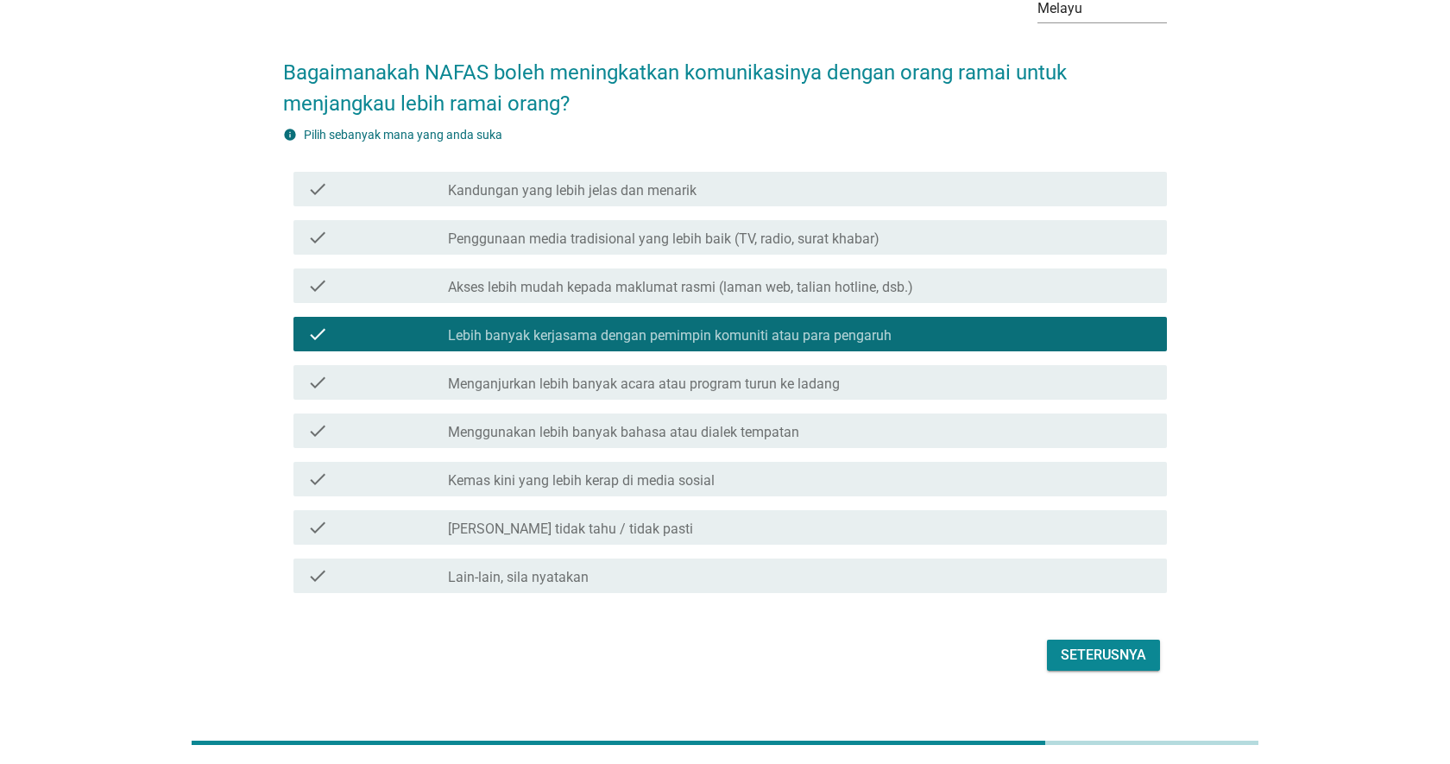
click at [1011, 578] on div "check check_box Lain-lain, sila nyatakan" at bounding box center [725, 575] width 884 height 48
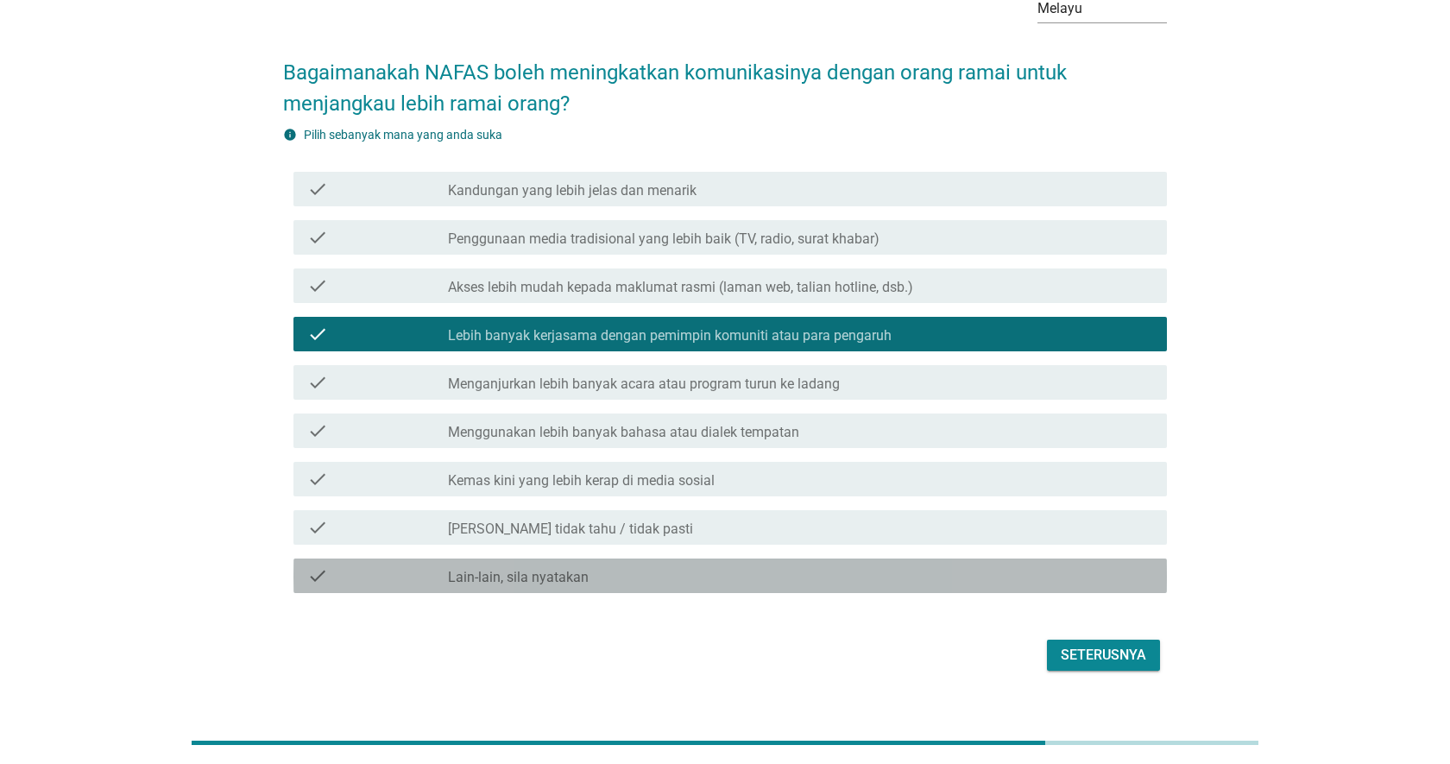
click at [1002, 568] on div "check_box Lain-lain, sila nyatakan" at bounding box center [800, 575] width 705 height 21
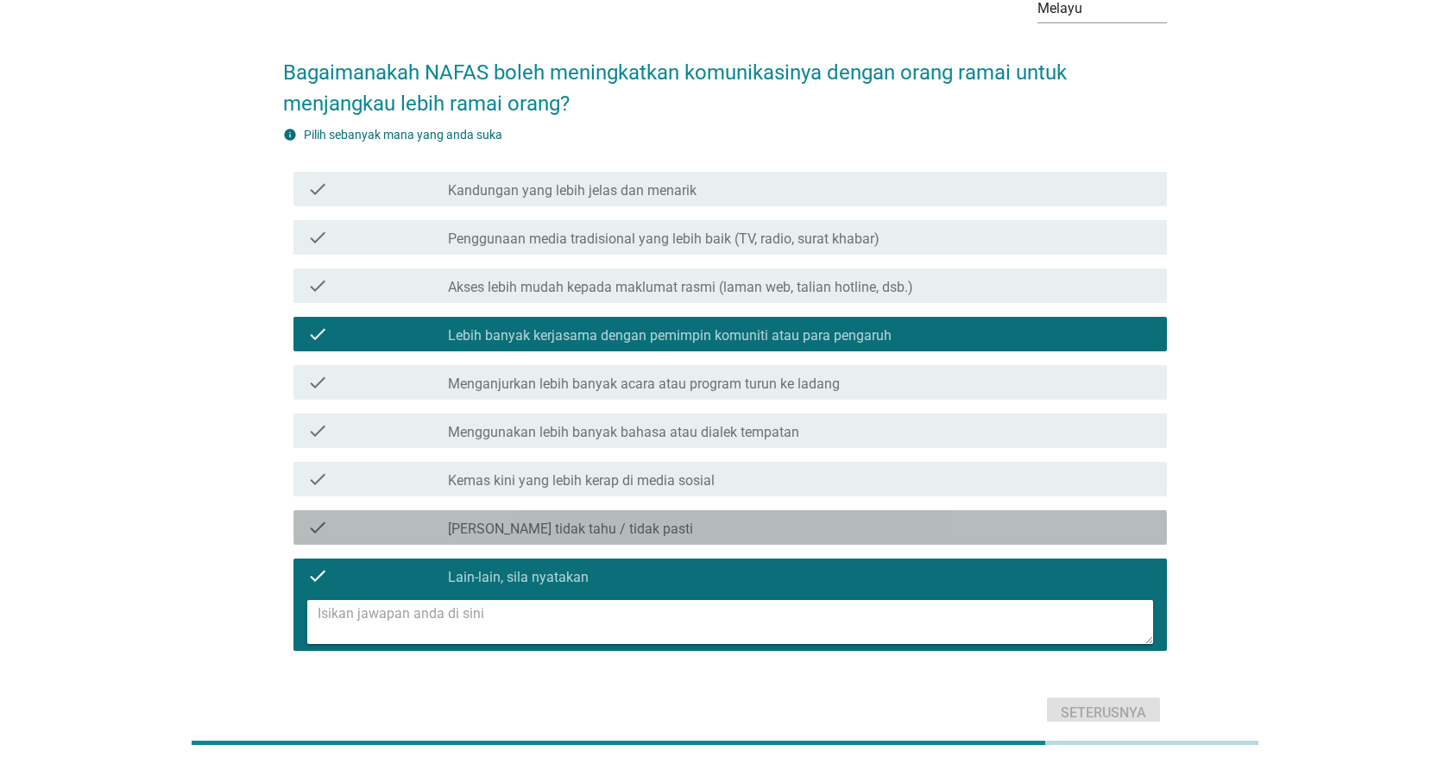
click at [989, 526] on div "check check_box_outline_blank Saya tidak tahu / tidak pasti" at bounding box center [729, 527] width 873 height 35
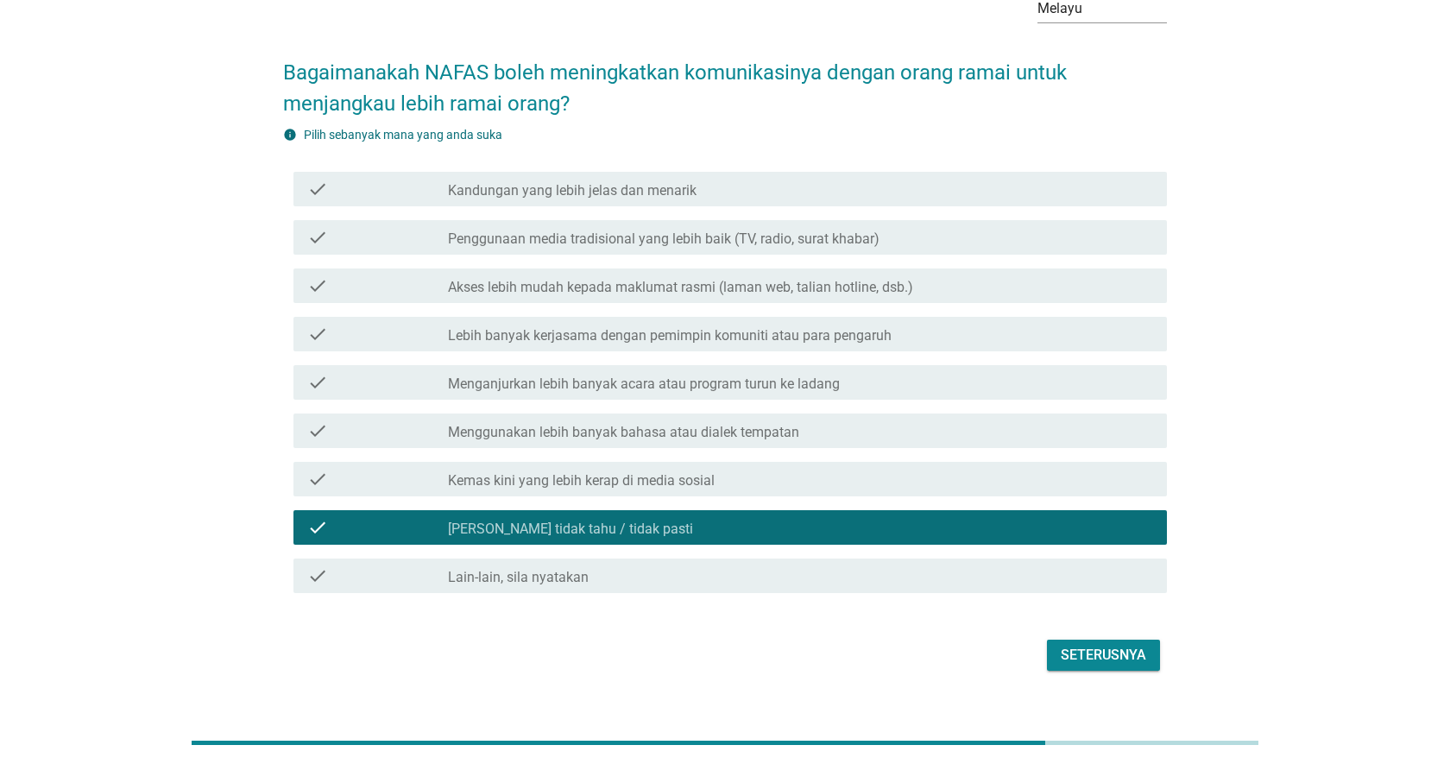
click at [987, 503] on div "check check_box_outline_blank Saya tidak tahu / tidak pasti" at bounding box center [725, 527] width 884 height 48
click at [1117, 645] on div "Seterusnya" at bounding box center [1103, 655] width 85 height 21
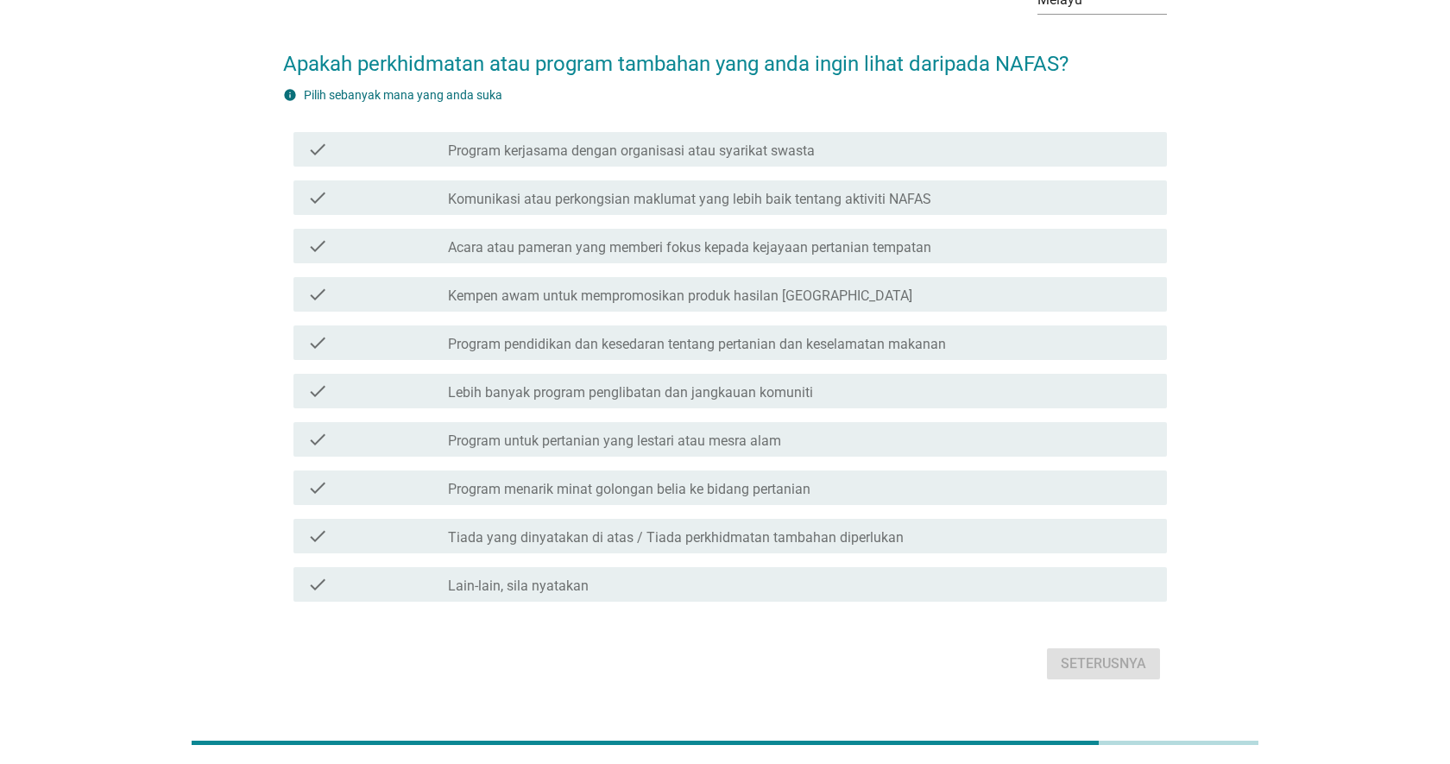
scroll to position [143, 0]
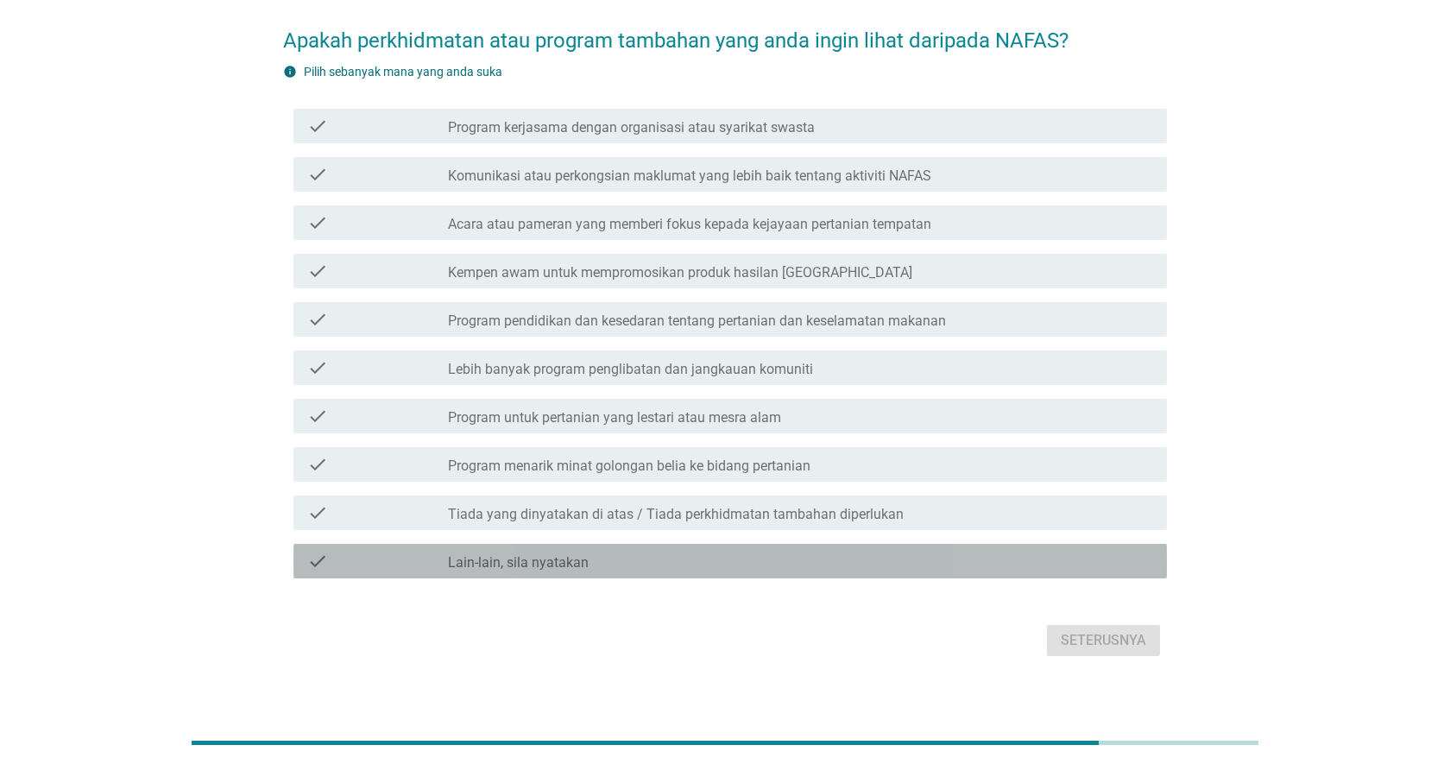
click at [696, 551] on div "check_box Lain-lain, sila nyatakan" at bounding box center [800, 561] width 705 height 21
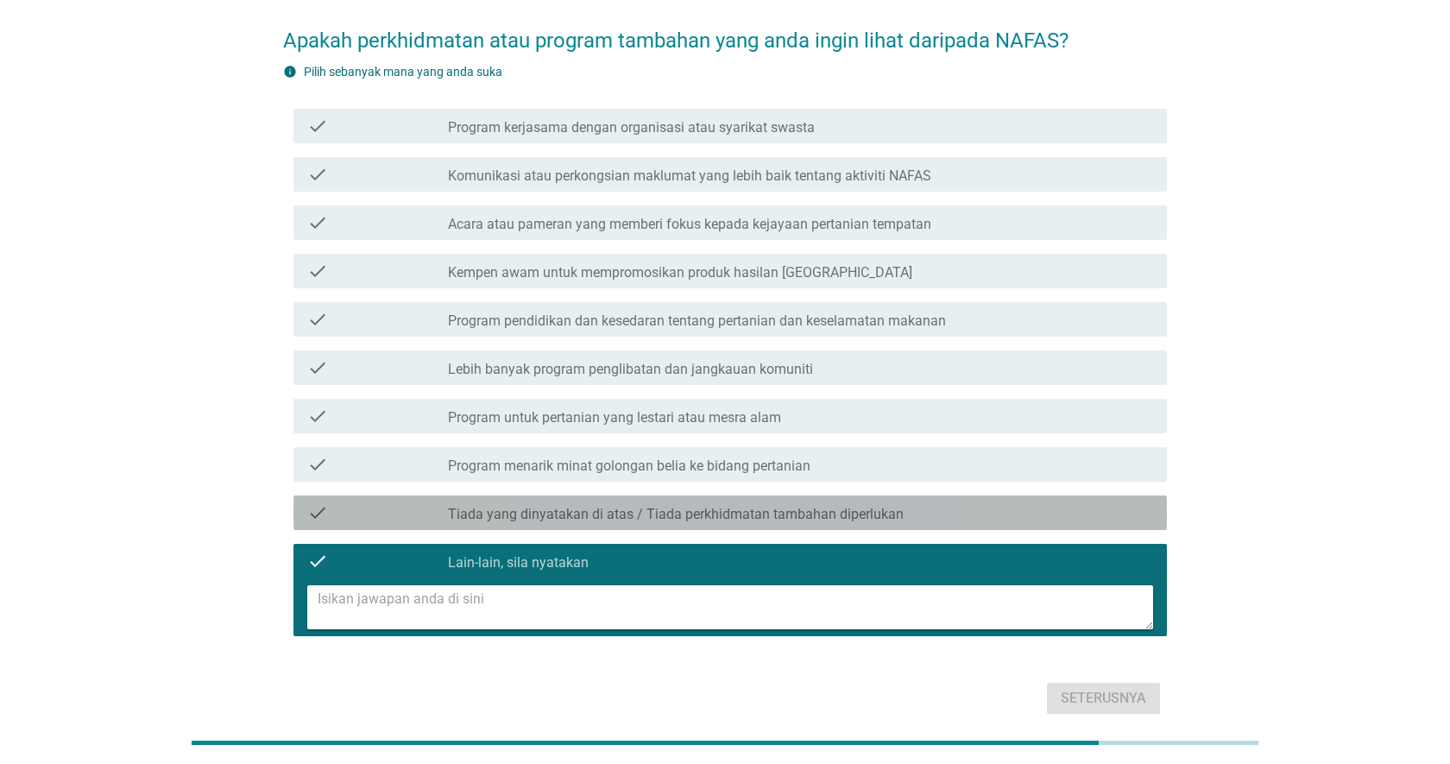
click at [704, 506] on label "Tiada yang dinyatakan di atas / Tiada perkhidmatan tambahan diperlukan" at bounding box center [676, 514] width 456 height 17
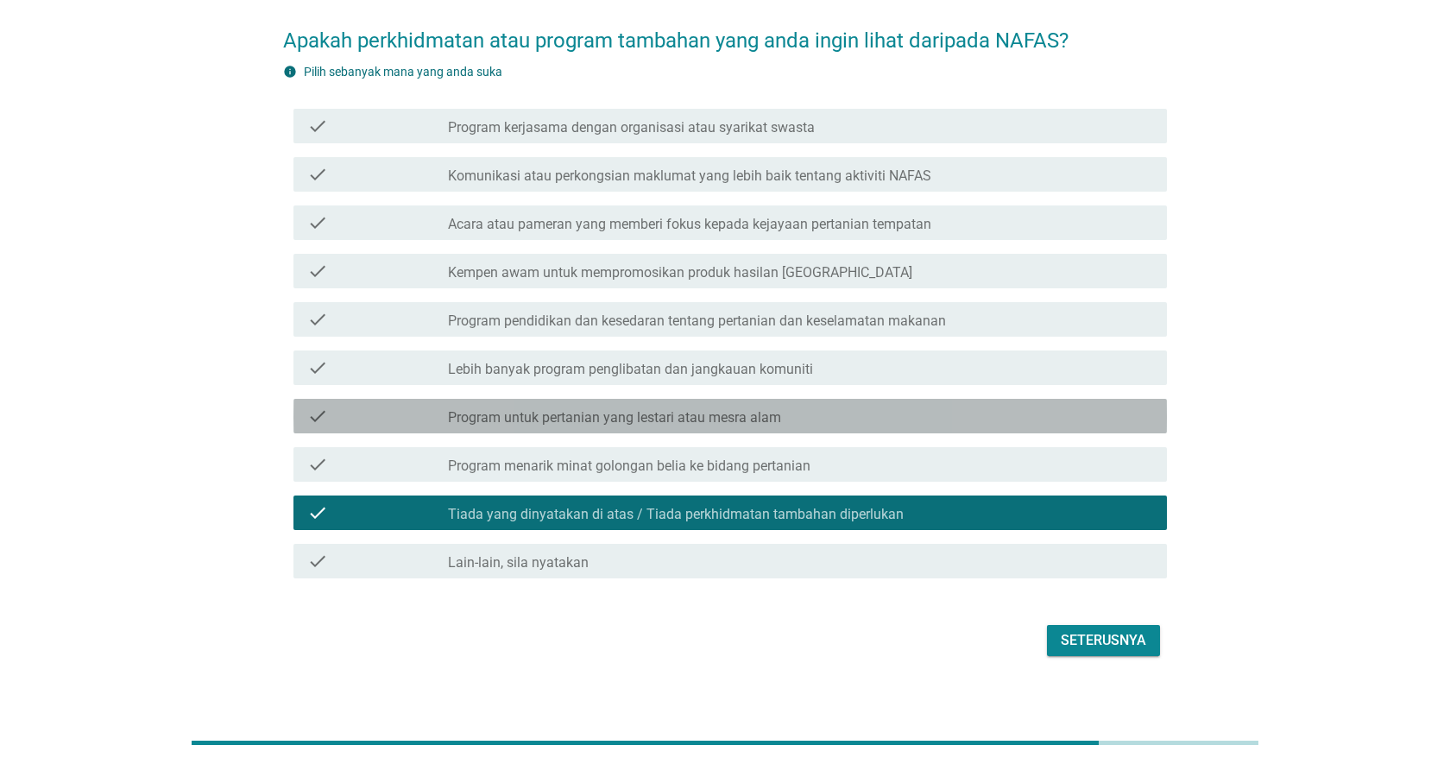
click at [700, 409] on label "Program untuk pertanian yang lestari atau mesra alam" at bounding box center [614, 417] width 333 height 17
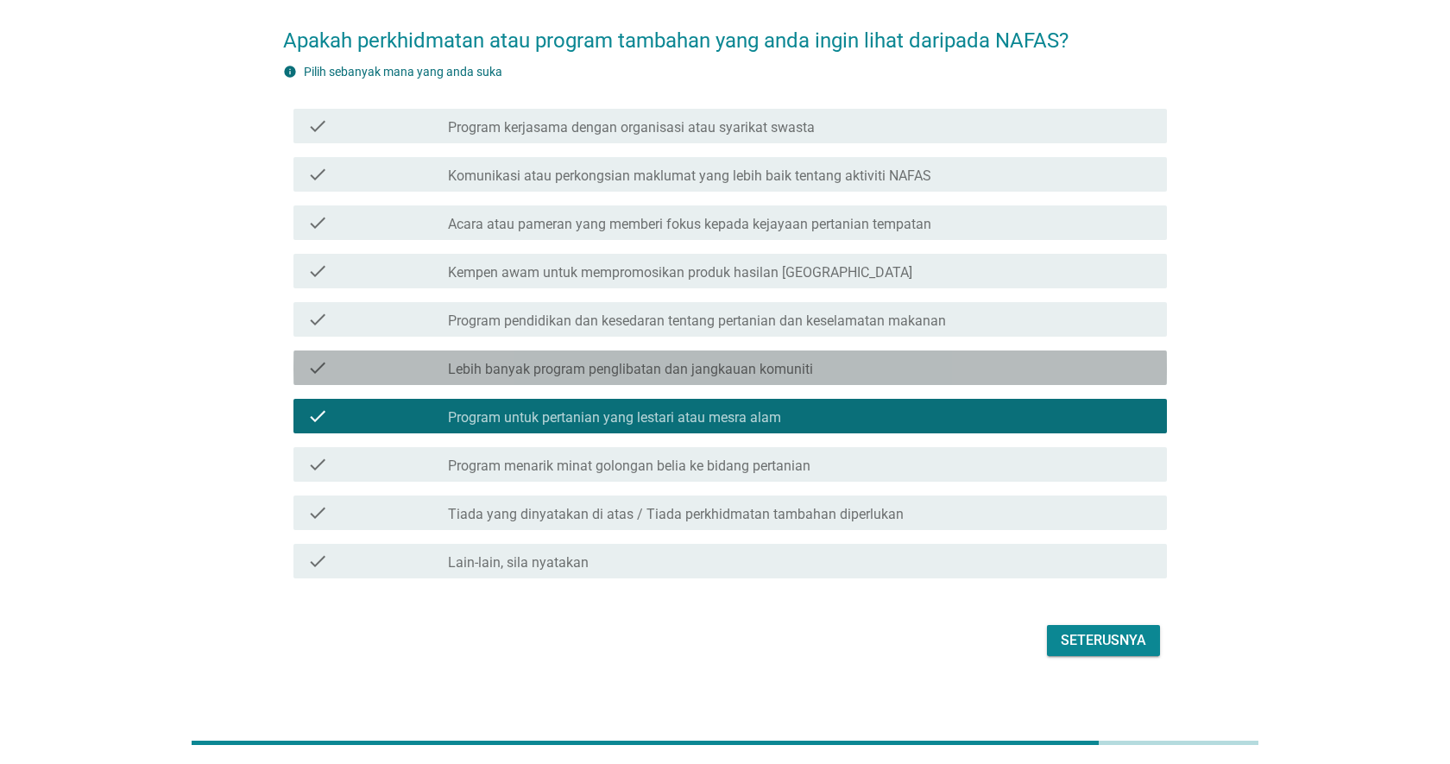
click at [697, 361] on label "Lebih banyak program penglibatan dan jangkauan komuniti" at bounding box center [630, 369] width 365 height 17
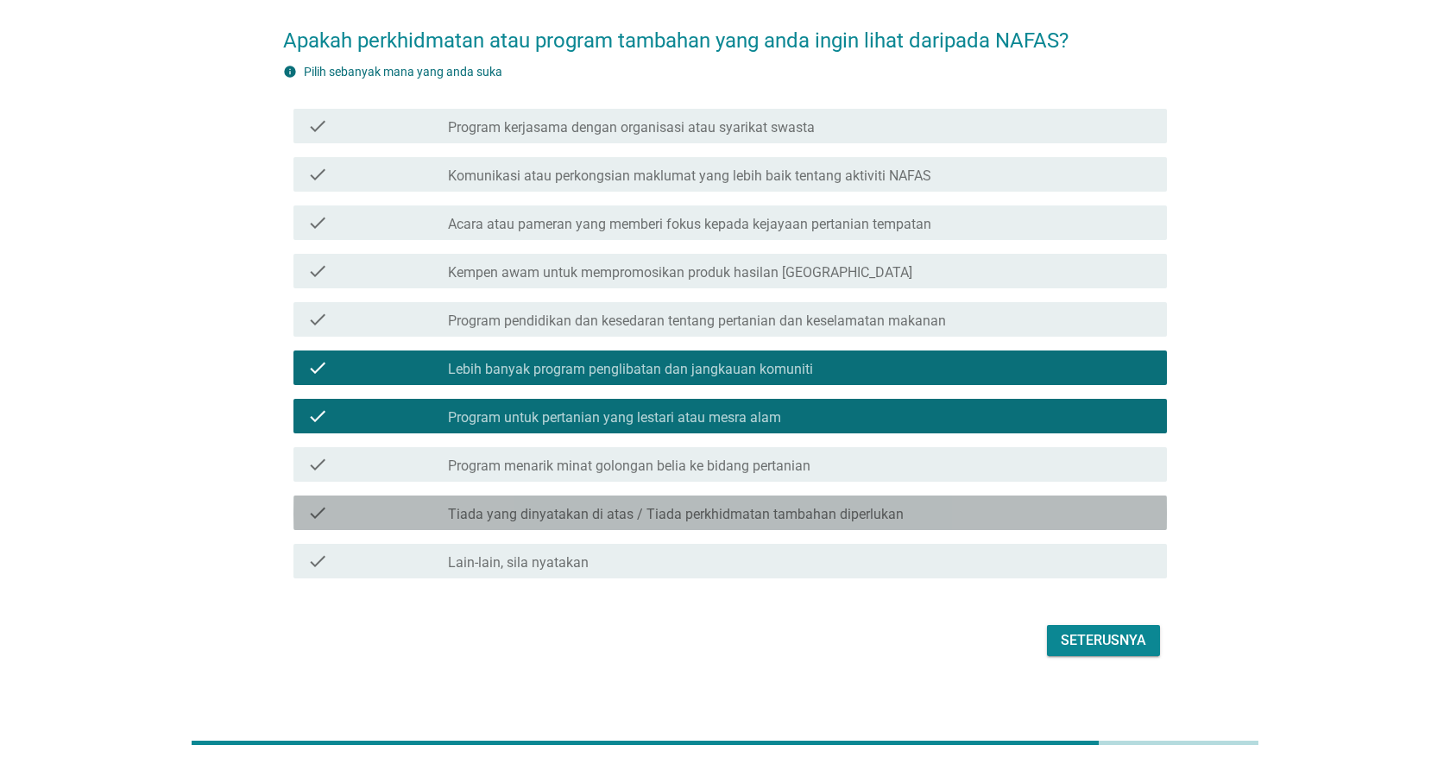
click at [797, 506] on label "Tiada yang dinyatakan di atas / Tiada perkhidmatan tambahan diperlukan" at bounding box center [676, 514] width 456 height 17
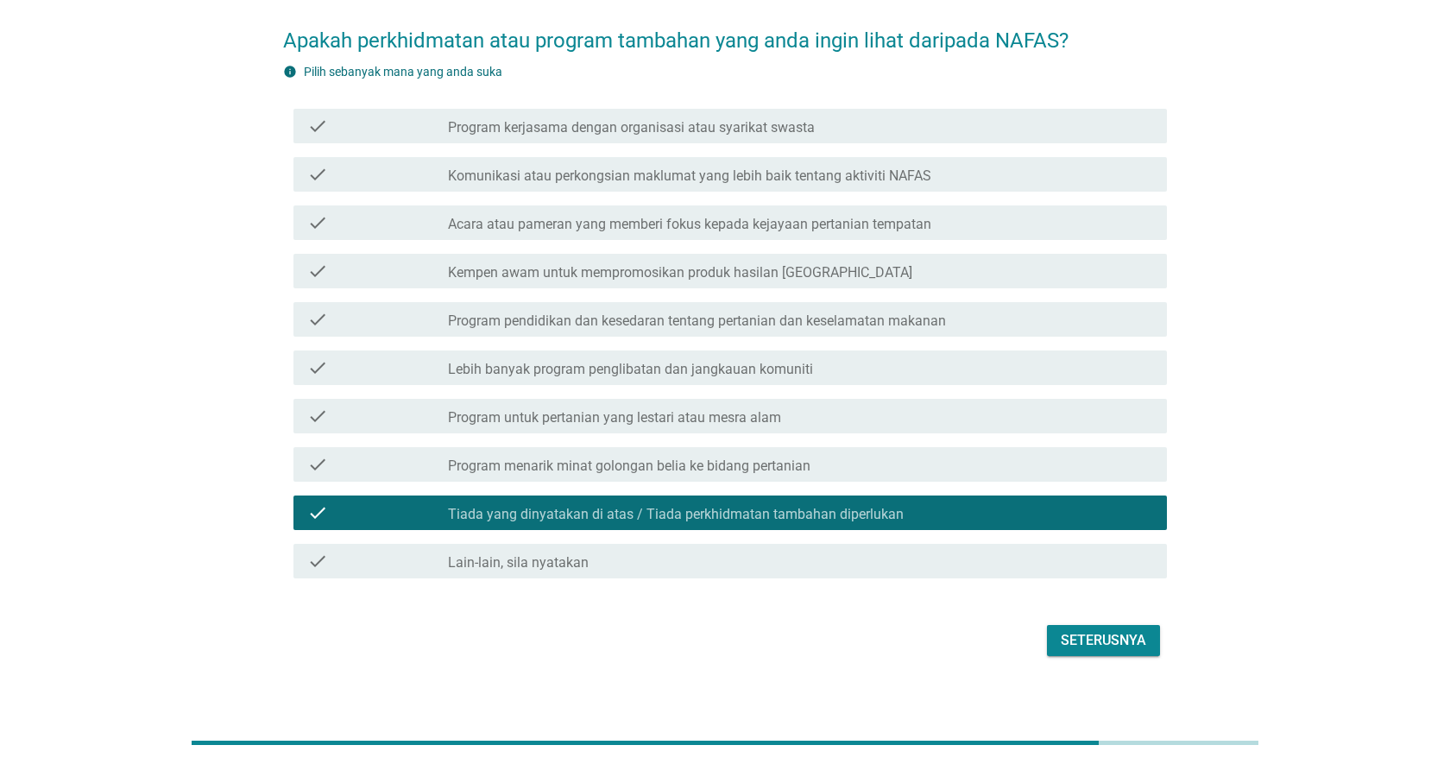
click at [794, 312] on label "Program pendidikan dan kesedaran tentang pertanian dan keselamatan makanan" at bounding box center [697, 320] width 498 height 17
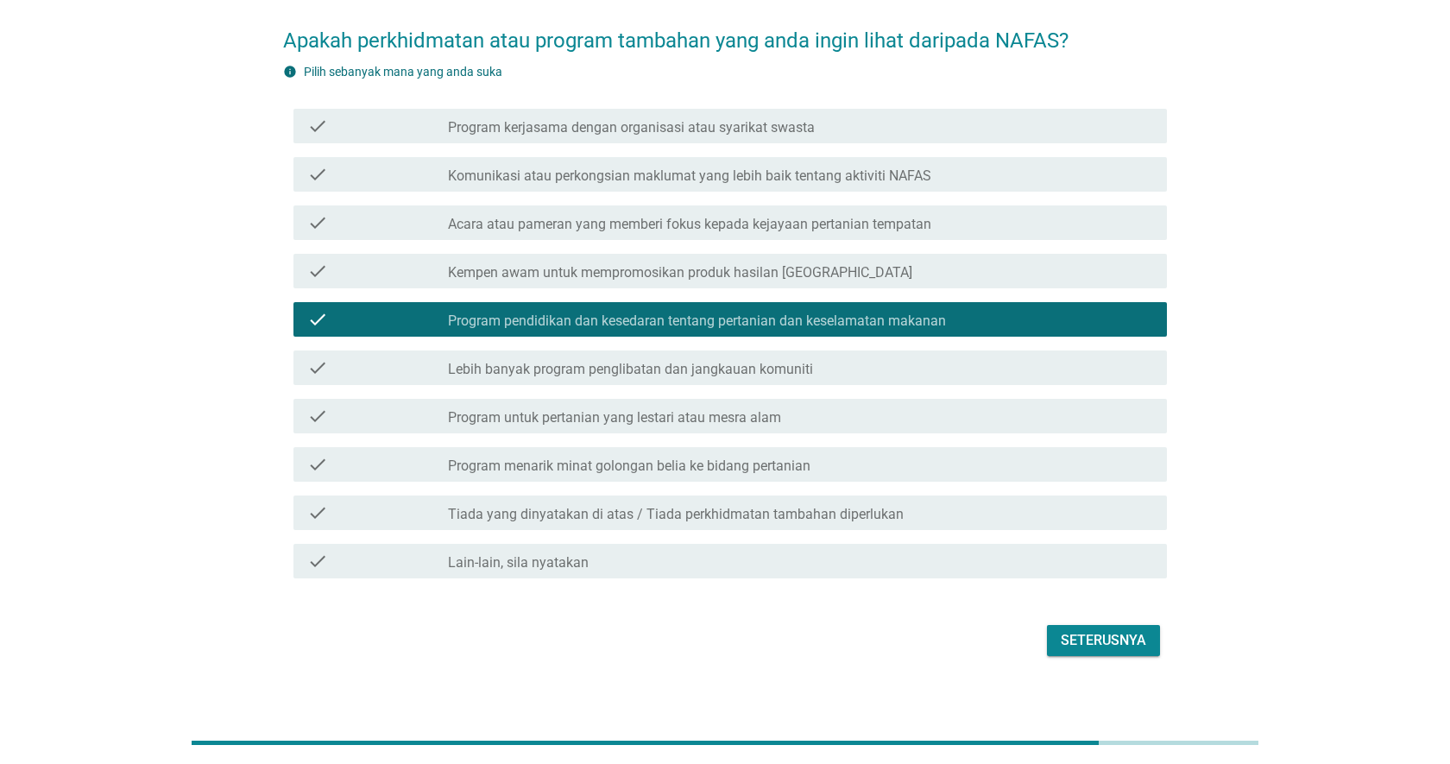
click at [1103, 630] on div "Seterusnya" at bounding box center [1103, 640] width 85 height 21
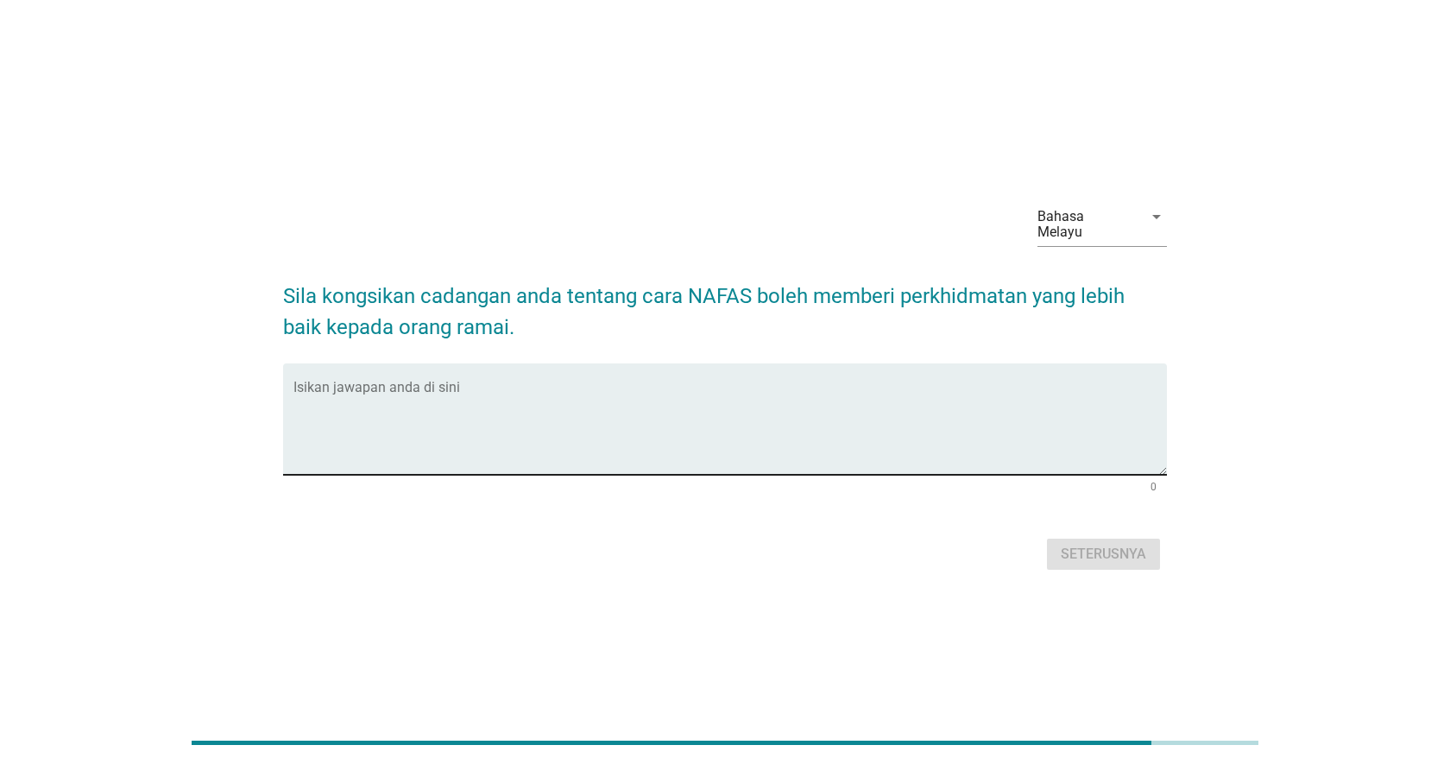
click at [895, 439] on textarea "Isikan jawapan anda di sini" at bounding box center [729, 429] width 873 height 91
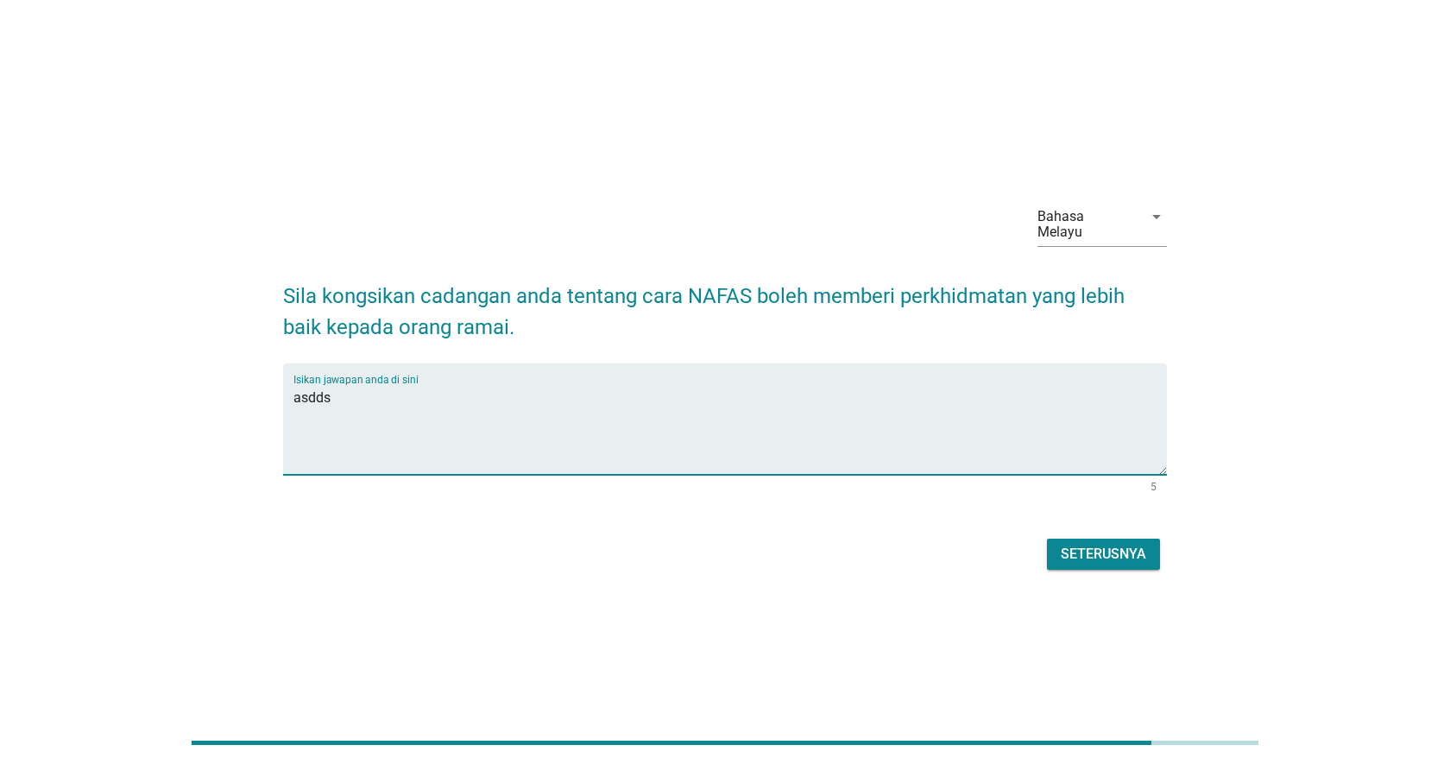
type textarea "asdds"
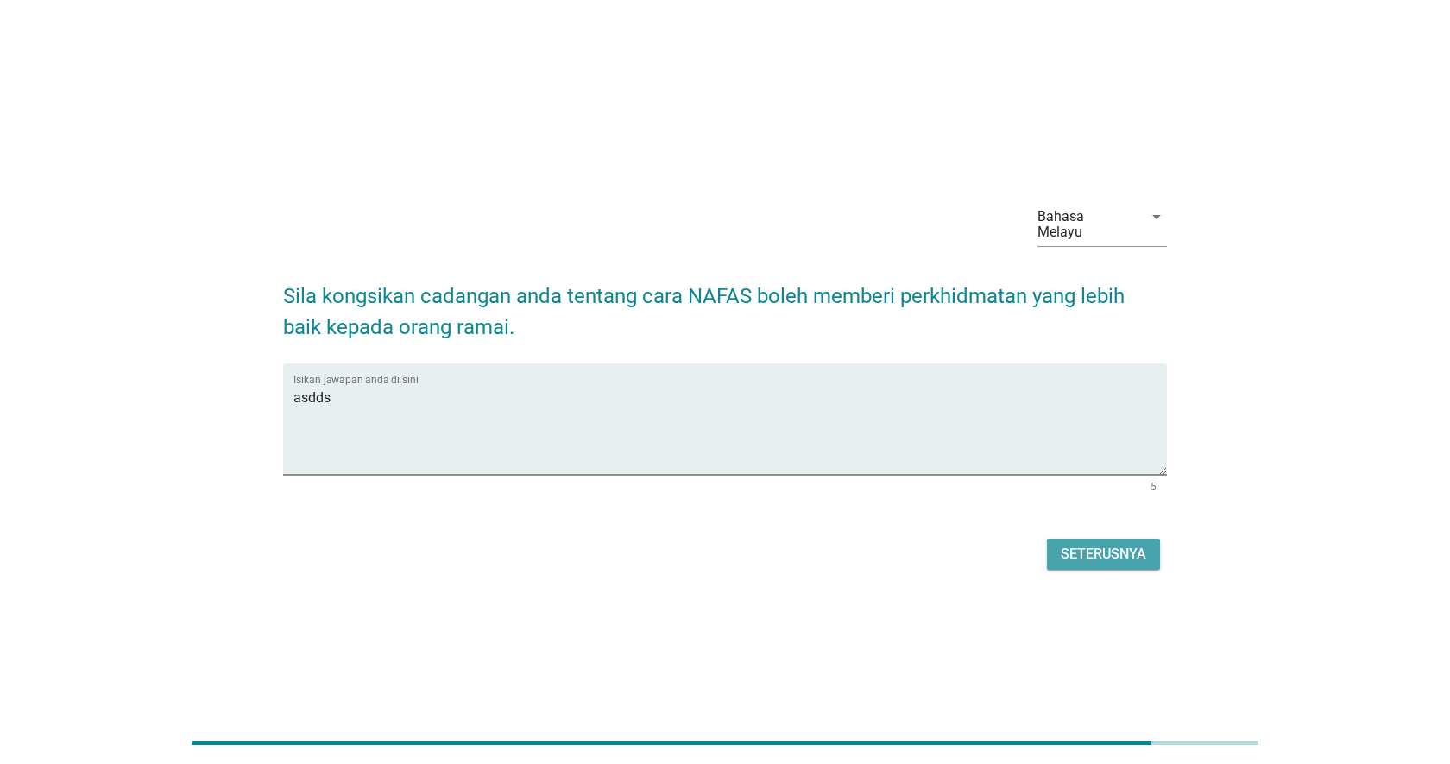
click at [1111, 545] on div "Seterusnya" at bounding box center [1103, 554] width 85 height 21
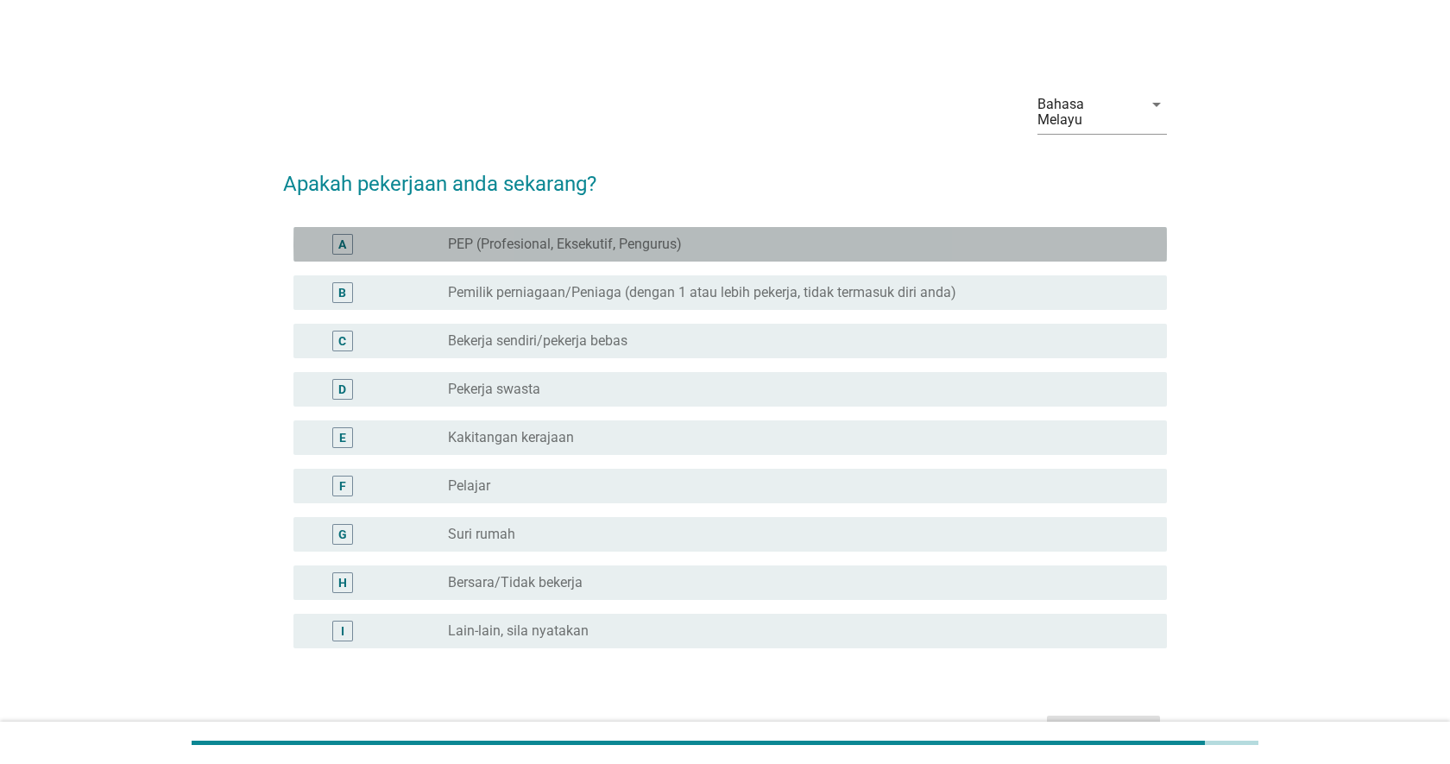
click at [685, 236] on div "radio_button_unchecked PEP (Profesional, Eksekutif, Pengurus)" at bounding box center [793, 244] width 691 height 17
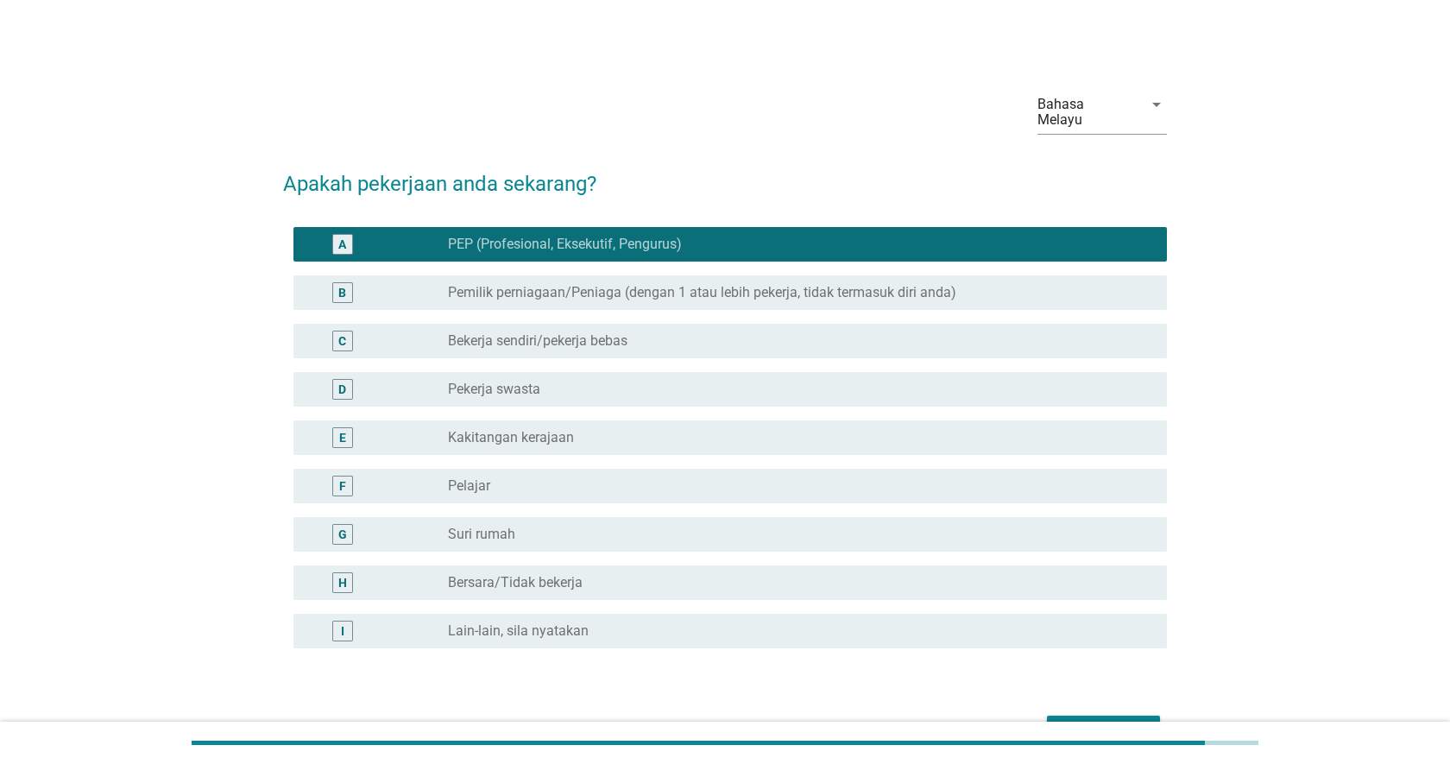
click at [943, 294] on div "B radio_button_unchecked Pemilik perniagaan/Peniaga (dengan 1 atau lebih pekerj…" at bounding box center [725, 292] width 884 height 48
click at [934, 284] on label "Pemilik perniagaan/Peniaga (dengan 1 atau lebih pekerja, tidak termasuk diri an…" at bounding box center [702, 292] width 508 height 17
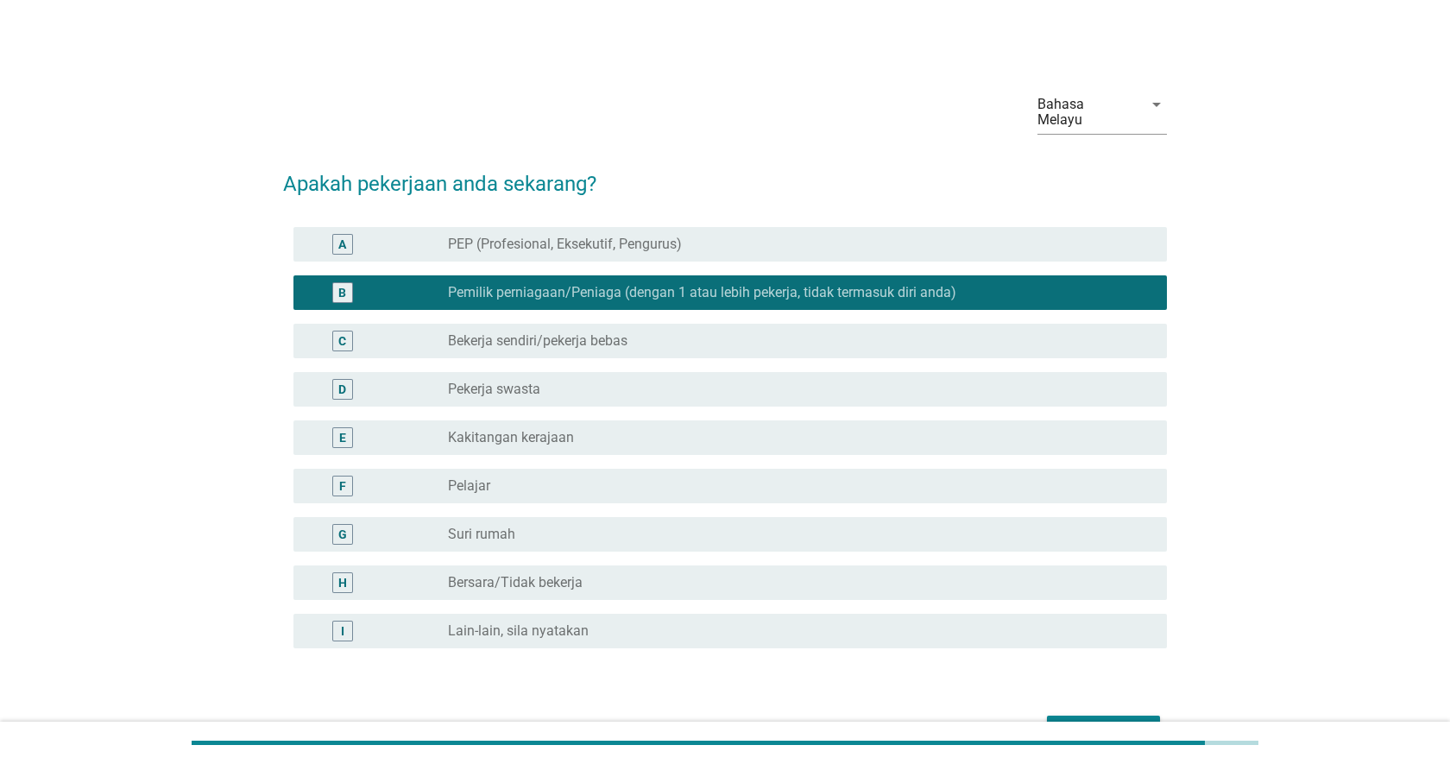
click at [930, 332] on div "radio_button_unchecked Bekerja sendiri/pekerja bebas" at bounding box center [793, 340] width 691 height 17
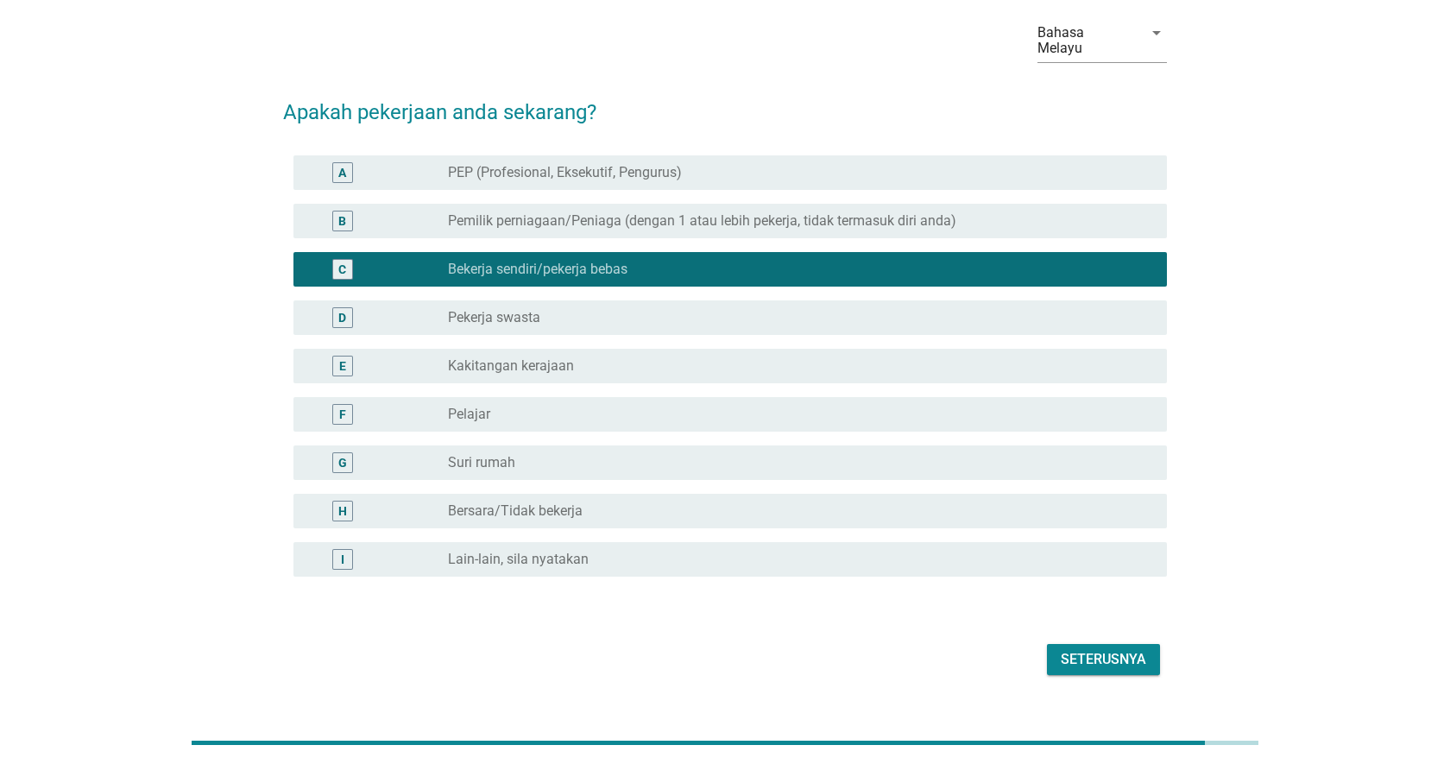
scroll to position [77, 0]
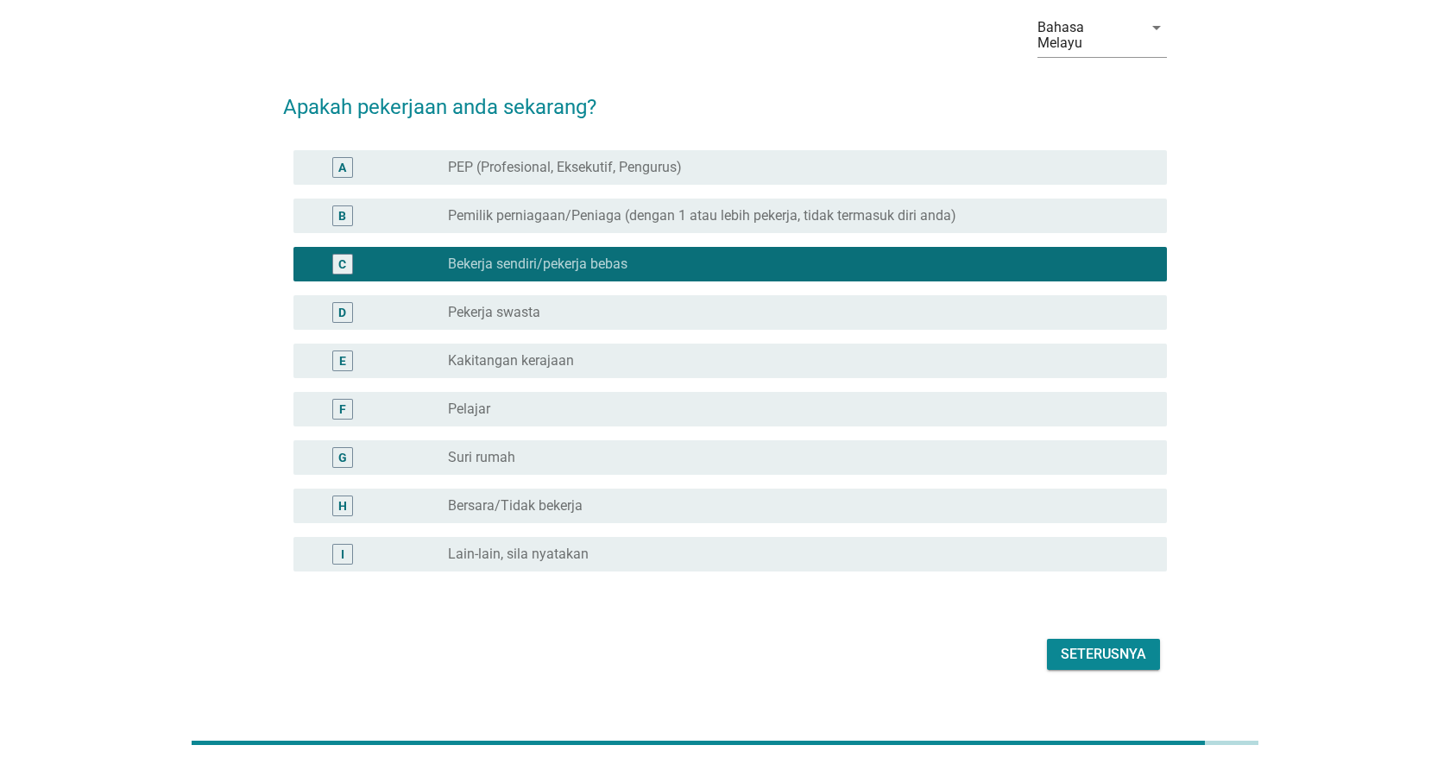
click at [1084, 644] on div "Seterusnya" at bounding box center [1103, 654] width 85 height 21
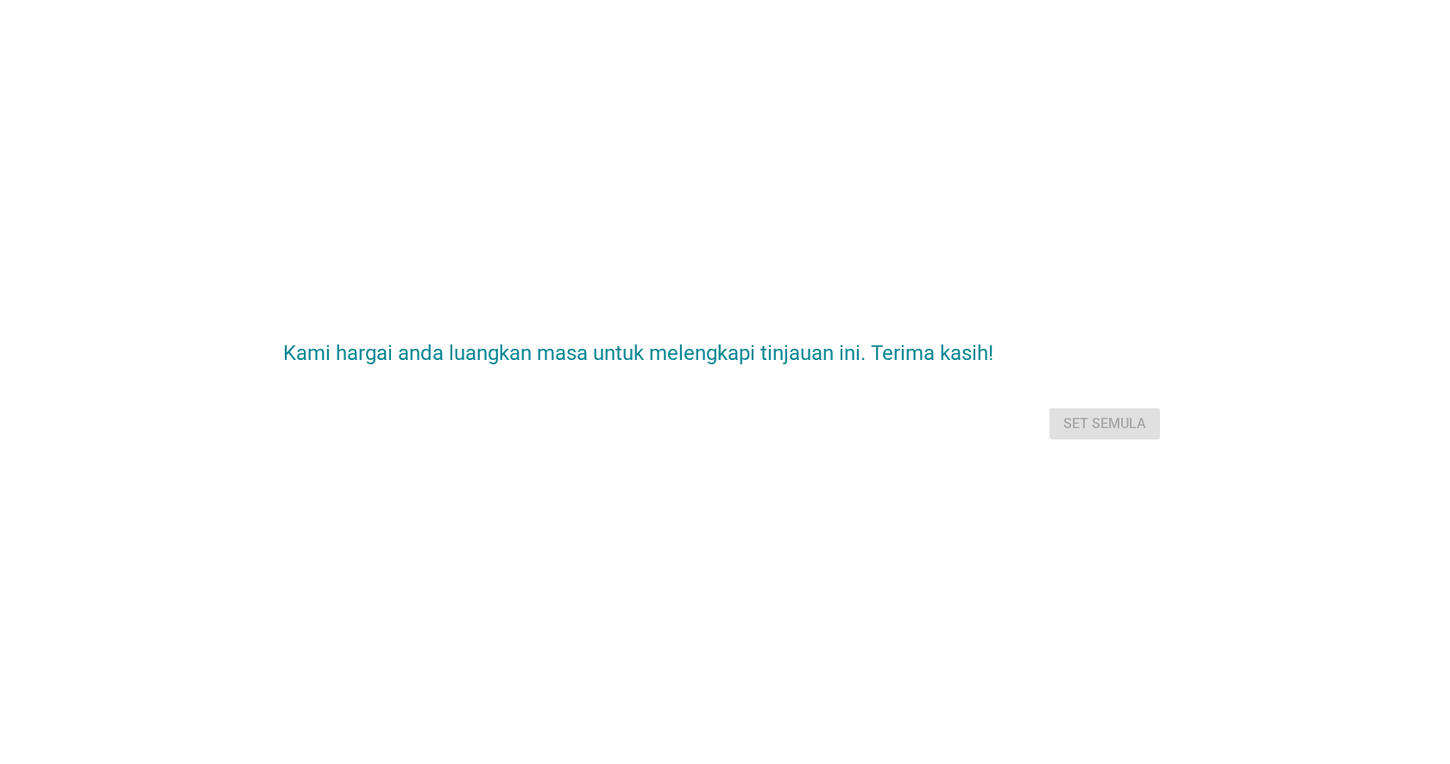
click at [1077, 417] on div "Set semula" at bounding box center [725, 423] width 884 height 41
